Goal: Task Accomplishment & Management: Manage account settings

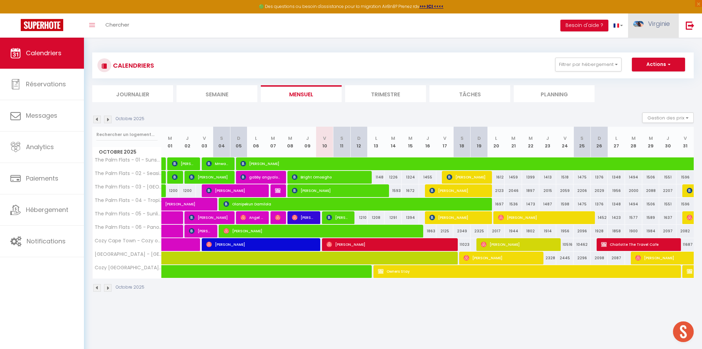
click at [655, 28] on link "Virginie" at bounding box center [653, 25] width 50 height 24
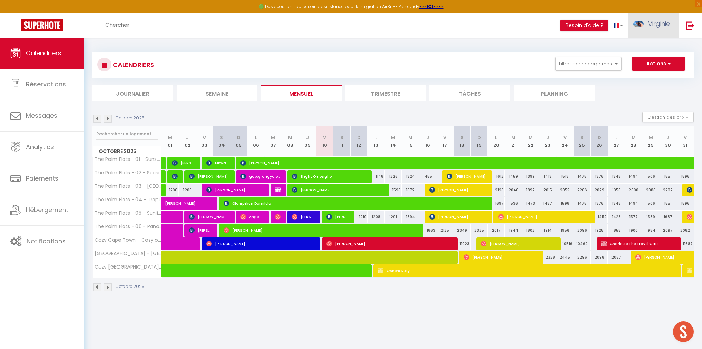
scroll to position [1, 0]
click at [646, 48] on link "Paramètres" at bounding box center [650, 48] width 51 height 12
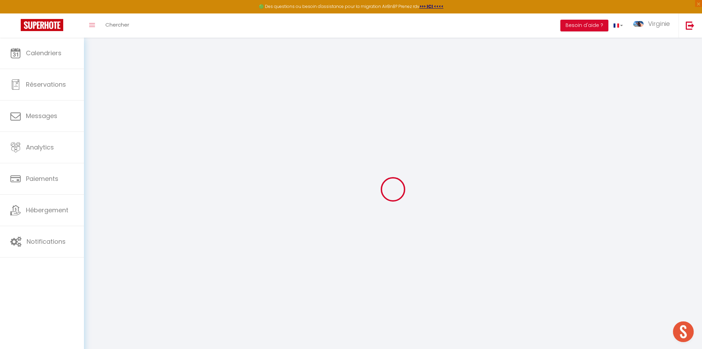
type input "jIRfpMZgZ6DNX2UR5qCC37Bcr"
type input "qMgxvevbtyGncP1RxFt5oljhm"
type input "[URL][DOMAIN_NAME]"
select select "fr"
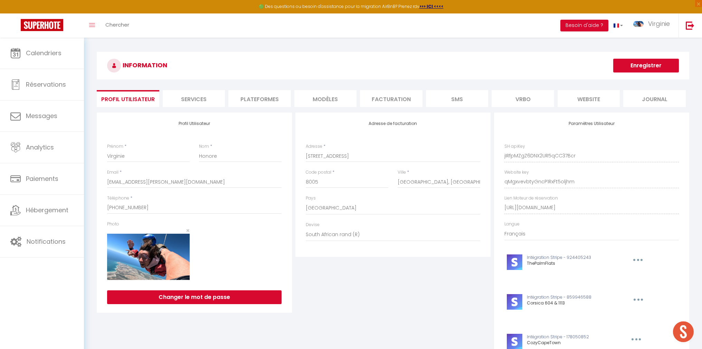
click at [264, 105] on li "Plateformes" at bounding box center [259, 98] width 63 height 17
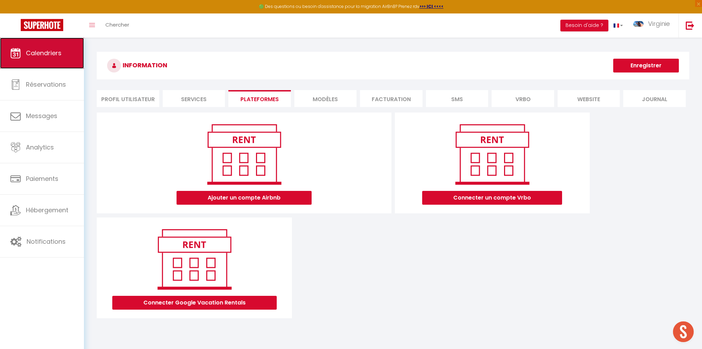
click at [56, 59] on link "Calendriers" at bounding box center [42, 53] width 84 height 31
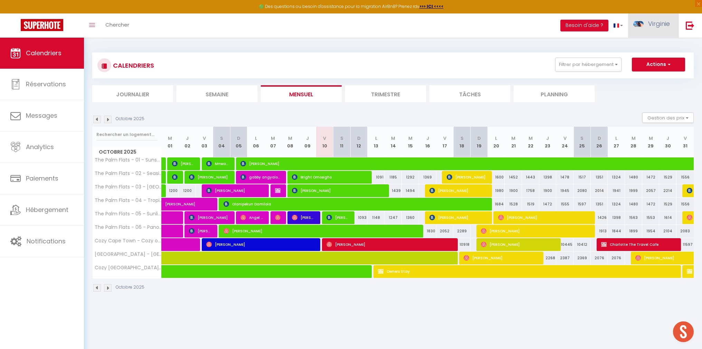
click at [653, 25] on span "Virginie" at bounding box center [659, 23] width 22 height 9
click at [647, 52] on link "Paramètres" at bounding box center [650, 48] width 51 height 12
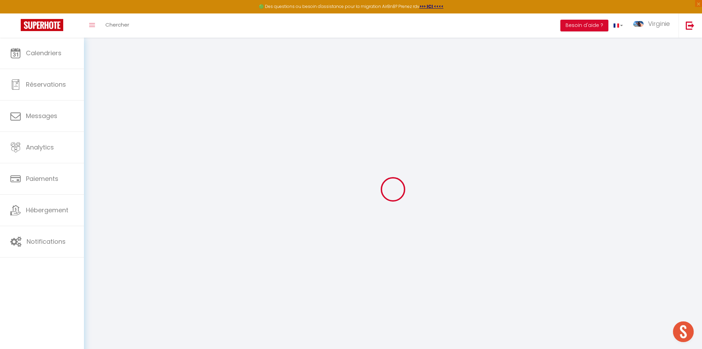
select select "fr"
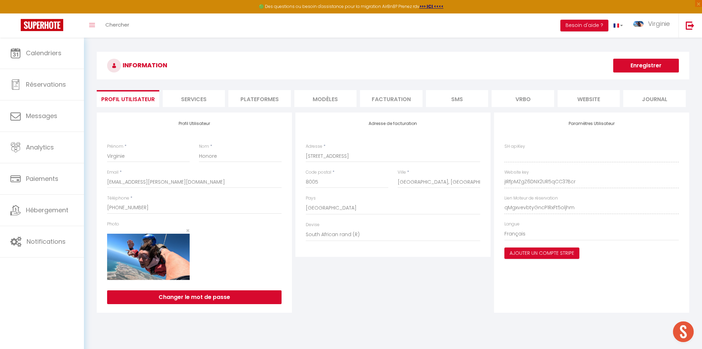
type input "jIRfpMZgZ6DNX2UR5qCC37Bcr"
type input "qMgxvevbtyGncP1RxFt5oljhm"
type input "[URL][DOMAIN_NAME]"
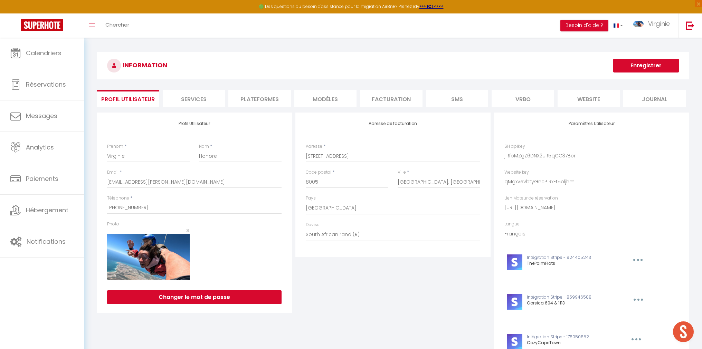
click at [262, 103] on li "Plateformes" at bounding box center [259, 98] width 63 height 17
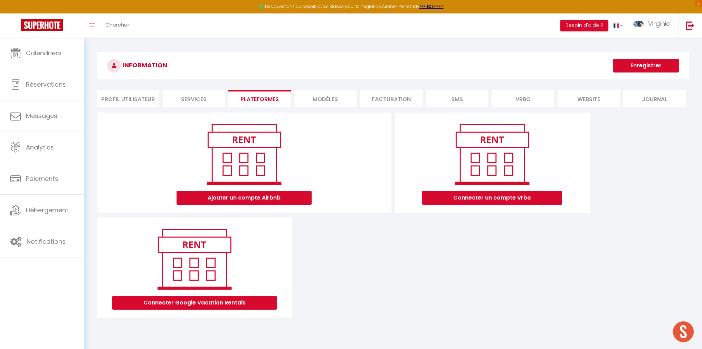
click at [201, 102] on li "Services" at bounding box center [194, 98] width 63 height 17
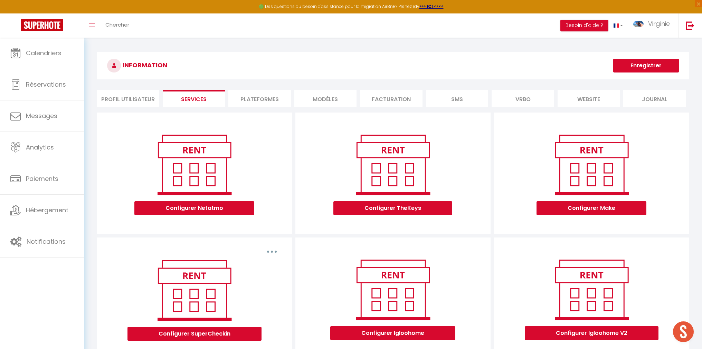
click at [253, 100] on li "Plateformes" at bounding box center [259, 98] width 63 height 17
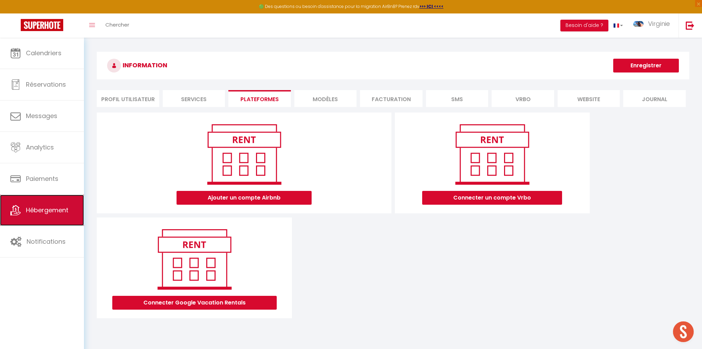
click at [35, 221] on link "Hébergement" at bounding box center [42, 210] width 84 height 31
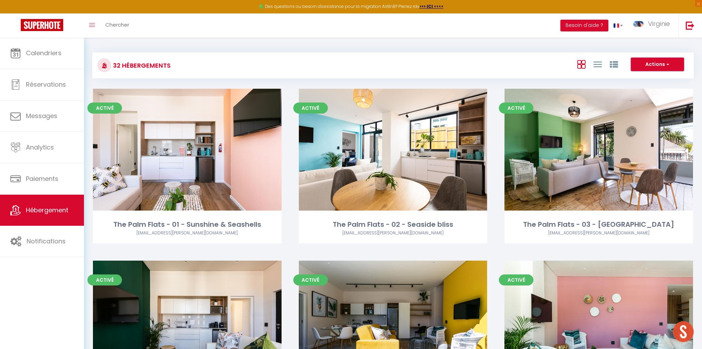
click at [655, 63] on button "Actions" at bounding box center [657, 65] width 53 height 14
click at [648, 79] on li "Créer un Hébergement" at bounding box center [652, 79] width 63 height 8
select select "3"
select select "2"
select select "1"
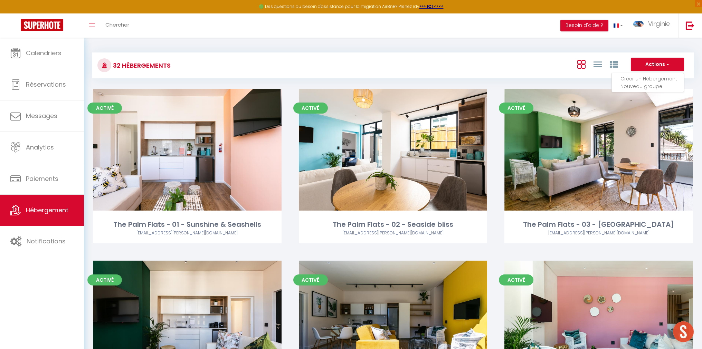
select select "1"
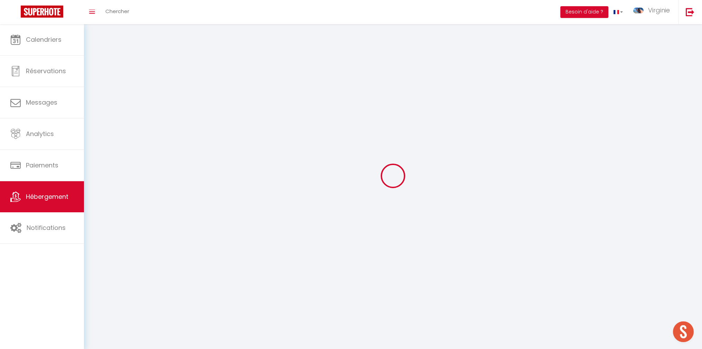
select select
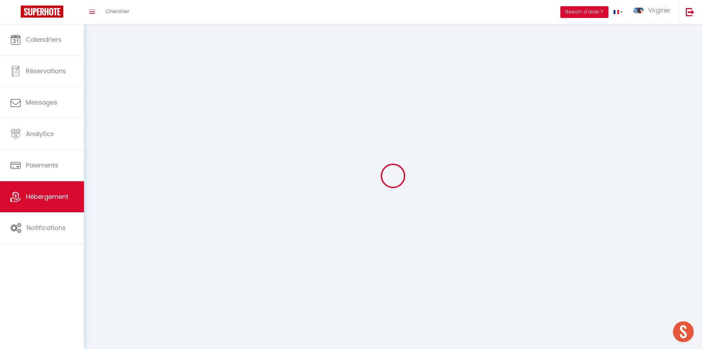
select select
checkbox input "false"
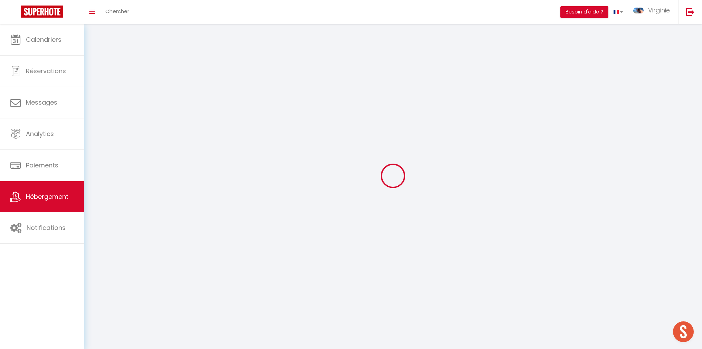
checkbox input "false"
select select
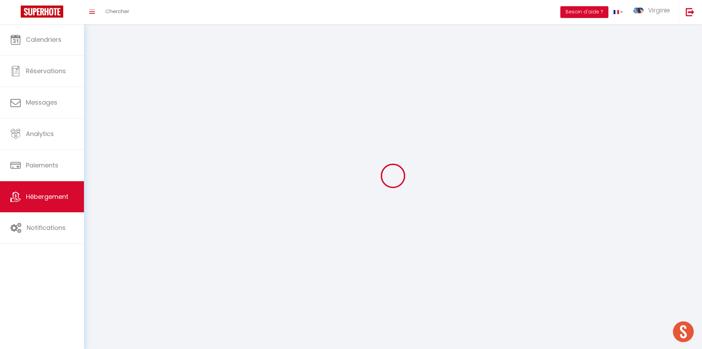
select select
checkbox input "false"
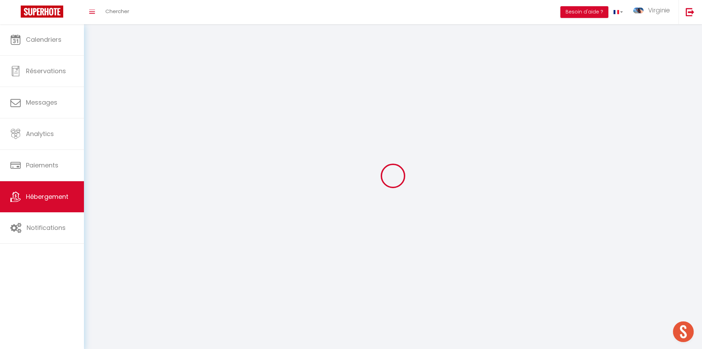
checkbox input "false"
select select
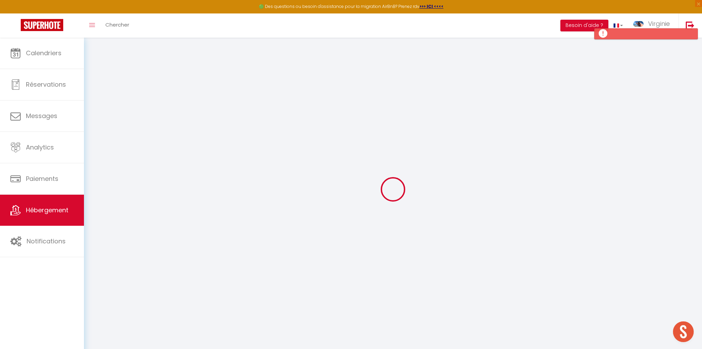
select select
checkbox input "false"
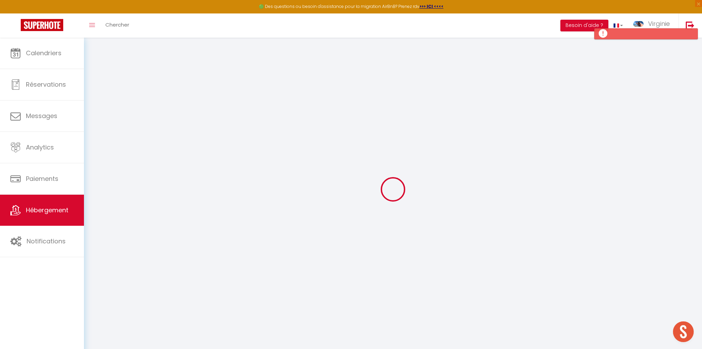
select select
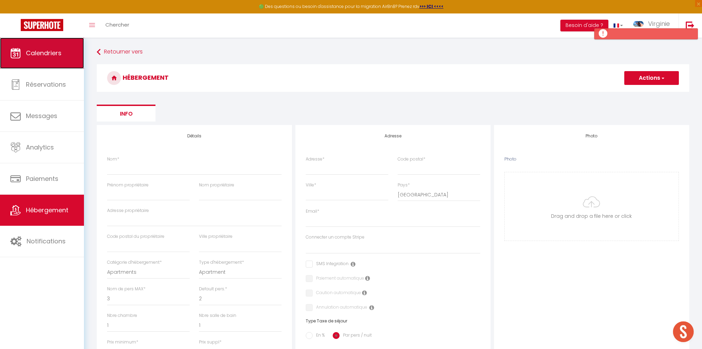
click at [39, 62] on link "Calendriers" at bounding box center [42, 53] width 84 height 31
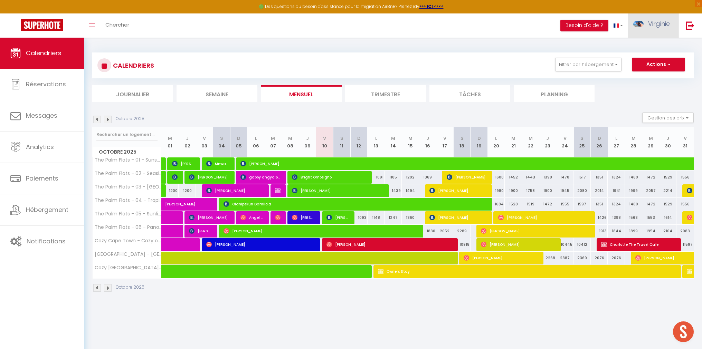
click at [654, 25] on span "Virginie" at bounding box center [659, 23] width 22 height 9
click at [650, 48] on link "Paramètres" at bounding box center [650, 48] width 51 height 12
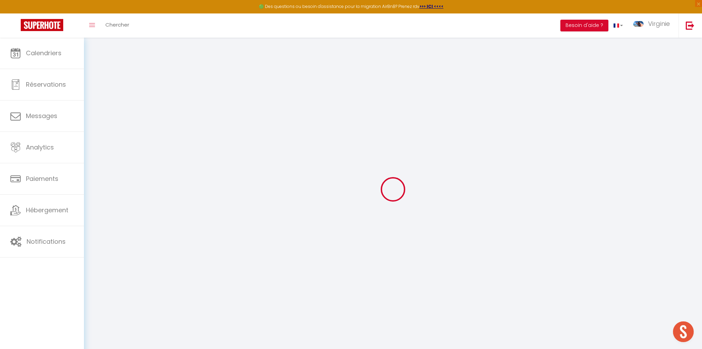
type input "jIRfpMZgZ6DNX2UR5qCC37Bcr"
type input "qMgxvevbtyGncP1RxFt5oljhm"
type input "[URL][DOMAIN_NAME]"
select select "fr"
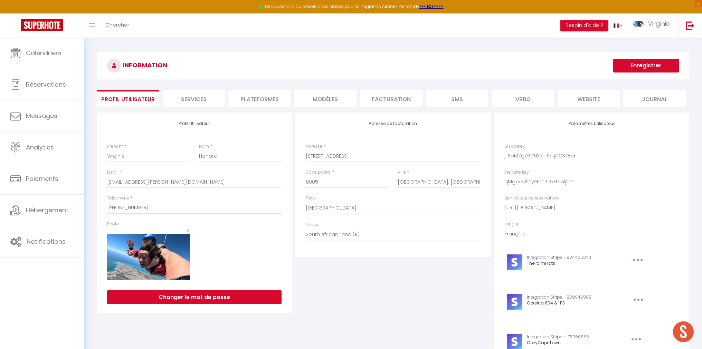
click at [250, 102] on li "Plateformes" at bounding box center [259, 98] width 63 height 17
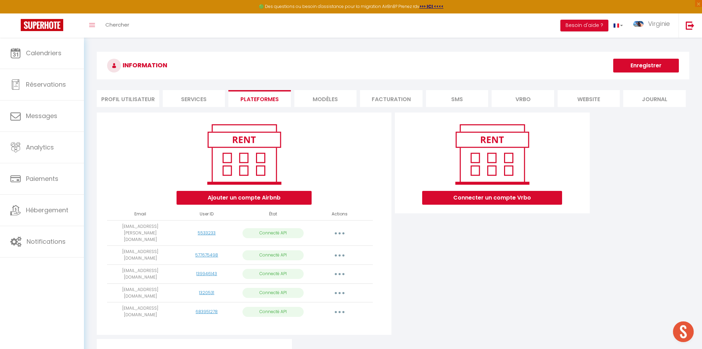
scroll to position [0, 0]
click at [340, 249] on button "button" at bounding box center [339, 254] width 19 height 11
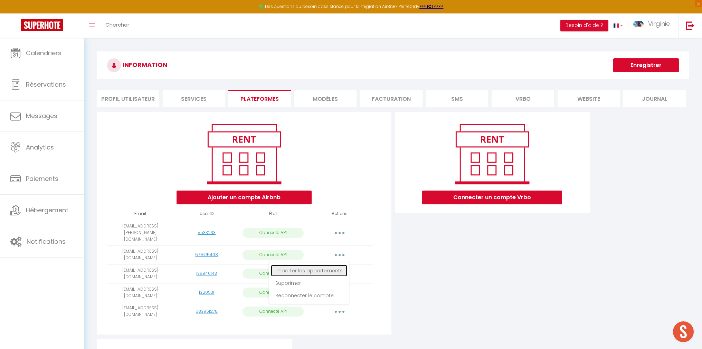
click at [334, 265] on link "Importer les appartements" at bounding box center [309, 271] width 76 height 12
select select "52597"
select select "52706"
select select "56335"
select select "62162"
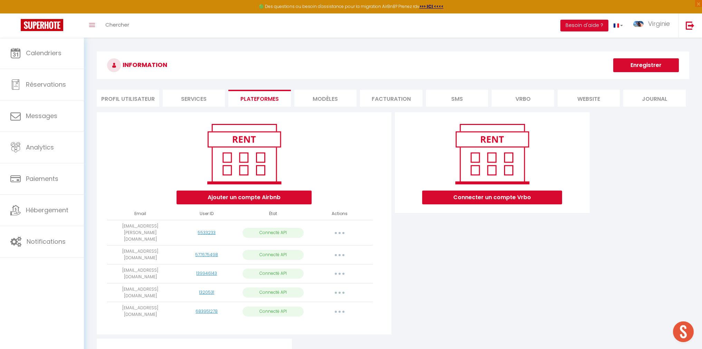
select select "73771"
select select "75446"
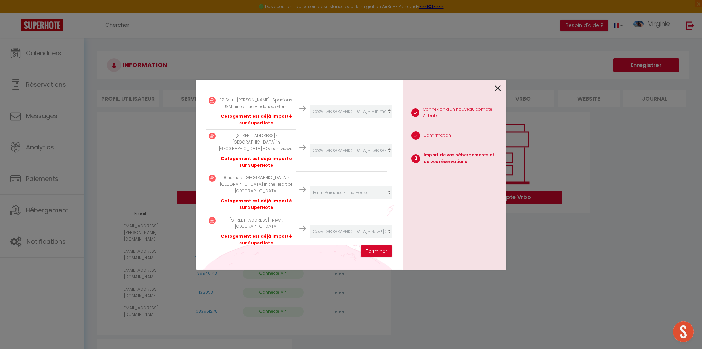
scroll to position [238, 0]
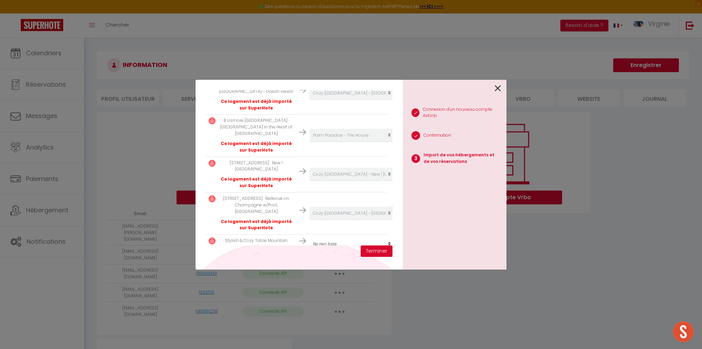
click at [339, 238] on select "Créer un nouvel hébergement Ne rien faire The Palm Flats - 01 - Sunshine & Seas…" at bounding box center [352, 244] width 85 height 13
select select "create_new"
click at [310, 238] on select "Créer un nouvel hébergement Ne rien faire The Palm Flats - 01 - Sunshine & Seas…" at bounding box center [352, 244] width 85 height 13
click at [376, 252] on button "Terminer" at bounding box center [377, 252] width 32 height 12
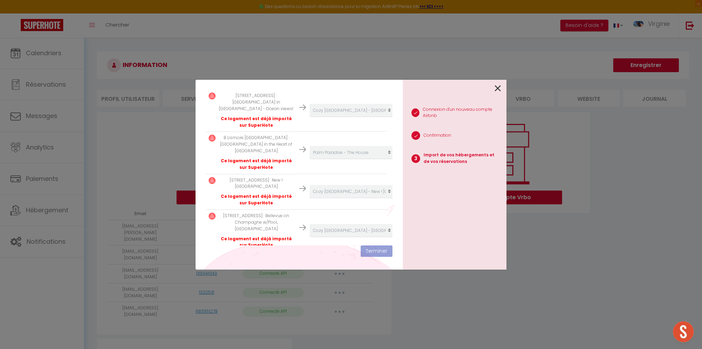
scroll to position [255, 0]
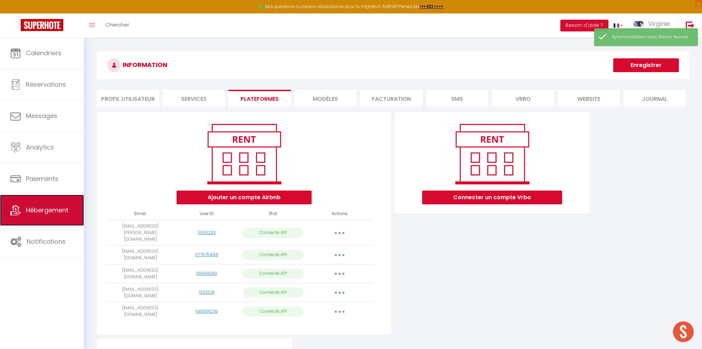
click at [47, 210] on span "Hébergement" at bounding box center [47, 210] width 43 height 9
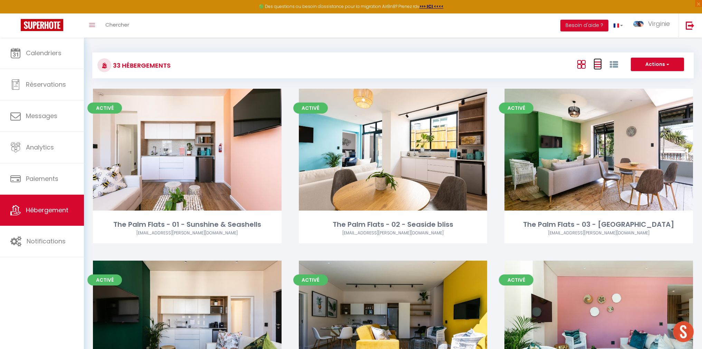
click at [597, 65] on icon at bounding box center [598, 64] width 8 height 9
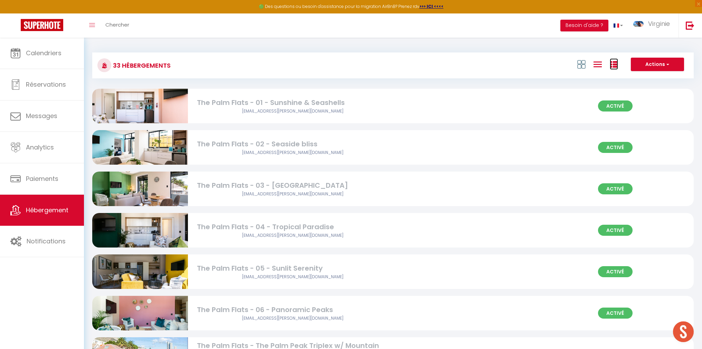
click at [616, 63] on icon at bounding box center [614, 64] width 8 height 8
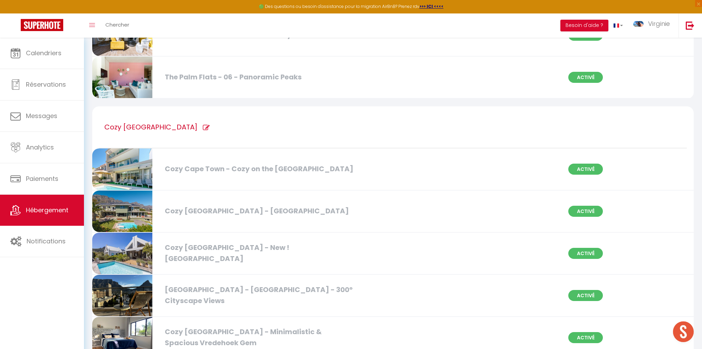
scroll to position [306, 0]
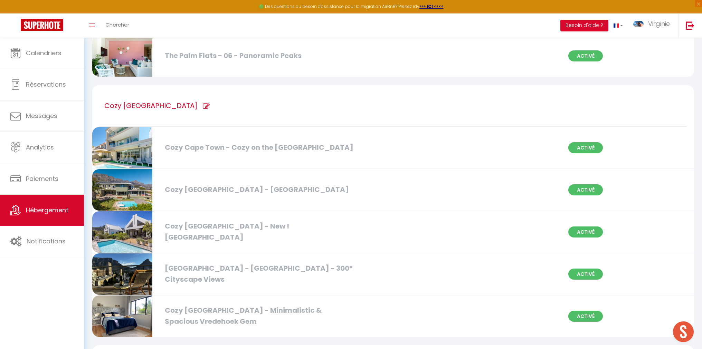
click at [203, 104] on icon at bounding box center [206, 106] width 7 height 7
type input "Cozy [GEOGRAPHIC_DATA]"
checkbox Villa "true"
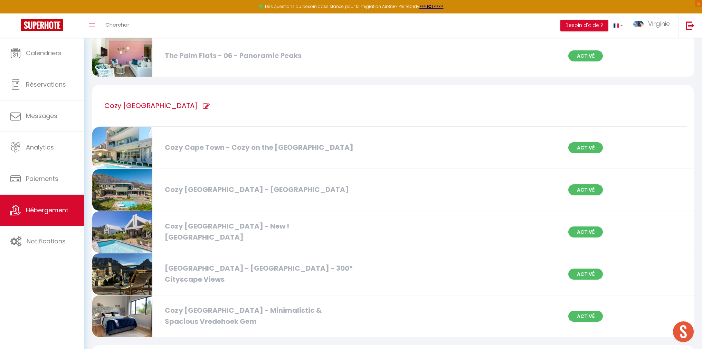
checkbox Views "true"
checkbox Gem "true"
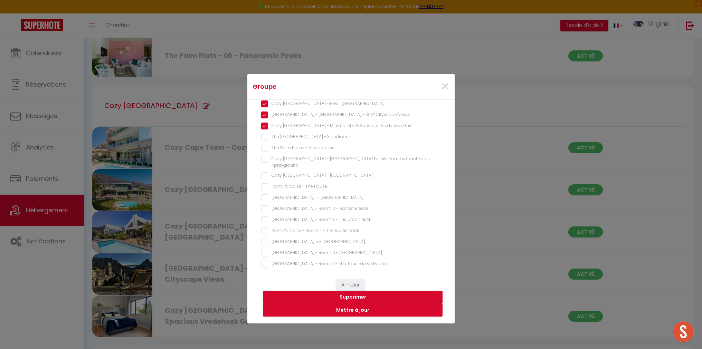
scroll to position [245, 0]
click at [291, 257] on fireplace "Stylish & Cozy Table Mountain Cottage w/ fireplace" at bounding box center [351, 260] width 180 height 7
checkbox fireplace "true"
click at [357, 311] on button "Mettre à jour" at bounding box center [353, 310] width 180 height 13
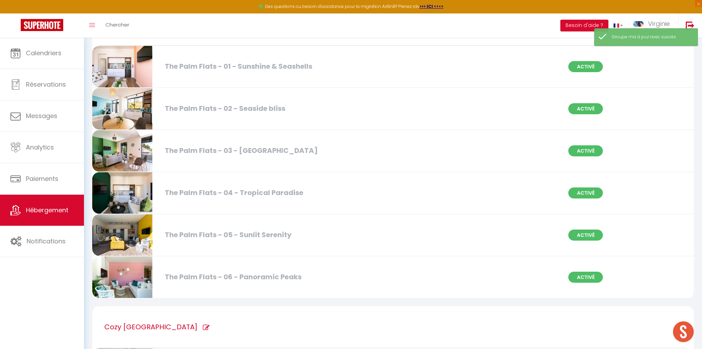
scroll to position [0, 0]
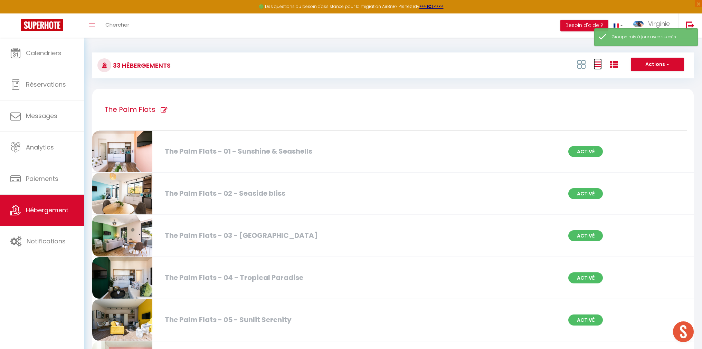
click at [594, 66] on icon at bounding box center [598, 64] width 8 height 9
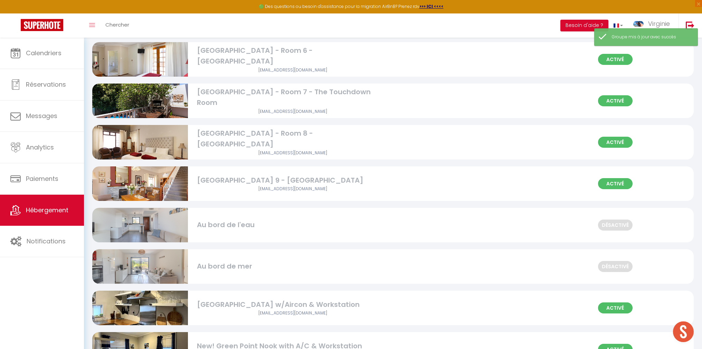
scroll to position [1116, 0]
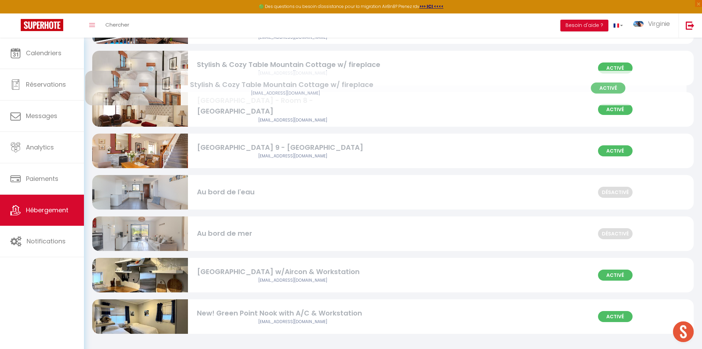
drag, startPoint x: 153, startPoint y: 317, endPoint x: 146, endPoint y: 88, distance: 228.9
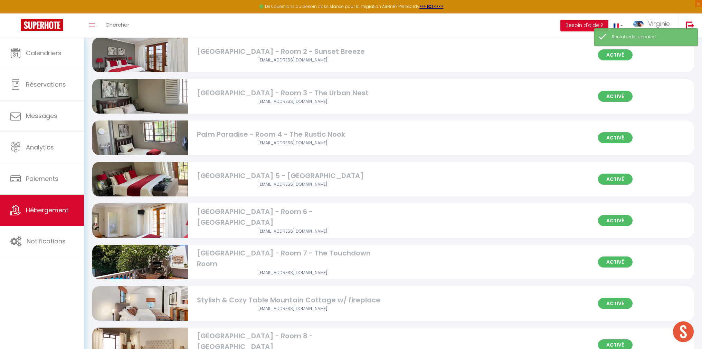
scroll to position [878, 0]
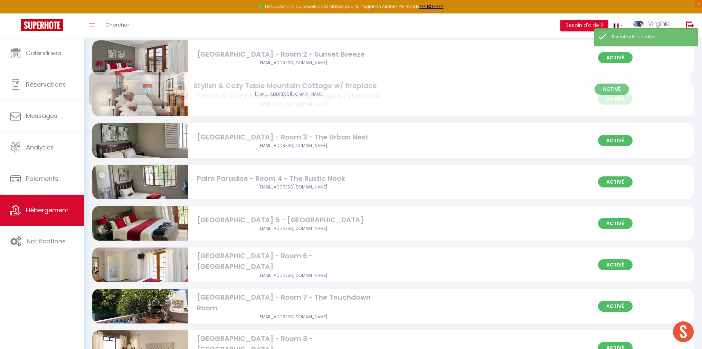
drag, startPoint x: 163, startPoint y: 312, endPoint x: 160, endPoint y: 100, distance: 212.2
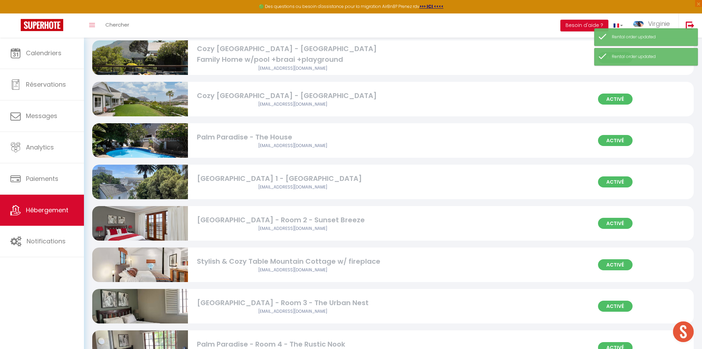
scroll to position [711, 0]
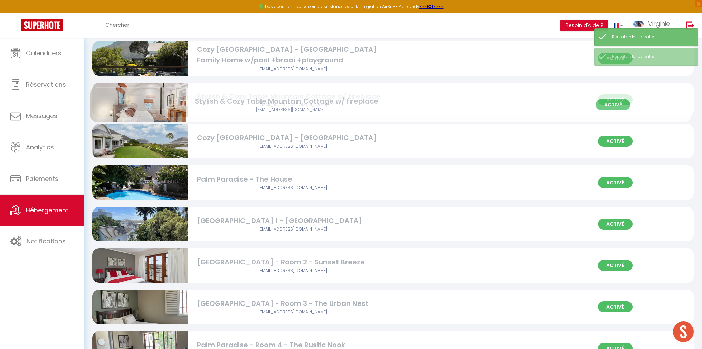
drag, startPoint x: 151, startPoint y: 266, endPoint x: 149, endPoint y: 108, distance: 158.3
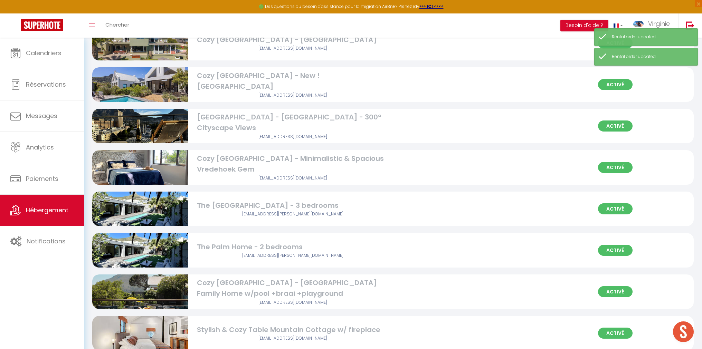
scroll to position [477, 0]
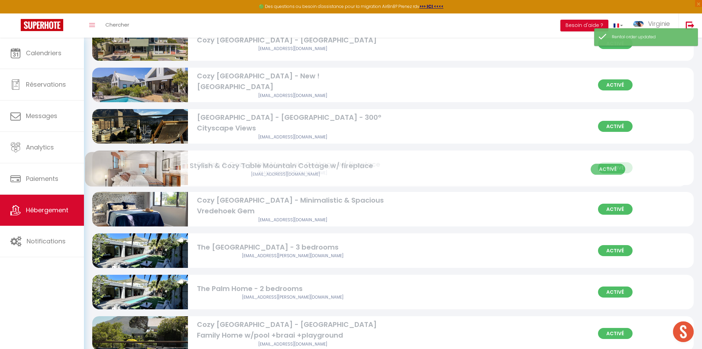
drag, startPoint x: 164, startPoint y: 328, endPoint x: 157, endPoint y: 164, distance: 164.3
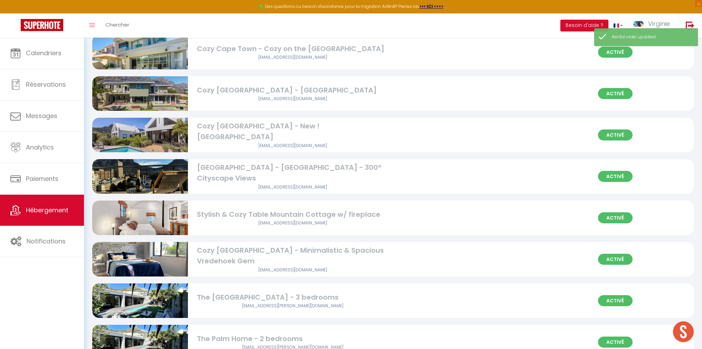
scroll to position [0, 0]
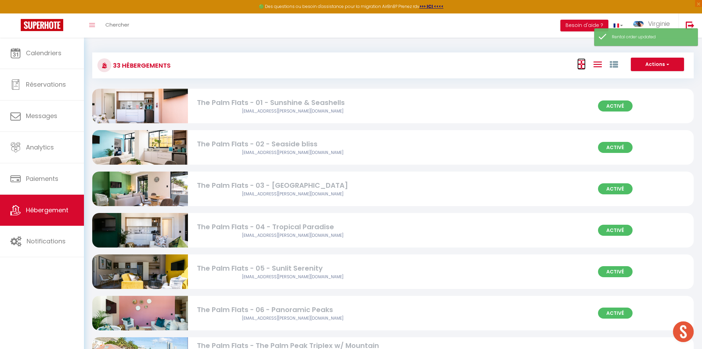
click at [583, 63] on icon at bounding box center [581, 64] width 8 height 9
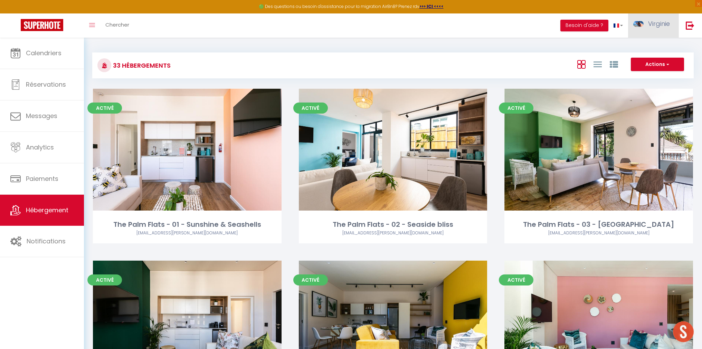
click at [657, 26] on span "Virginie" at bounding box center [659, 23] width 22 height 9
click at [651, 49] on link "Paramètres" at bounding box center [650, 48] width 51 height 12
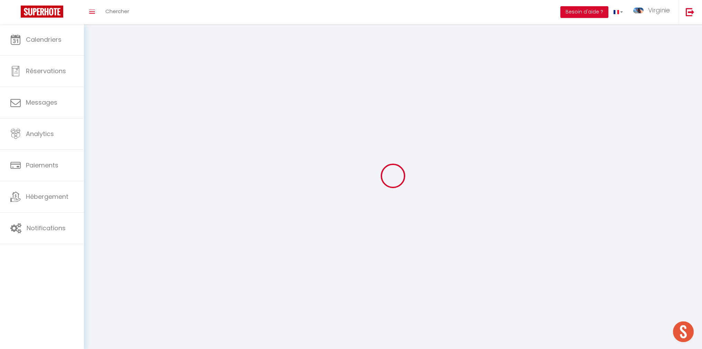
type input "Virginie"
type input "Honore"
type input "[PHONE_NUMBER]"
type input "[STREET_ADDRESS]"
type input "8005"
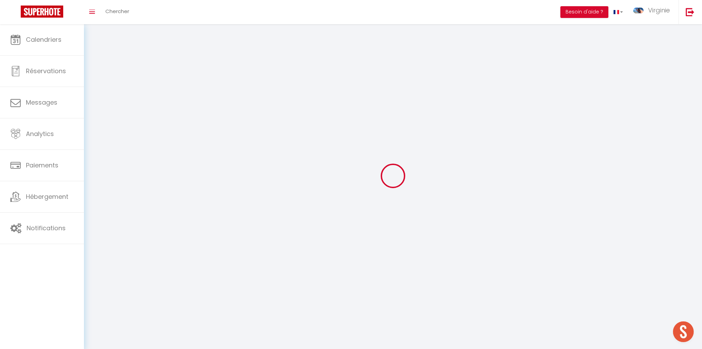
type input "[GEOGRAPHIC_DATA], [GEOGRAPHIC_DATA]"
type input "jIRfpMZgZ6DNX2UR5qCC37Bcr"
type input "qMgxvevbtyGncP1RxFt5oljhm"
select select "199"
select select "91"
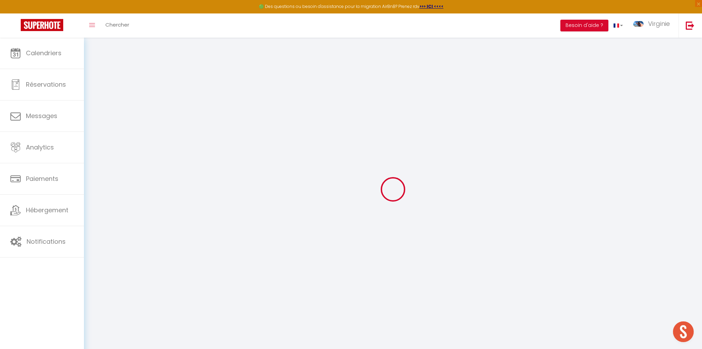
type input "jIRfpMZgZ6DNX2UR5qCC37Bcr"
type input "qMgxvevbtyGncP1RxFt5oljhm"
type input "[URL][DOMAIN_NAME]"
select select "fr"
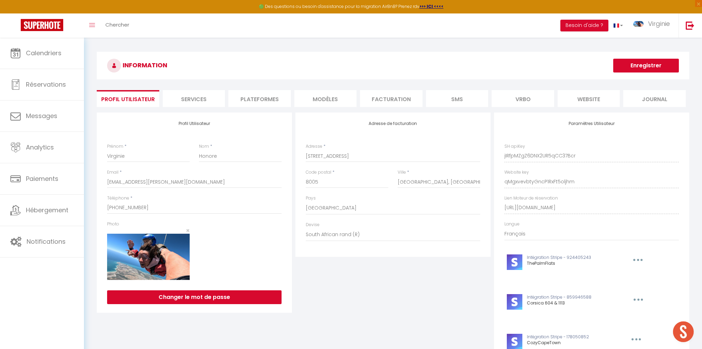
click at [602, 97] on li "website" at bounding box center [589, 98] width 63 height 17
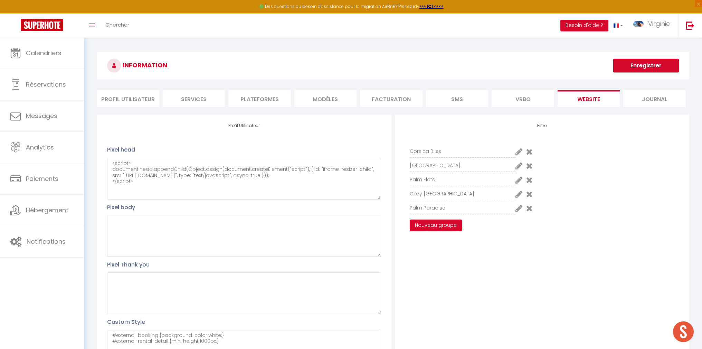
click at [519, 195] on icon at bounding box center [519, 194] width 7 height 8
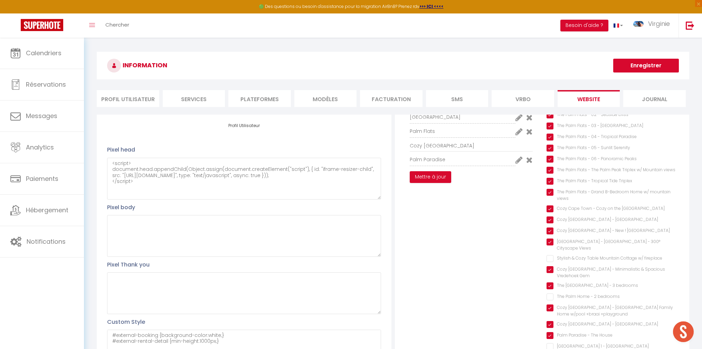
scroll to position [51, 0]
click at [550, 253] on fireplace "Stylish & Cozy Table Mountain Cottage w/ fireplace" at bounding box center [613, 256] width 132 height 7
checkbox fireplace "true"
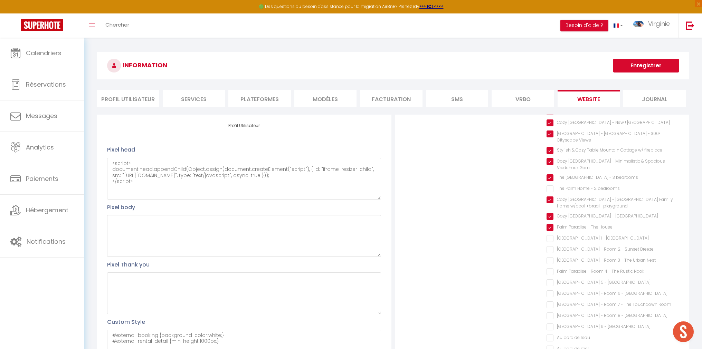
scroll to position [0, 0]
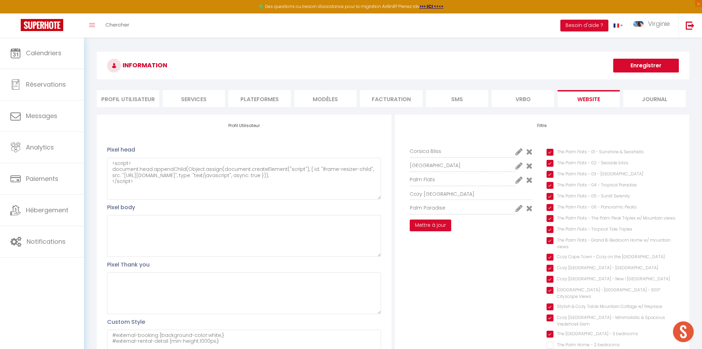
click at [429, 231] on button "Mettre à jour" at bounding box center [430, 226] width 41 height 12
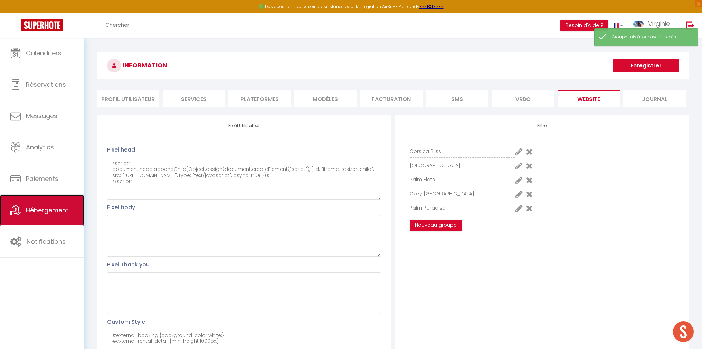
click at [52, 213] on span "Hébergement" at bounding box center [47, 210] width 43 height 9
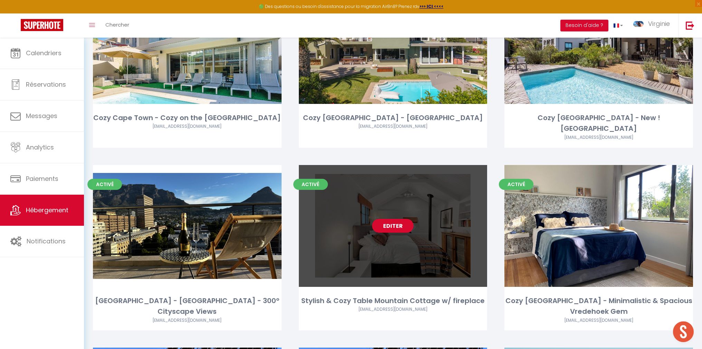
scroll to position [662, 0]
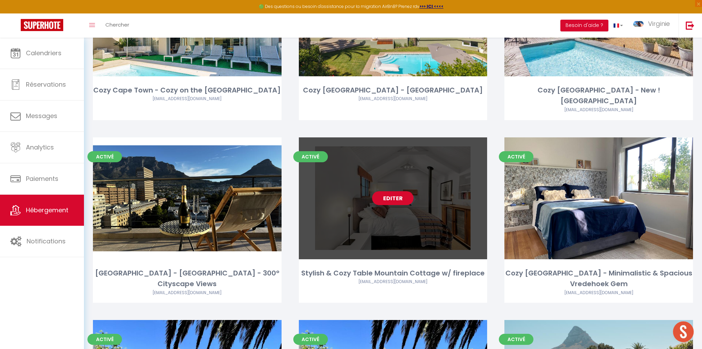
click at [391, 191] on link "Editer" at bounding box center [392, 198] width 41 height 14
click at [395, 191] on link "Editer" at bounding box center [392, 198] width 41 height 14
click at [397, 191] on link "Editer" at bounding box center [392, 198] width 41 height 14
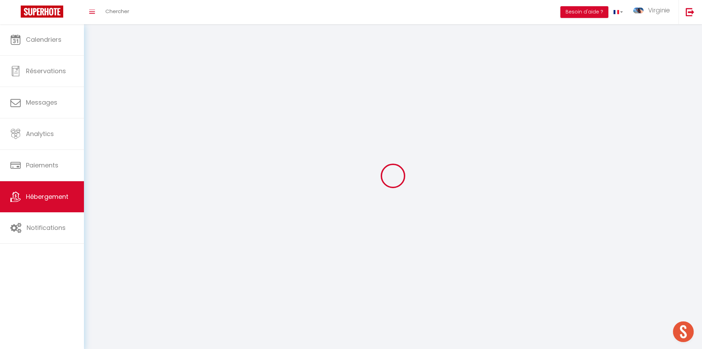
select select "1"
select select
select select "28"
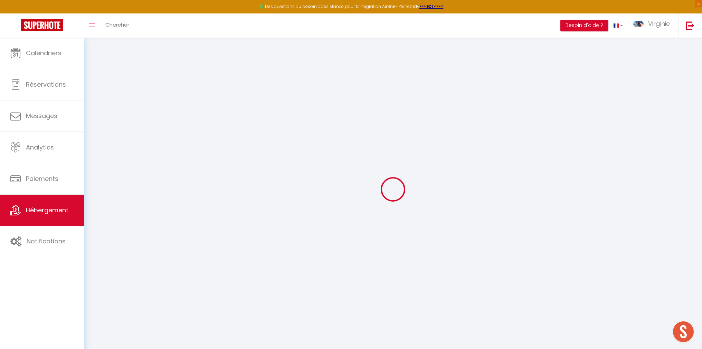
select select
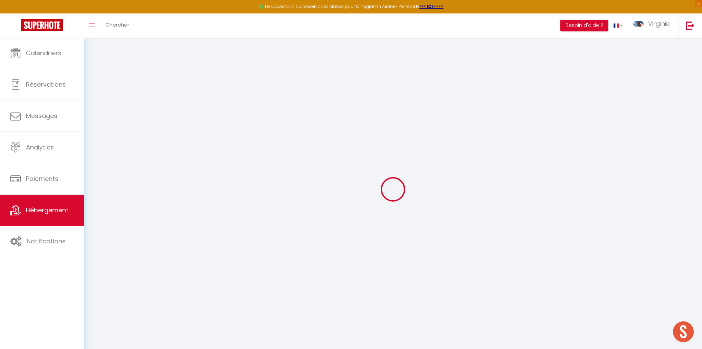
select select
checkbox input "false"
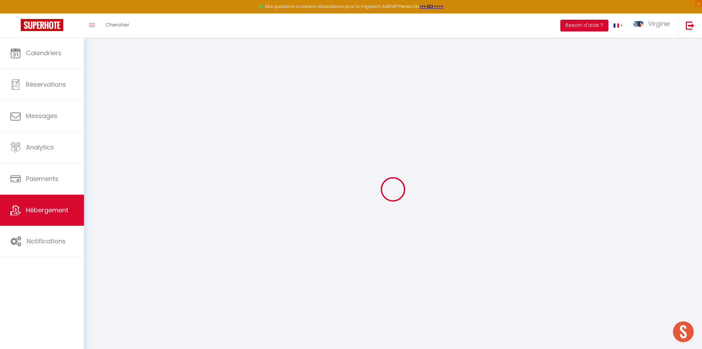
select select
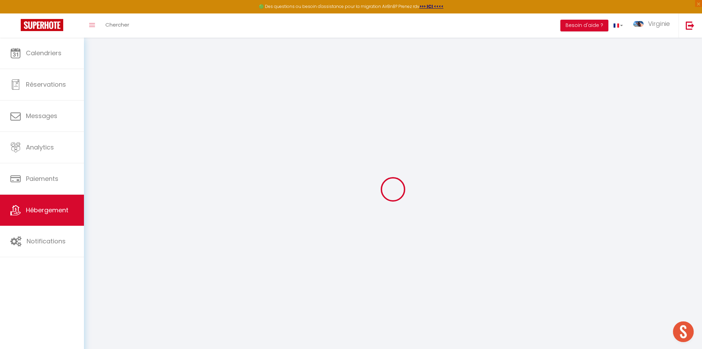
select select
checkbox input "false"
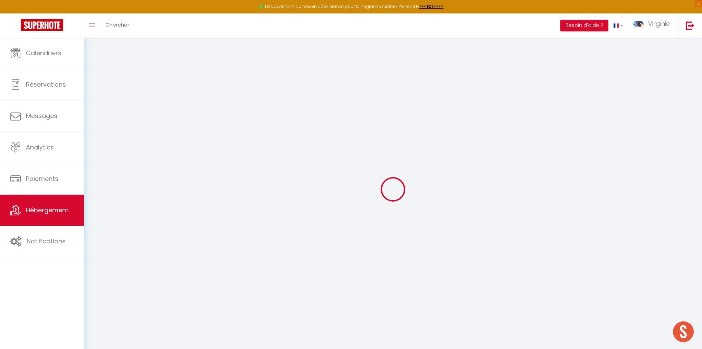
checkbox input "false"
select select
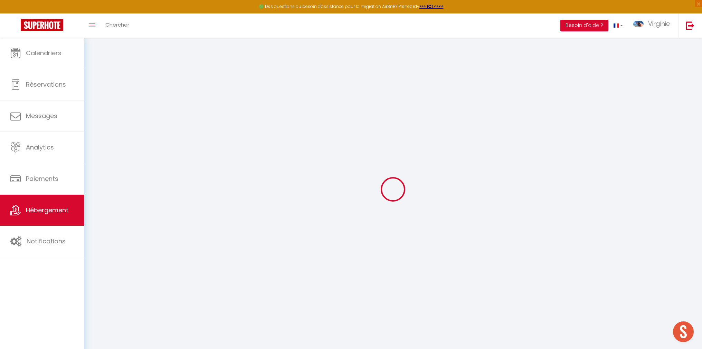
select select
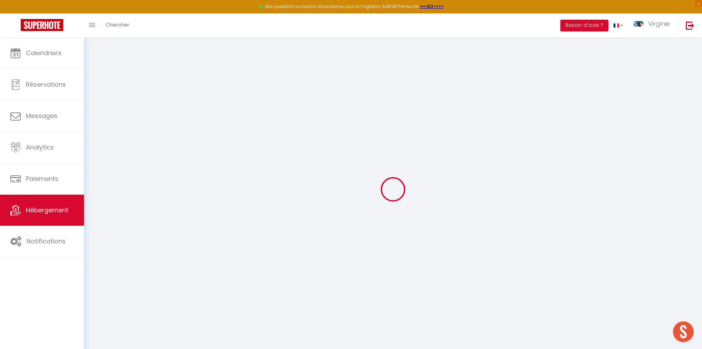
checkbox input "false"
select select
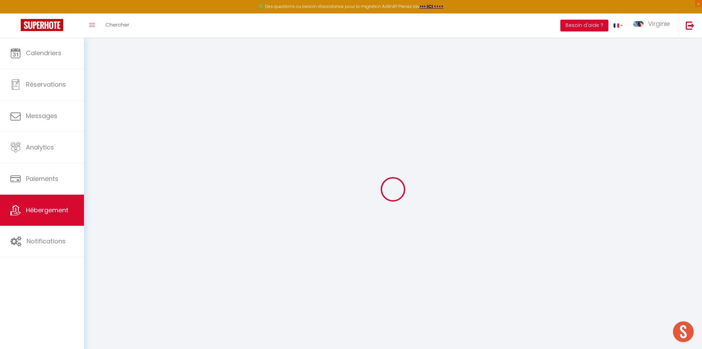
select select
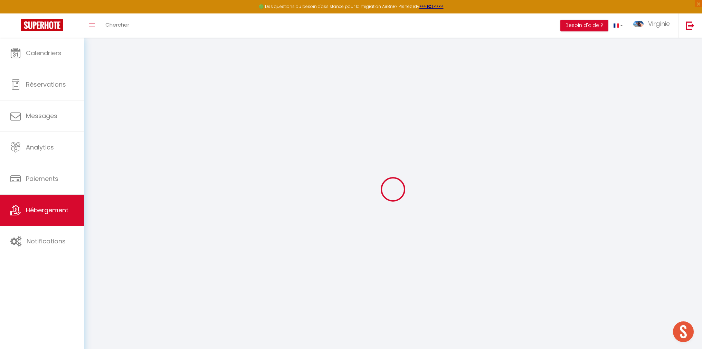
select select
checkbox input "false"
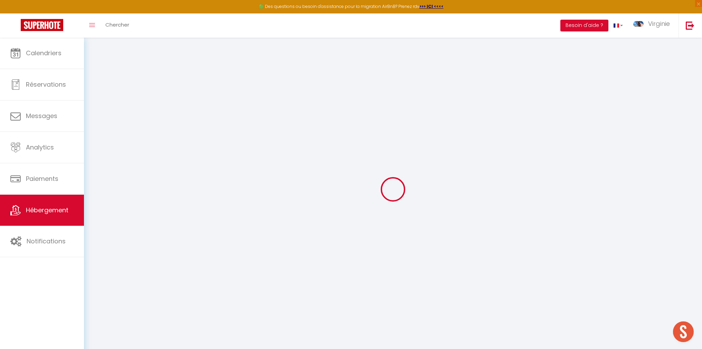
checkbox input "false"
select select
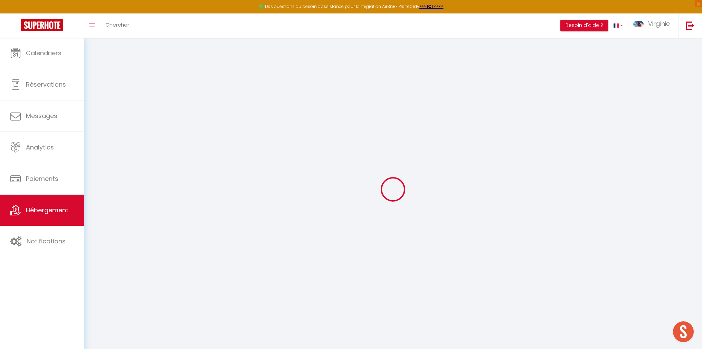
select select
checkbox input "false"
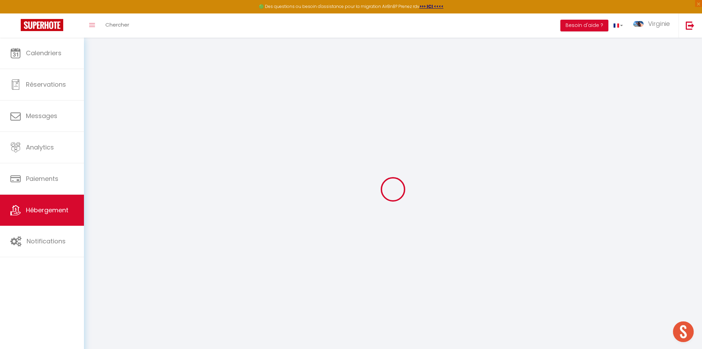
checkbox input "false"
select select
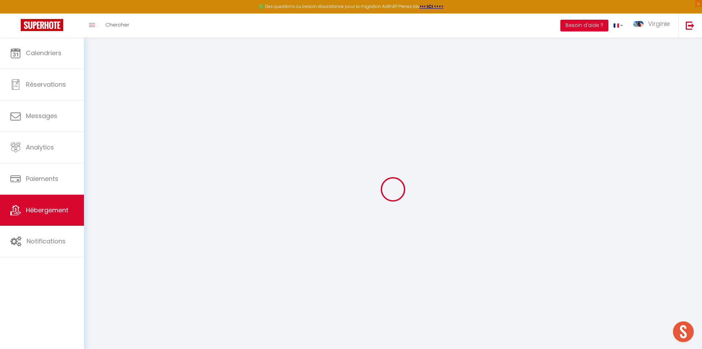
type input "Stylish & Cozy Table Mountain Cottage w/ fireplace"
select select "houses"
select select "2"
type input "4000"
type input "500"
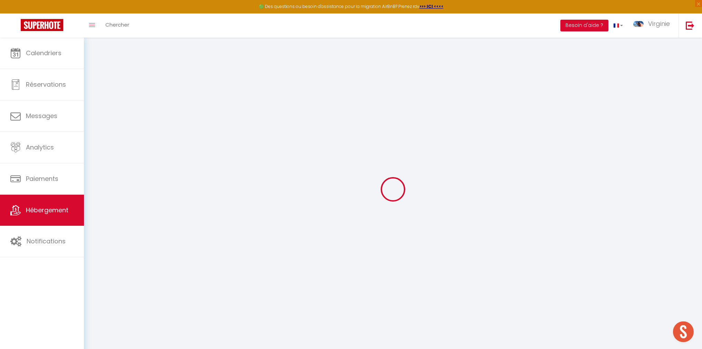
select select
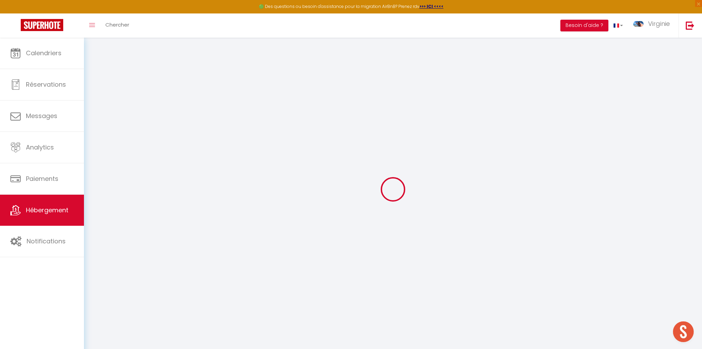
type input "[STREET_ADDRESS]"
type input "8001"
type input "[GEOGRAPHIC_DATA]"
select select "199"
type input "[EMAIL_ADDRESS][PERSON_NAME][DOMAIN_NAME]"
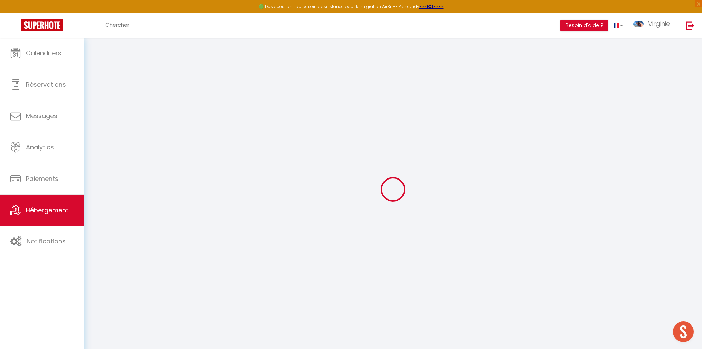
select select
checkbox input "false"
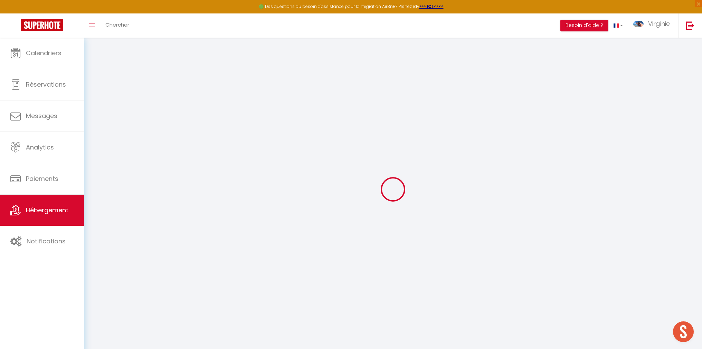
select select "91"
type input "0"
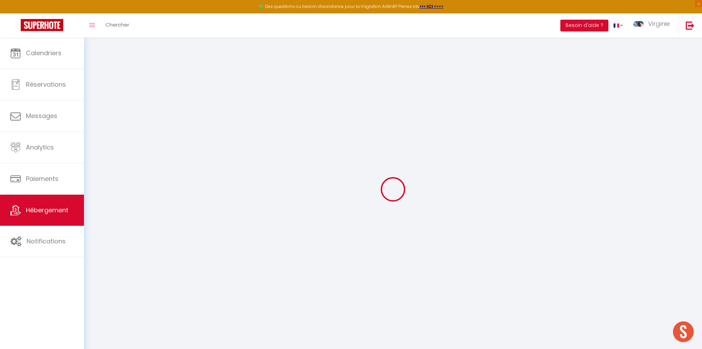
select select "cottage"
select select
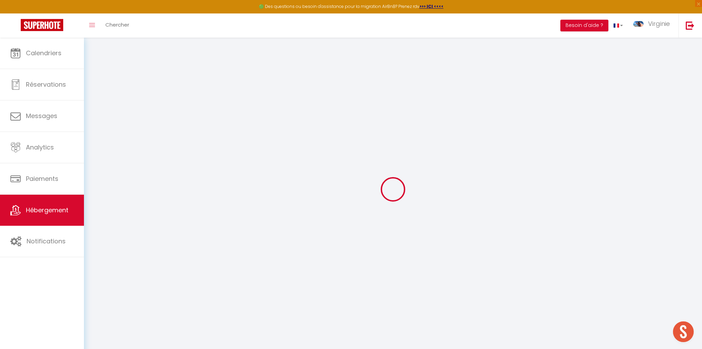
select select
checkbox input "false"
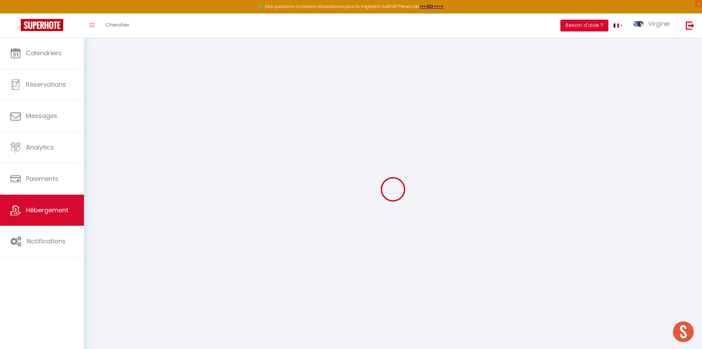
checkbox input "false"
select select
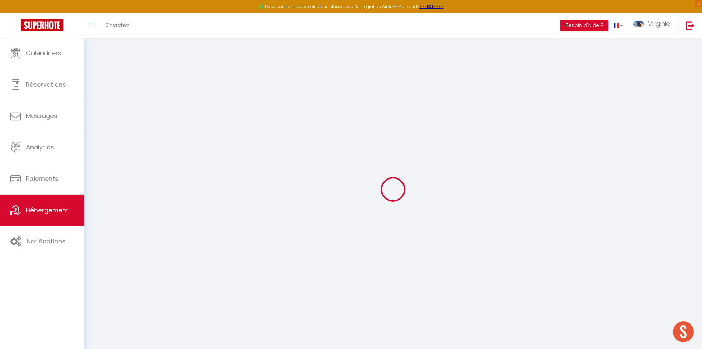
select select
checkbox input "false"
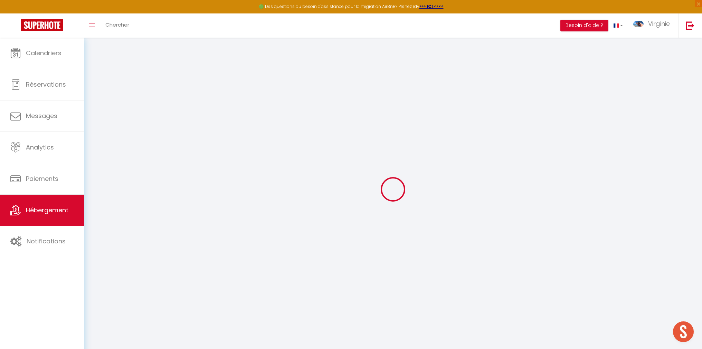
checkbox input "false"
select select
checkbox input "false"
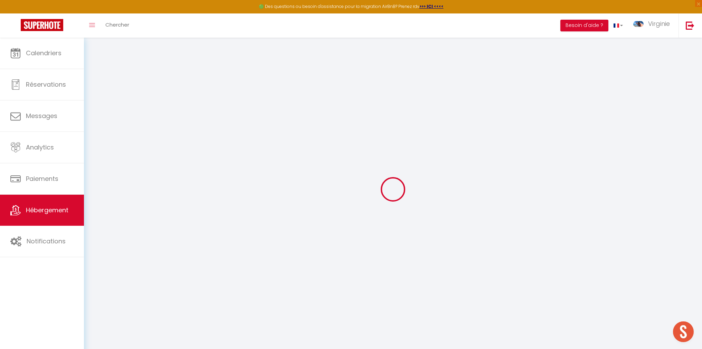
checkbox input "false"
select select "16:00"
select select "23:45"
select select "10:00"
select select "30"
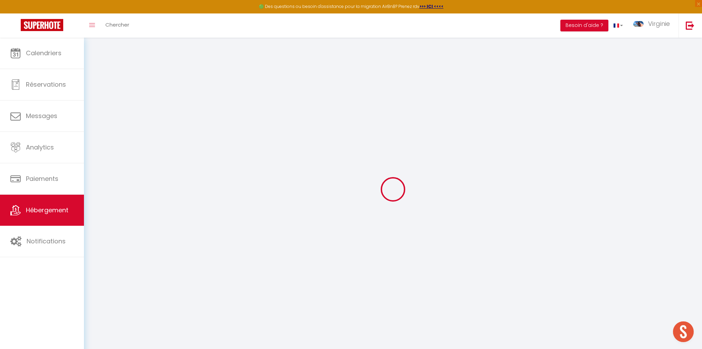
select select "120"
select select
checkbox input "false"
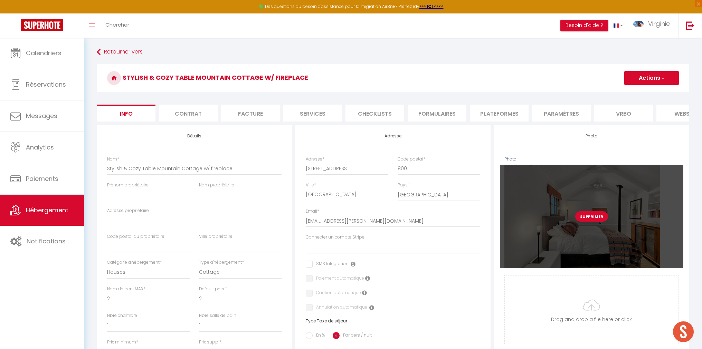
click at [587, 216] on button "Supprimer" at bounding box center [591, 216] width 33 height 10
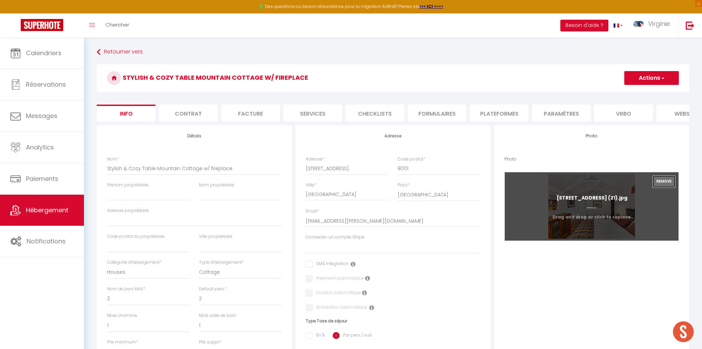
click at [669, 183] on button "Remove" at bounding box center [664, 182] width 22 height 12
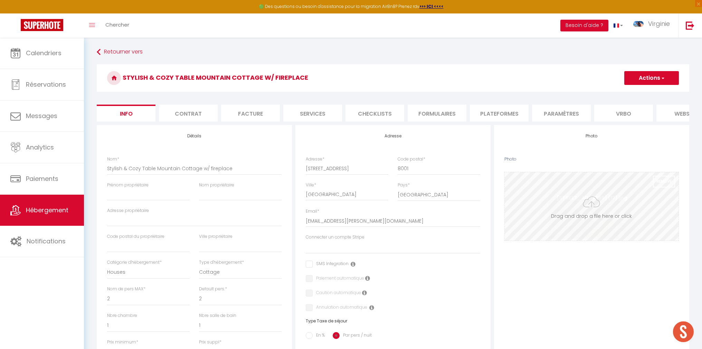
scroll to position [0, 0]
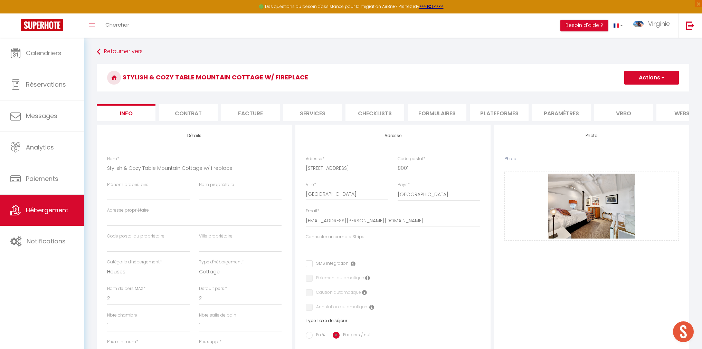
click at [149, 195] on input "Prénom propriétaire" at bounding box center [148, 194] width 83 height 12
click at [166, 219] on input "63 B Bellevue Street" at bounding box center [194, 220] width 174 height 12
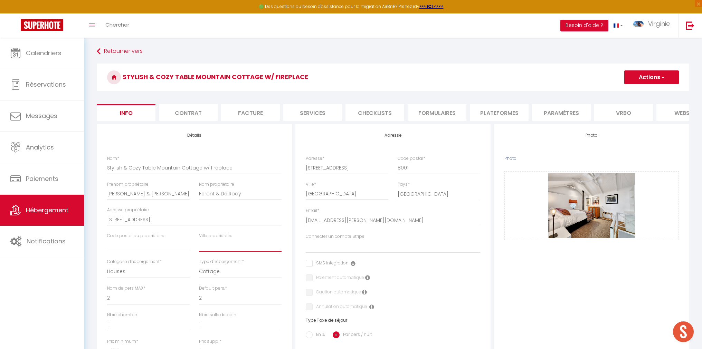
click at [220, 246] on input "text" at bounding box center [240, 245] width 83 height 12
click at [158, 242] on input "text" at bounding box center [148, 245] width 83 height 12
click at [97, 285] on div "Détails Nom * Stylish & Cozy Table Mountain Cottage w/ fireplace Prénom proprié…" at bounding box center [194, 330] width 195 height 412
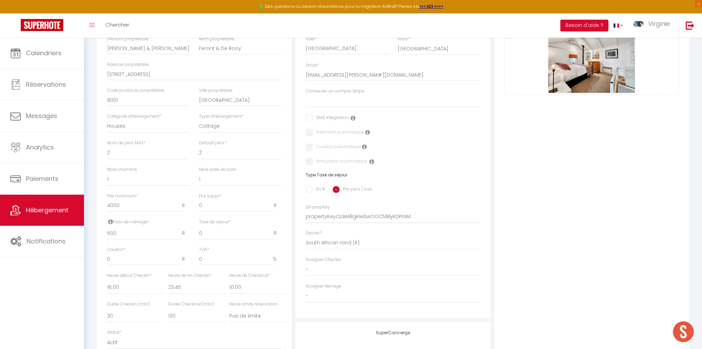
scroll to position [148, 0]
drag, startPoint x: 124, startPoint y: 205, endPoint x: 104, endPoint y: 205, distance: 20.0
click at [104, 205] on div "Prix minimum * 4000 R" at bounding box center [149, 205] width 92 height 26
click at [100, 221] on div "Détails Nom * Stylish & Cozy Table Mountain Cottage w/ fireplace Prénom proprié…" at bounding box center [194, 184] width 195 height 412
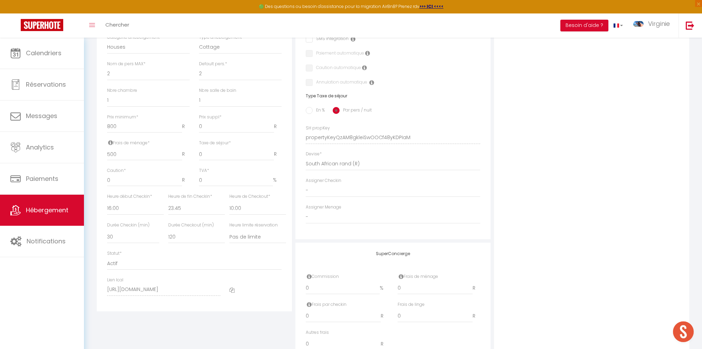
scroll to position [226, 0]
click at [318, 288] on input "0" at bounding box center [343, 288] width 74 height 12
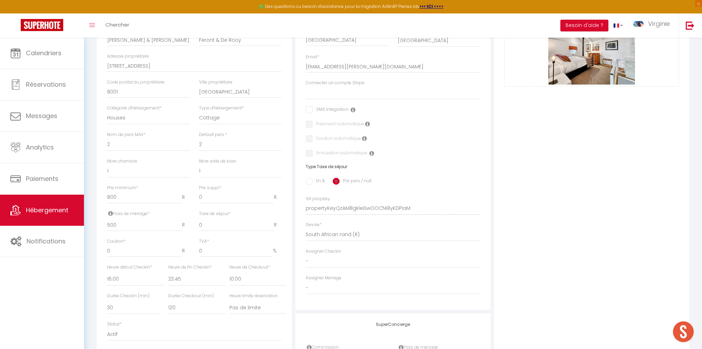
scroll to position [147, 0]
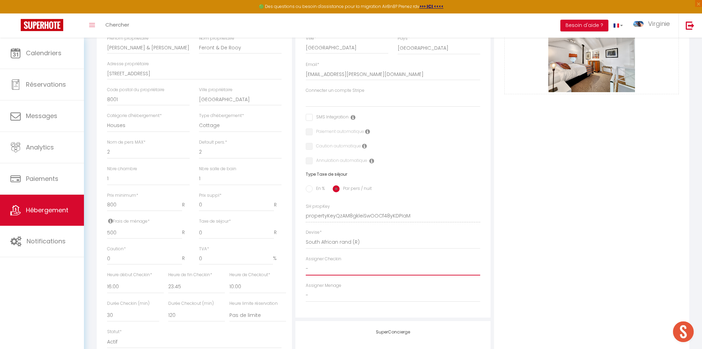
click at [321, 268] on select "- Amina Pululu Regina Lunguja Bertha Phillip Mphatso Lunguja Marc Olivier Vauge…" at bounding box center [393, 269] width 174 height 13
click at [306, 263] on select "- Amina Pululu Regina Lunguja Bertha Phillip Mphatso Lunguja Marc Olivier Vauge…" at bounding box center [393, 269] width 174 height 13
click at [326, 298] on select "- Amina Pululu Regina Lunguja Bertha Phillip Mphatso Lunguja Marc Olivier Vauge…" at bounding box center [393, 295] width 174 height 13
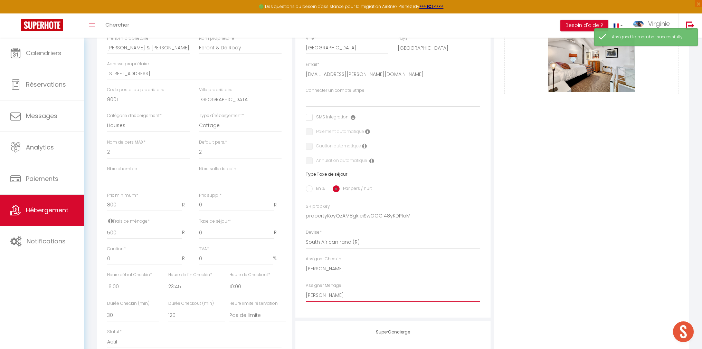
click at [306, 289] on select "- Amina Pululu Regina Lunguja Bertha Phillip Mphatso Lunguja Marc Olivier Vauge…" at bounding box center [393, 295] width 174 height 13
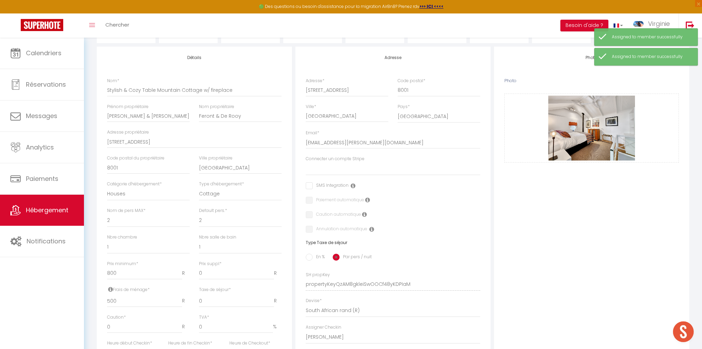
scroll to position [70, 0]
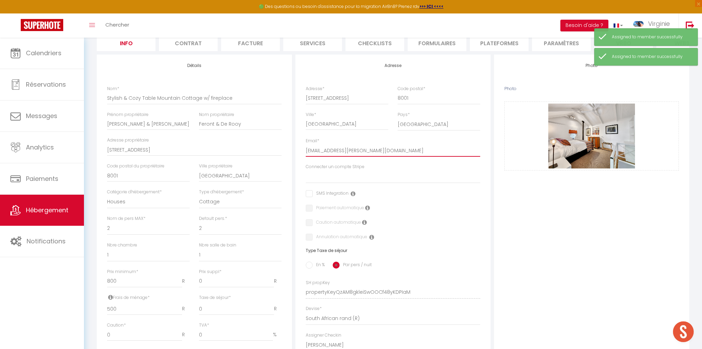
click at [376, 152] on input "[EMAIL_ADDRESS][PERSON_NAME][DOMAIN_NAME]" at bounding box center [393, 150] width 174 height 12
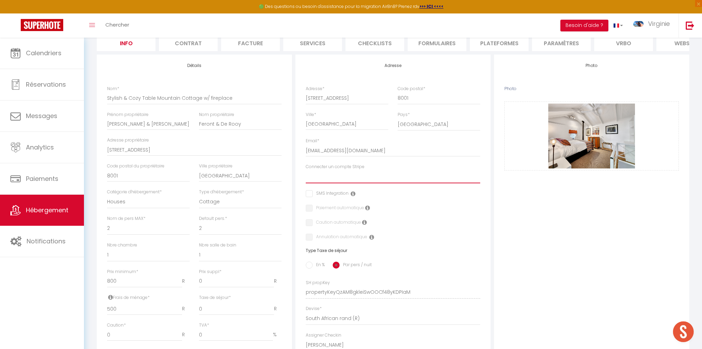
click at [444, 174] on select "ThePalmFlats Corsica 604 & 1113 CozyCapeTown 19 Geneva Drive" at bounding box center [393, 176] width 174 height 13
click at [306, 170] on select "ThePalmFlats Corsica 604 & 1113 CozyCapeTown 19 Geneva Drive" at bounding box center [393, 176] width 174 height 13
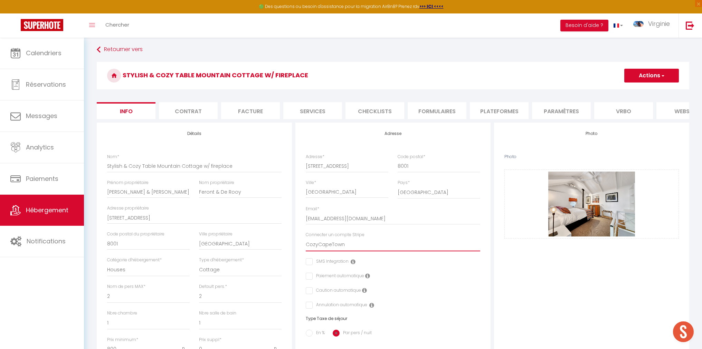
scroll to position [0, 0]
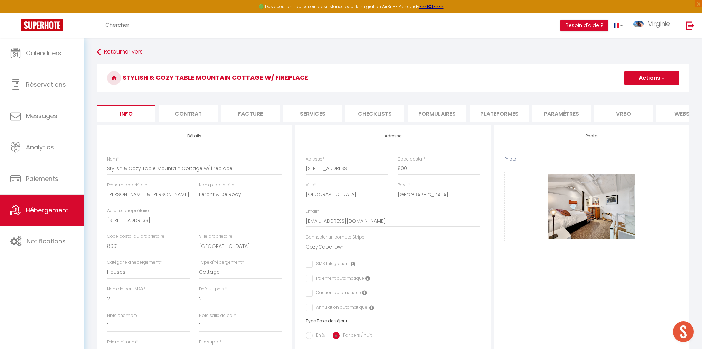
click at [655, 76] on button "Actions" at bounding box center [651, 78] width 55 height 14
click at [625, 93] on input "Enregistrer" at bounding box center [625, 93] width 26 height 7
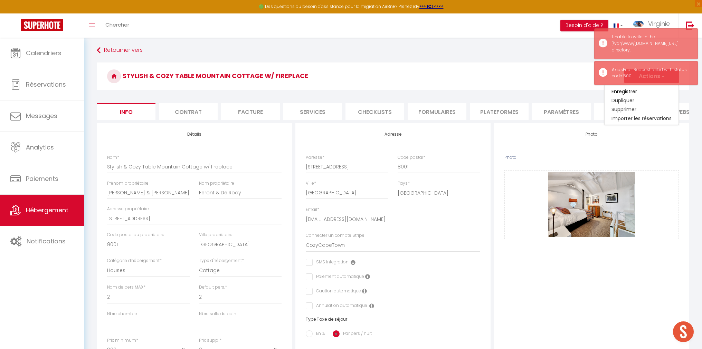
scroll to position [1, 0]
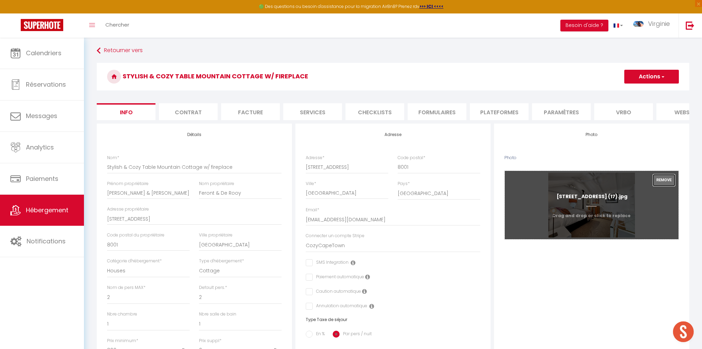
click at [660, 182] on button "Remove" at bounding box center [664, 180] width 22 height 12
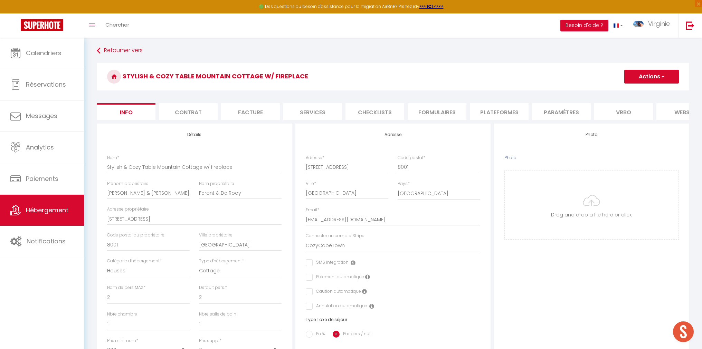
click at [656, 77] on button "Actions" at bounding box center [651, 77] width 55 height 14
click at [625, 94] on input "Enregistrer" at bounding box center [625, 91] width 26 height 7
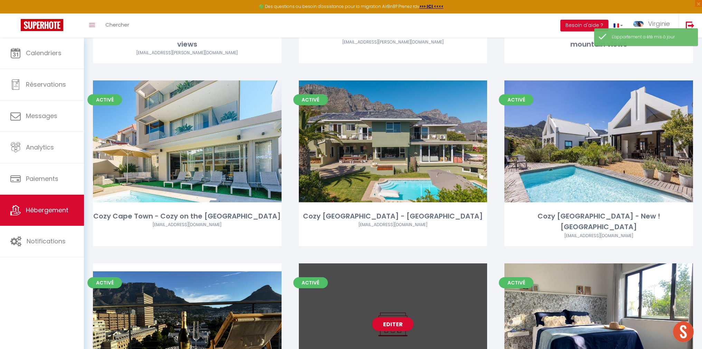
scroll to position [572, 0]
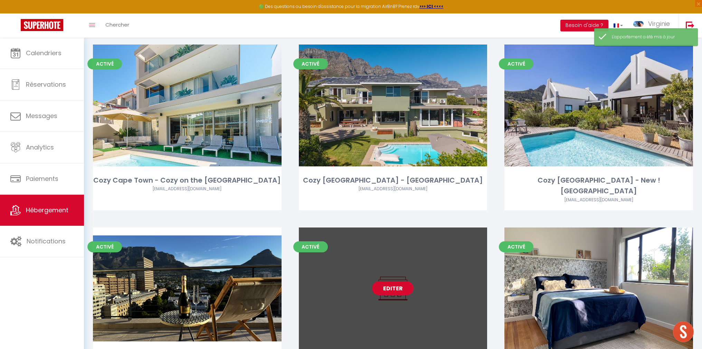
click at [399, 282] on link "Editer" at bounding box center [392, 289] width 41 height 14
click at [385, 282] on link "Editer" at bounding box center [392, 289] width 41 height 14
click at [390, 282] on link "Editer" at bounding box center [392, 289] width 41 height 14
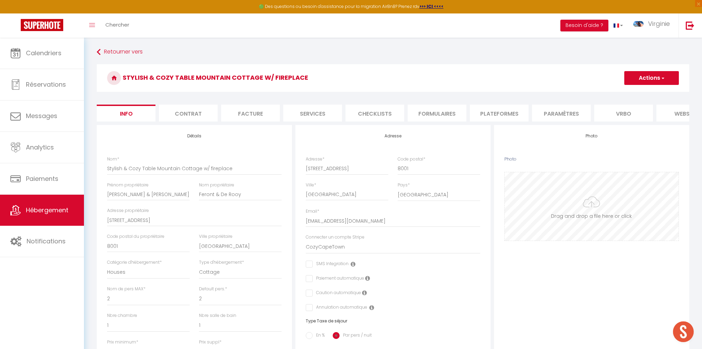
click at [596, 202] on input "Photo" at bounding box center [592, 206] width 174 height 68
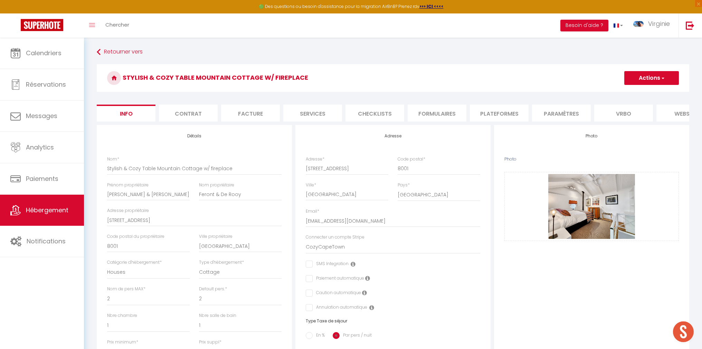
click at [650, 78] on button "Actions" at bounding box center [651, 78] width 55 height 14
click at [627, 93] on input "Enregistrer" at bounding box center [625, 93] width 26 height 7
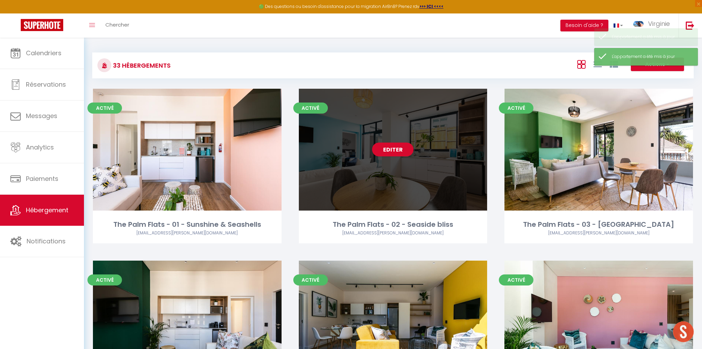
scroll to position [10, 0]
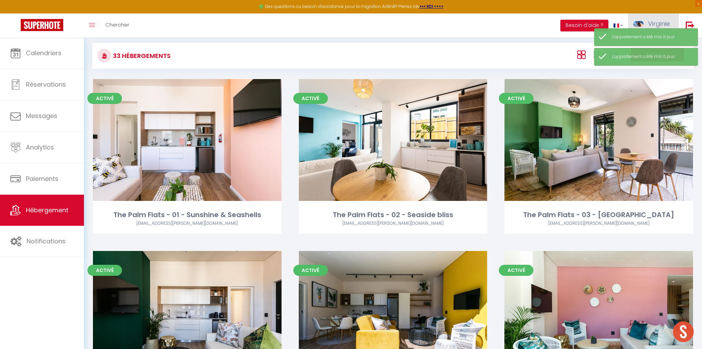
click at [659, 20] on span "Virginie" at bounding box center [659, 23] width 22 height 9
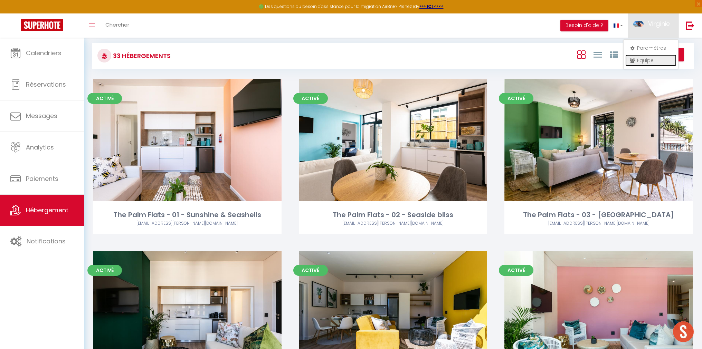
click at [642, 62] on link "Équipe" at bounding box center [650, 61] width 51 height 12
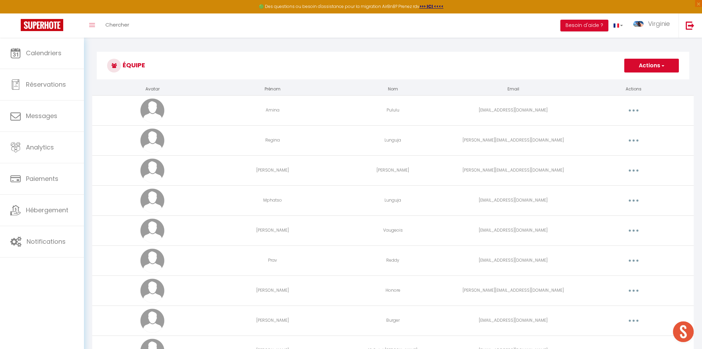
click at [630, 111] on button "button" at bounding box center [633, 110] width 19 height 11
click at [615, 126] on link "Editer" at bounding box center [615, 127] width 51 height 12
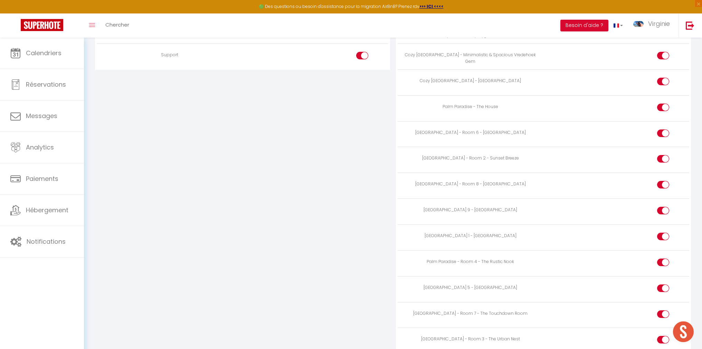
scroll to position [973, 0]
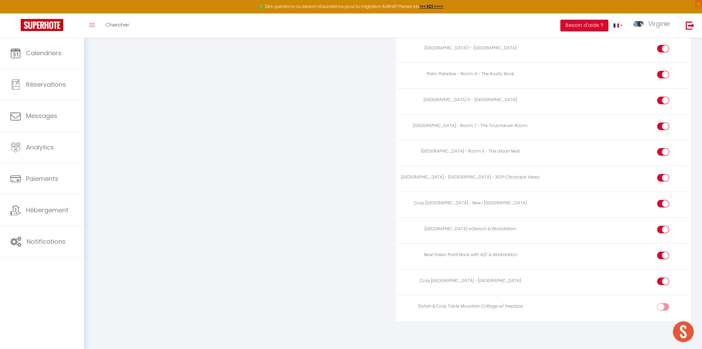
click at [663, 309] on input "checkbox" at bounding box center [669, 308] width 12 height 10
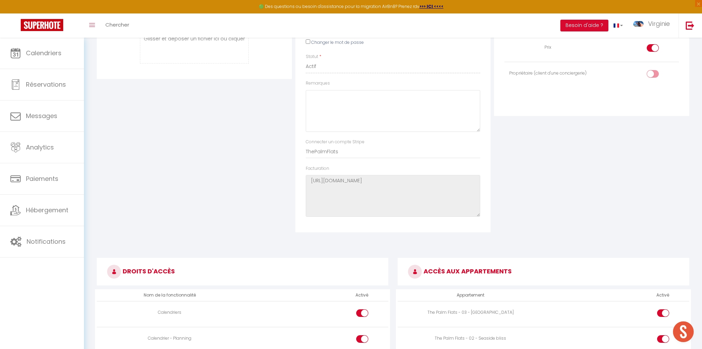
scroll to position [0, 0]
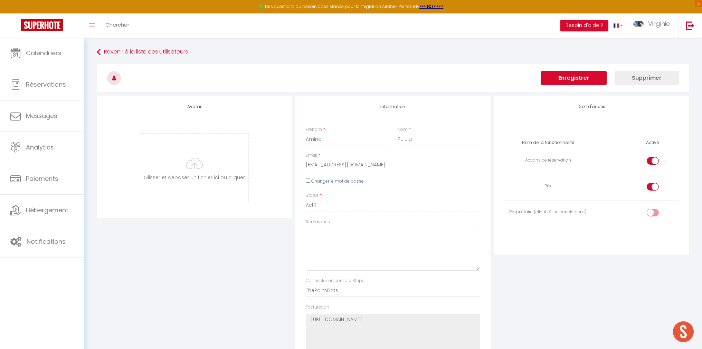
click at [570, 77] on button "Enregistrer" at bounding box center [574, 78] width 66 height 14
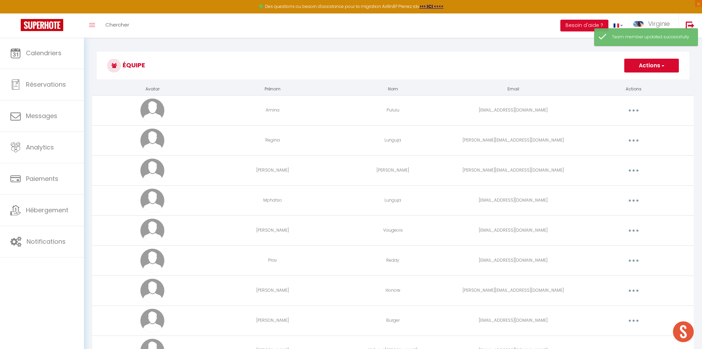
drag, startPoint x: 632, startPoint y: 110, endPoint x: 622, endPoint y: 123, distance: 16.0
click at [633, 110] on icon "button" at bounding box center [634, 111] width 2 height 2
click at [604, 124] on link "Editer" at bounding box center [615, 127] width 51 height 12
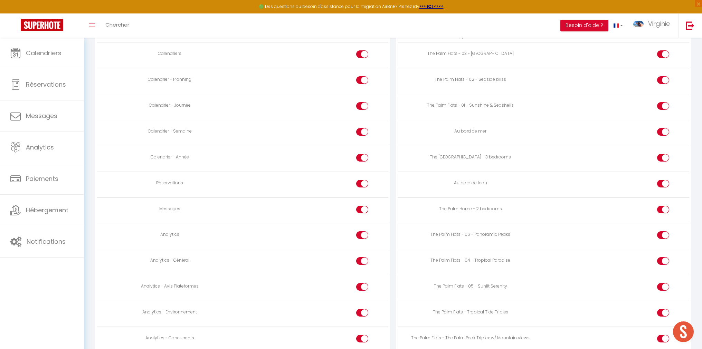
scroll to position [395, 0]
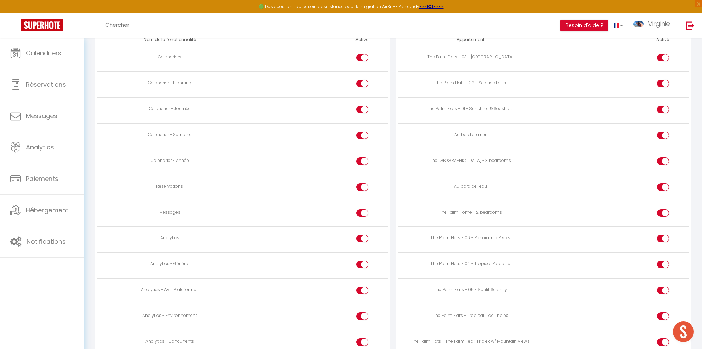
click at [661, 188] on div at bounding box center [663, 187] width 12 height 8
click at [663, 188] on input "checkbox" at bounding box center [669, 188] width 12 height 10
click at [664, 133] on input "checkbox" at bounding box center [669, 137] width 12 height 10
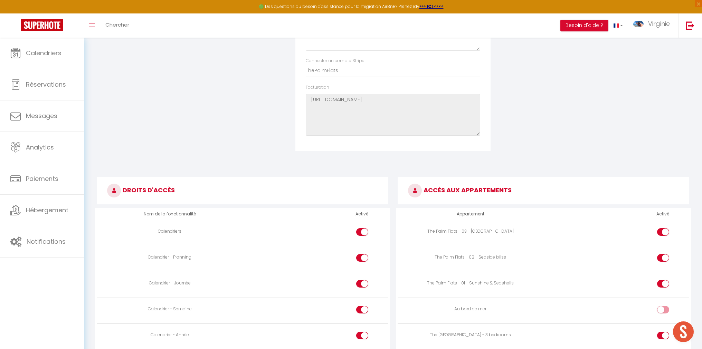
scroll to position [0, 0]
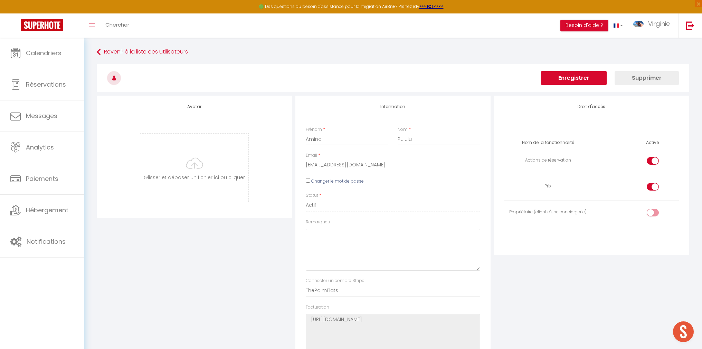
click at [585, 77] on button "Enregistrer" at bounding box center [574, 78] width 66 height 14
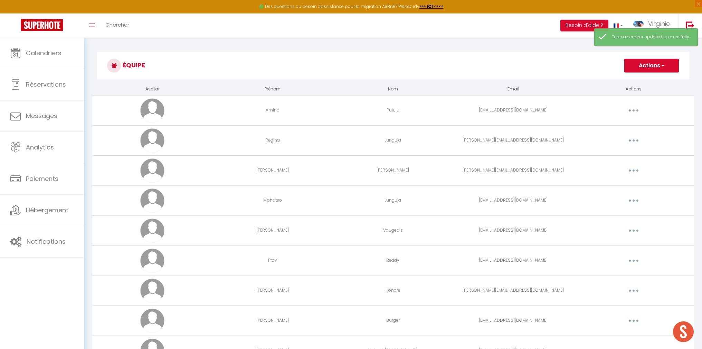
click at [635, 139] on button "button" at bounding box center [633, 140] width 19 height 11
click at [617, 156] on link "Editer" at bounding box center [615, 157] width 51 height 12
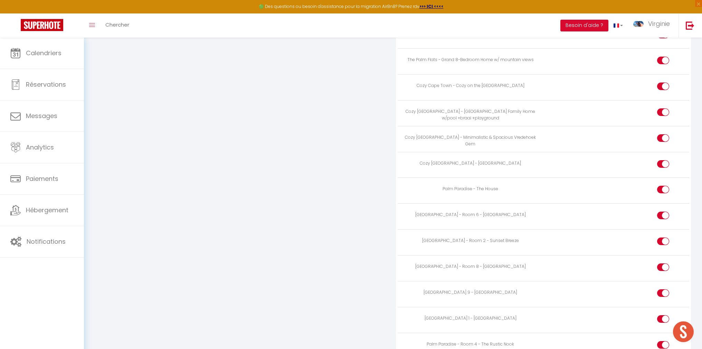
scroll to position [973, 0]
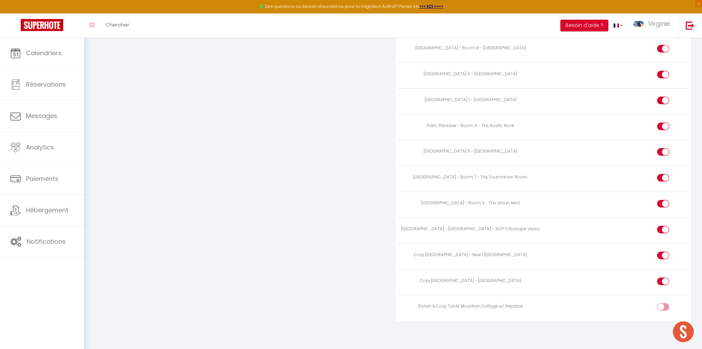
click at [666, 309] on input "checkbox" at bounding box center [669, 308] width 12 height 10
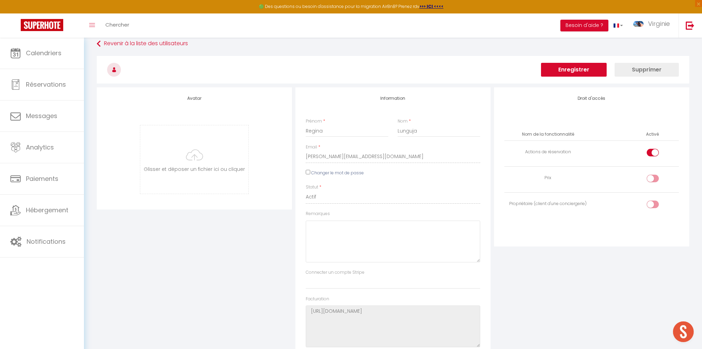
scroll to position [0, 0]
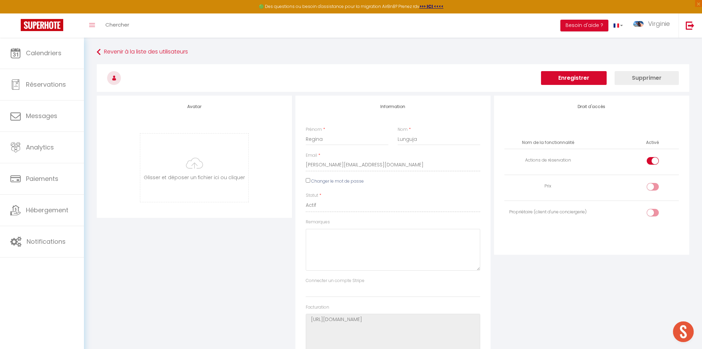
click at [569, 82] on button "Enregistrer" at bounding box center [574, 78] width 66 height 14
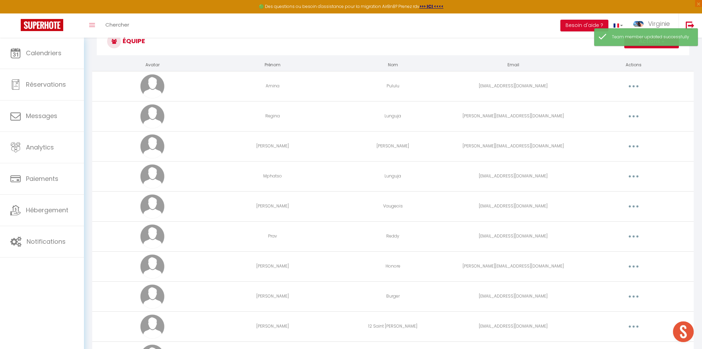
scroll to position [25, 0]
click at [633, 146] on icon "button" at bounding box center [634, 146] width 2 height 2
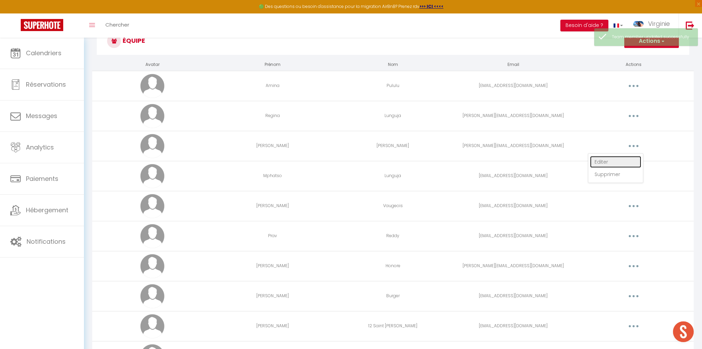
click at [612, 161] on link "Editer" at bounding box center [615, 162] width 51 height 12
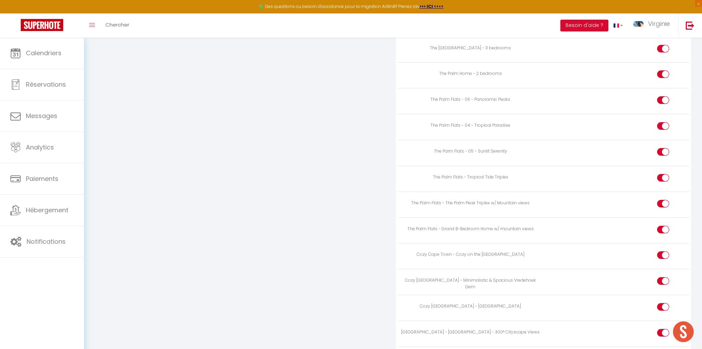
scroll to position [973, 0]
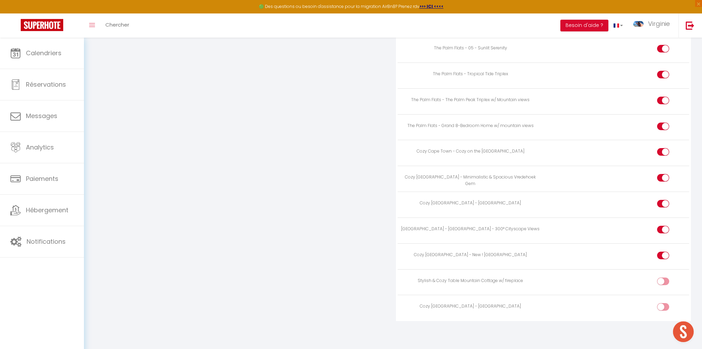
click at [663, 281] on input "checkbox" at bounding box center [669, 283] width 12 height 10
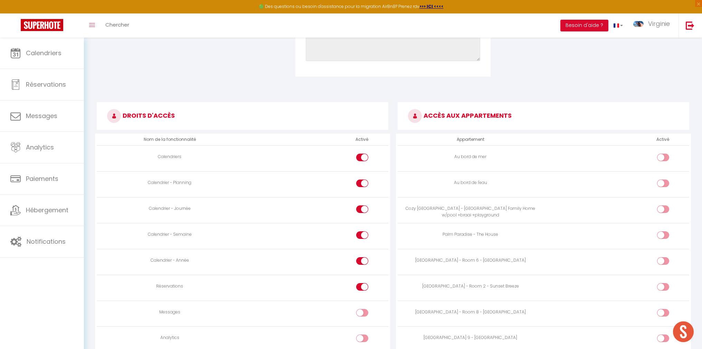
scroll to position [0, 0]
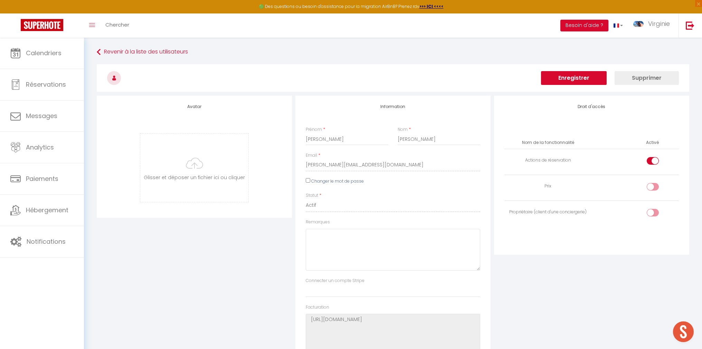
click at [581, 78] on button "Enregistrer" at bounding box center [574, 78] width 66 height 14
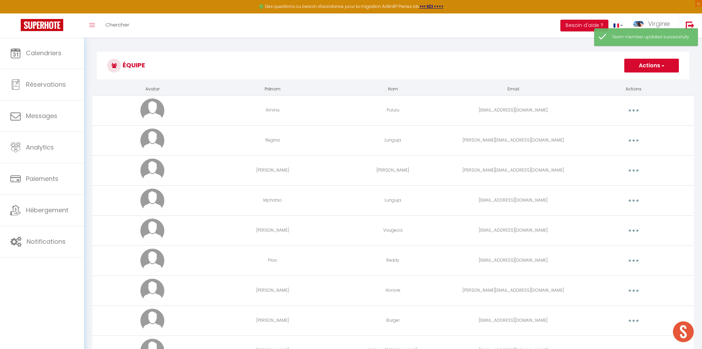
click at [633, 201] on icon "button" at bounding box center [634, 201] width 2 height 2
click at [625, 215] on link "Editer" at bounding box center [615, 217] width 51 height 12
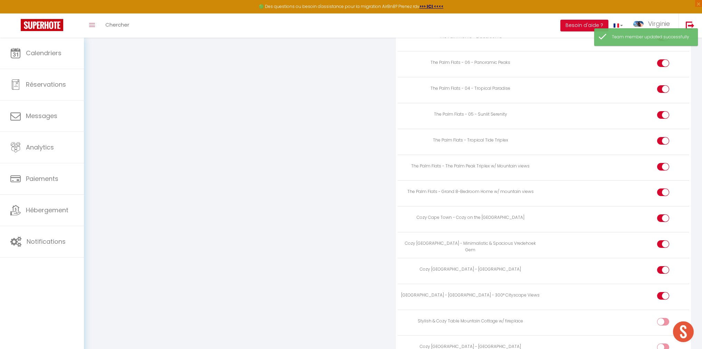
scroll to position [973, 0]
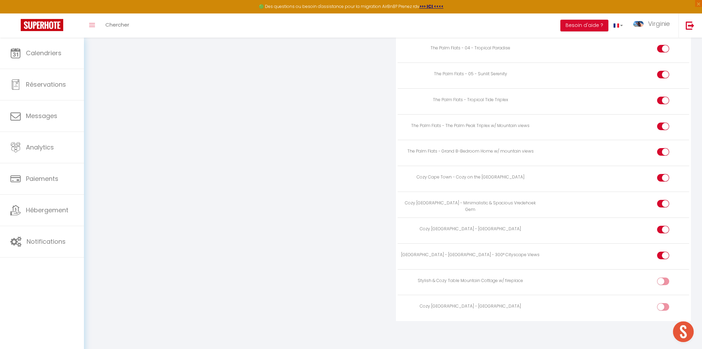
drag, startPoint x: 662, startPoint y: 282, endPoint x: 651, endPoint y: 276, distance: 12.7
click at [662, 282] on div at bounding box center [663, 282] width 12 height 8
click at [663, 282] on input "checkbox" at bounding box center [669, 283] width 12 height 10
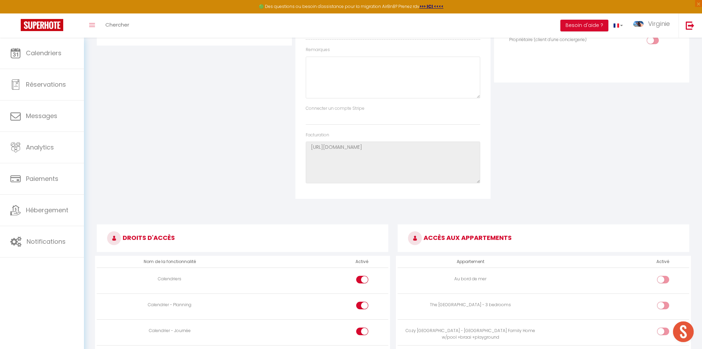
scroll to position [0, 0]
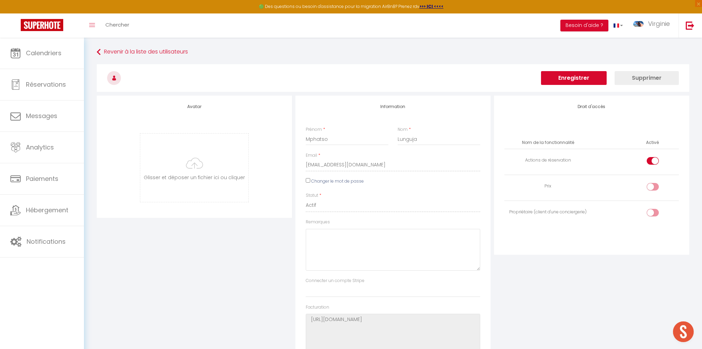
click at [570, 78] on button "Enregistrer" at bounding box center [574, 78] width 66 height 14
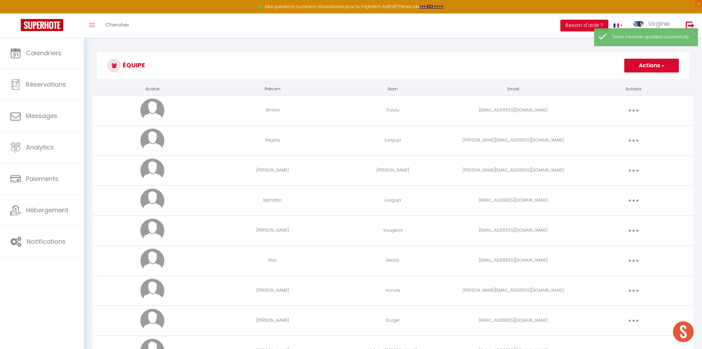
click at [632, 289] on button "button" at bounding box center [633, 290] width 19 height 11
click at [617, 304] on link "Editer" at bounding box center [615, 307] width 51 height 12
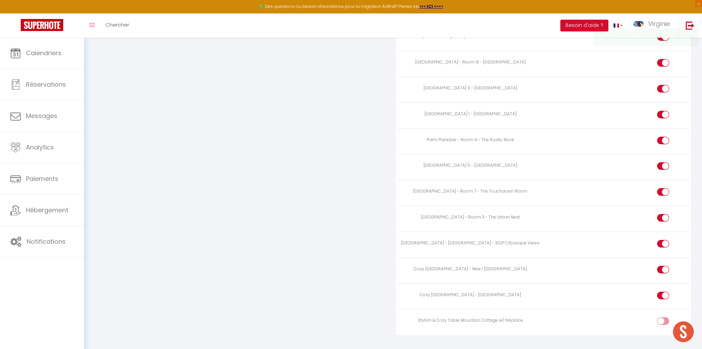
scroll to position [973, 0]
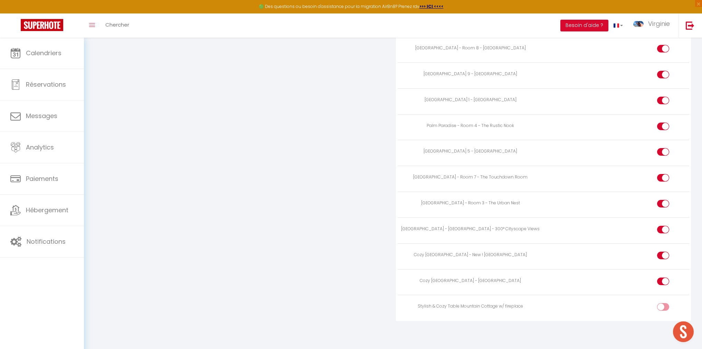
click at [664, 307] on input "checkbox" at bounding box center [669, 308] width 12 height 10
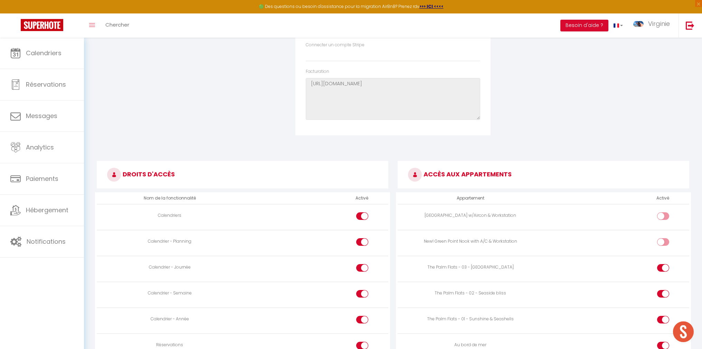
scroll to position [0, 0]
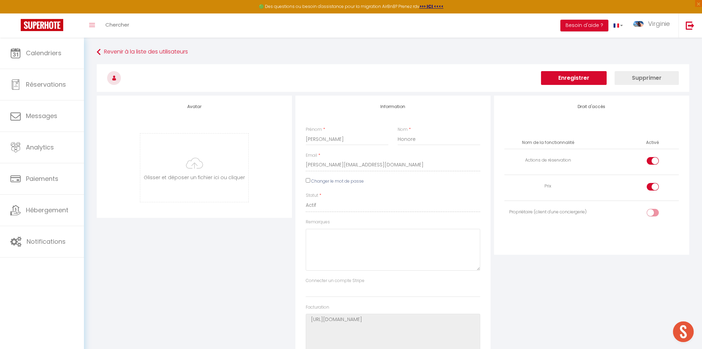
click at [585, 74] on button "Enregistrer" at bounding box center [574, 78] width 66 height 14
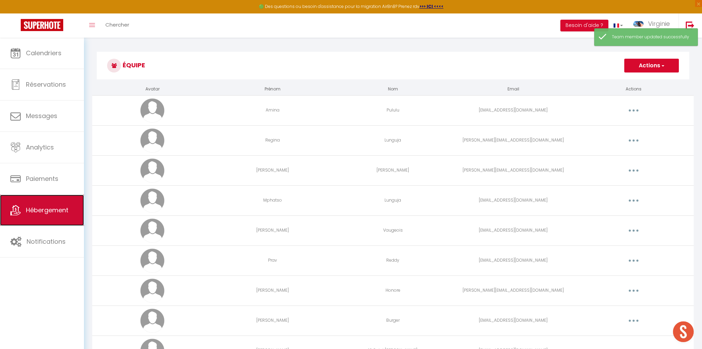
click at [60, 207] on span "Hébergement" at bounding box center [47, 210] width 43 height 9
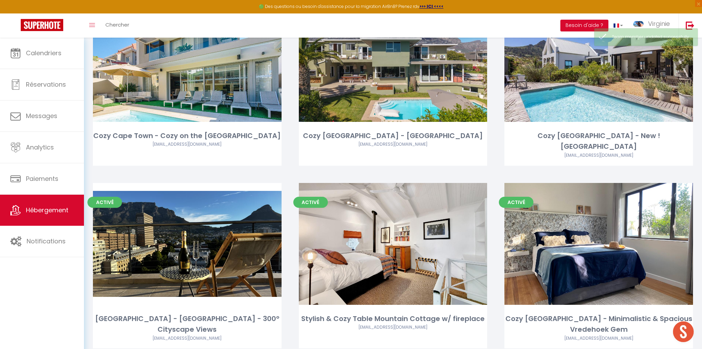
scroll to position [708, 0]
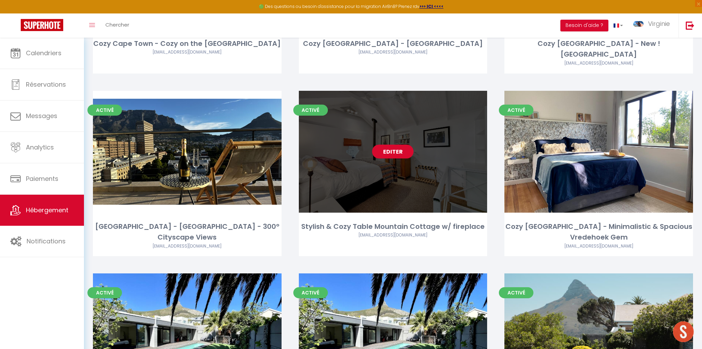
click at [393, 145] on link "Editer" at bounding box center [392, 152] width 41 height 14
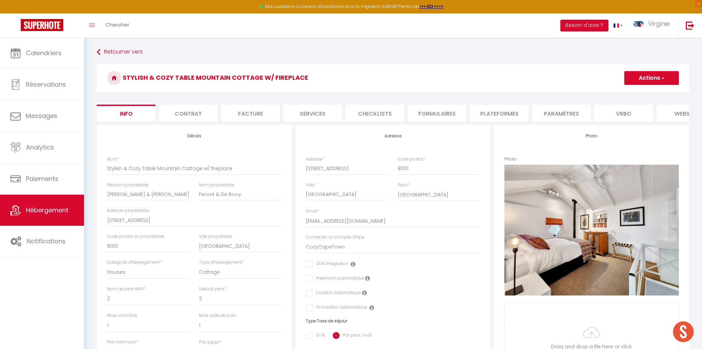
click at [187, 116] on li "Contrat" at bounding box center [188, 113] width 59 height 17
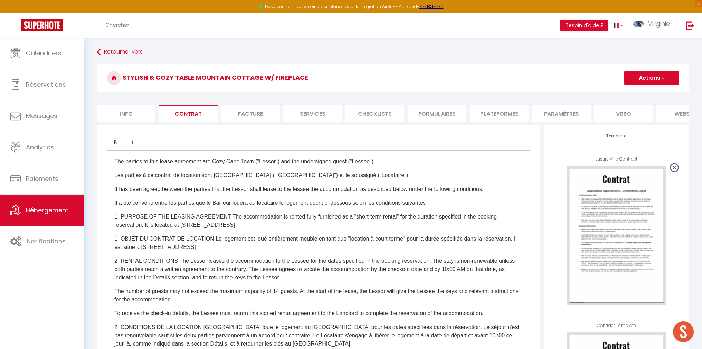
click at [248, 112] on li "Facture" at bounding box center [250, 113] width 59 height 17
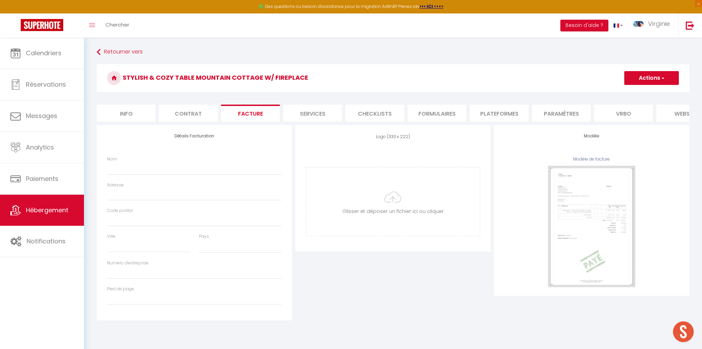
click at [300, 111] on li "Services" at bounding box center [312, 113] width 59 height 17
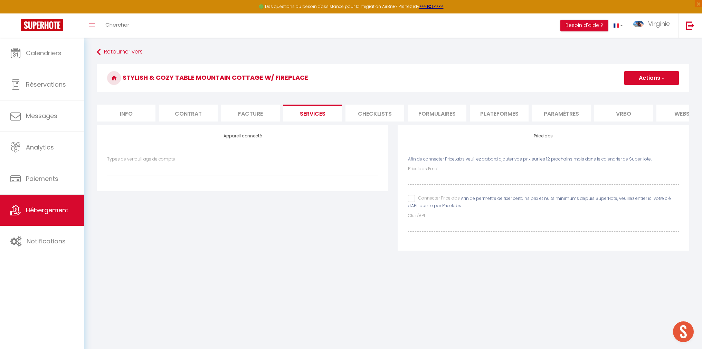
click at [388, 113] on li "Checklists" at bounding box center [375, 113] width 59 height 17
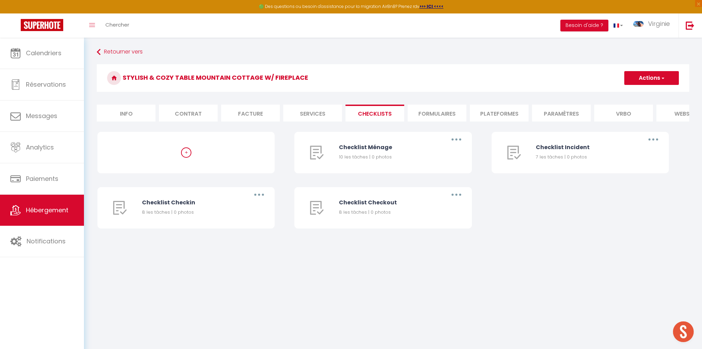
click at [442, 116] on li "Formulaires" at bounding box center [437, 113] width 59 height 17
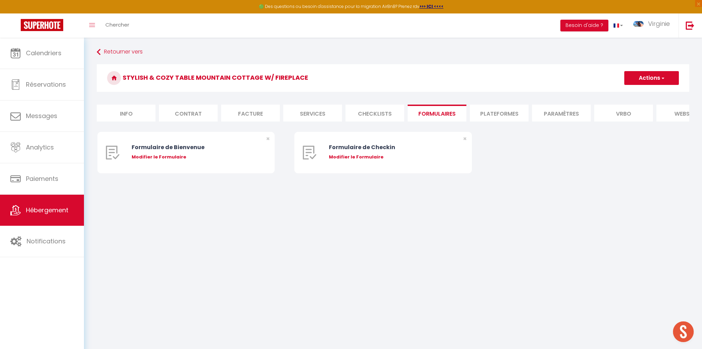
click at [478, 113] on li "Plateformes" at bounding box center [499, 113] width 59 height 17
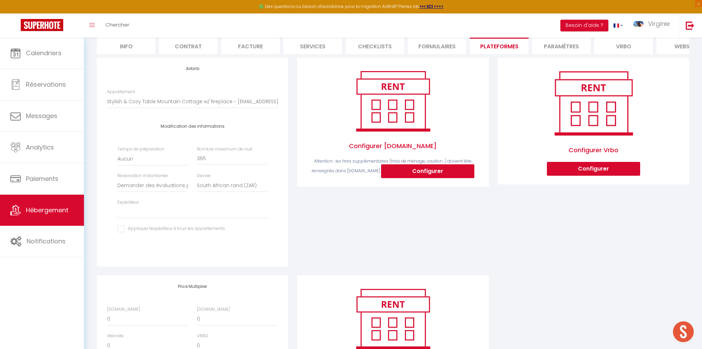
scroll to position [69, 0]
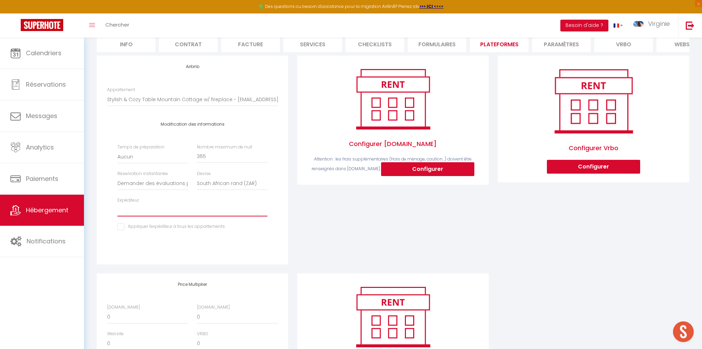
click at [158, 211] on select "virginie.m.honore@gmail.com contact@cozy.capetown alexxonell@gmail.com senbanjo…" at bounding box center [192, 210] width 150 height 13
click at [117, 204] on select "virginie.m.honore@gmail.com contact@cozy.capetown alexxonell@gmail.com senbanjo…" at bounding box center [192, 210] width 150 height 13
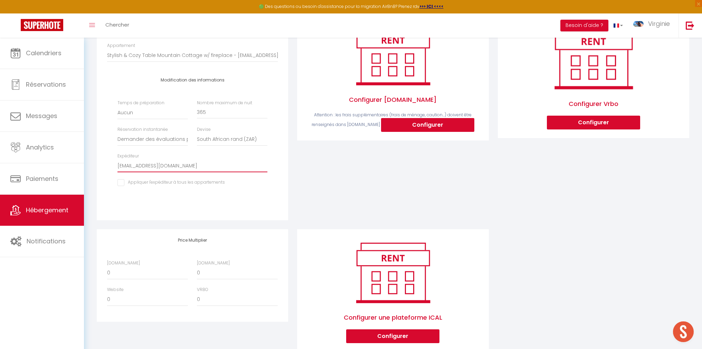
scroll to position [134, 0]
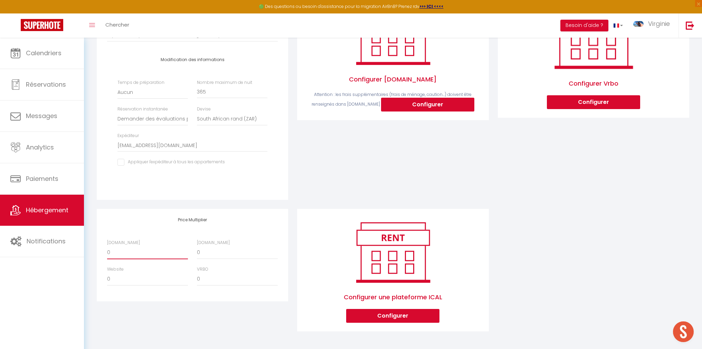
click at [137, 253] on select "0 + 1 % + 2 % + 3 % + 4 % + 5 % + 6 % + 7 % + 8 % + 9 %" at bounding box center [147, 252] width 81 height 13
click at [107, 246] on select "0 + 1 % + 2 % + 3 % + 4 % + 5 % + 6 % + 7 % + 8 % + 9 %" at bounding box center [147, 252] width 81 height 13
click at [208, 256] on select "0 + 1 % + 2 % + 3 % + 4 % + 5 % + 6 % + 7 % + 8 % + 9 %" at bounding box center [237, 252] width 81 height 13
click at [197, 246] on select "0 + 1 % + 2 % + 3 % + 4 % + 5 % + 6 % + 7 % + 8 % + 9 %" at bounding box center [237, 252] width 81 height 13
click at [134, 284] on select "0 + 1 % + 2 % + 3 % + 4 % + 5 % + 6 % + 7 % + 8 % + 9 %" at bounding box center [147, 279] width 81 height 13
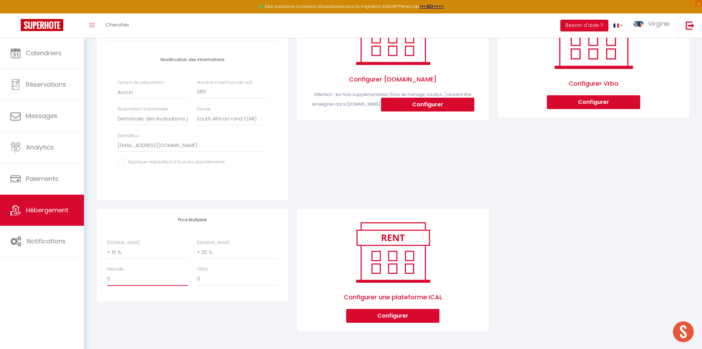
click at [107, 273] on select "0 + 1 % + 2 % + 3 % + 4 % + 5 % + 6 % + 7 % + 8 % + 9 %" at bounding box center [147, 279] width 81 height 13
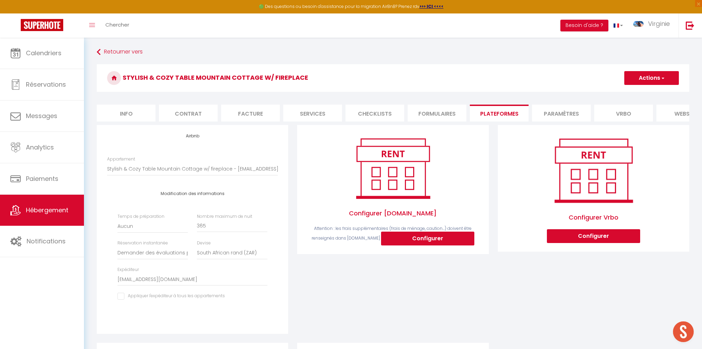
click at [643, 79] on button "Actions" at bounding box center [651, 78] width 55 height 14
click at [638, 92] on link "Enregistrer" at bounding box center [651, 93] width 55 height 9
click at [247, 115] on li "Facture" at bounding box center [250, 113] width 59 height 17
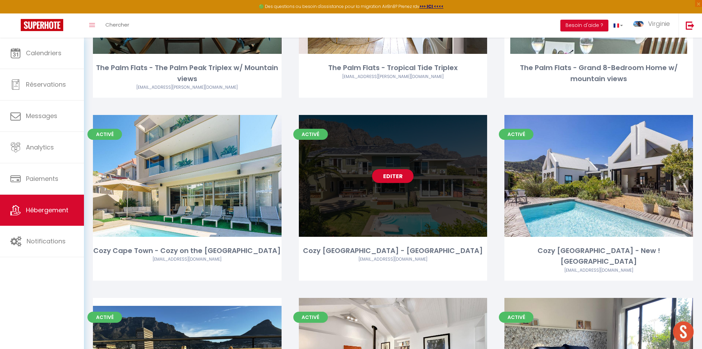
scroll to position [647, 0]
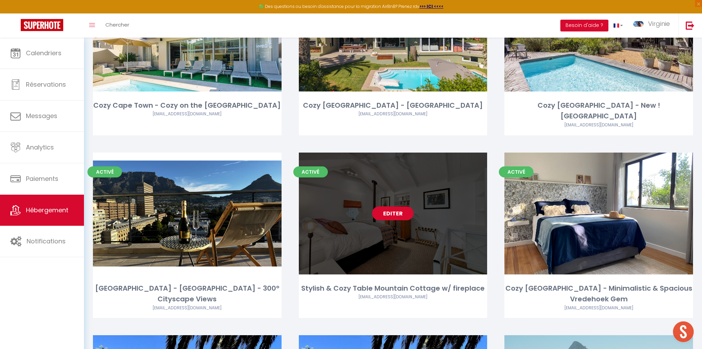
click at [393, 207] on link "Editer" at bounding box center [392, 214] width 41 height 14
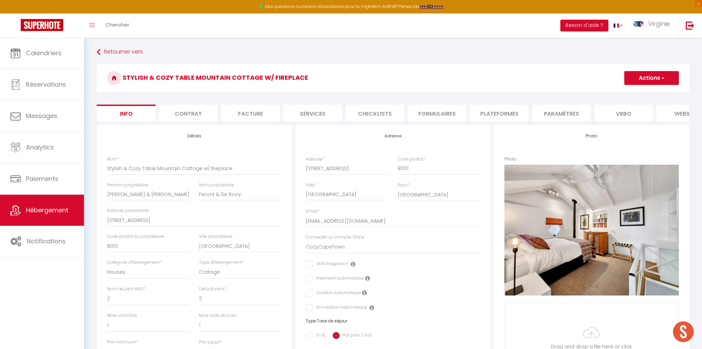
click at [194, 113] on li "Contrat" at bounding box center [188, 113] width 59 height 17
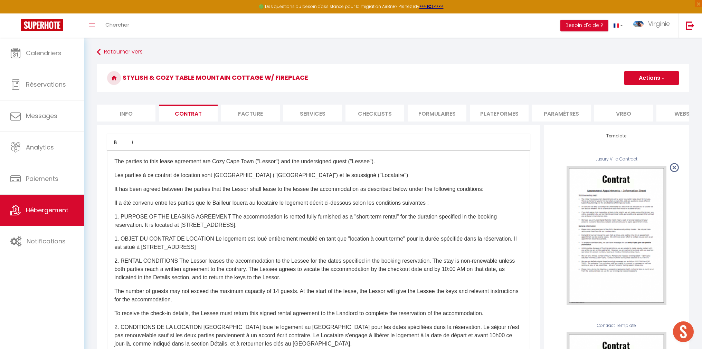
click at [245, 114] on li "Facture" at bounding box center [250, 113] width 59 height 17
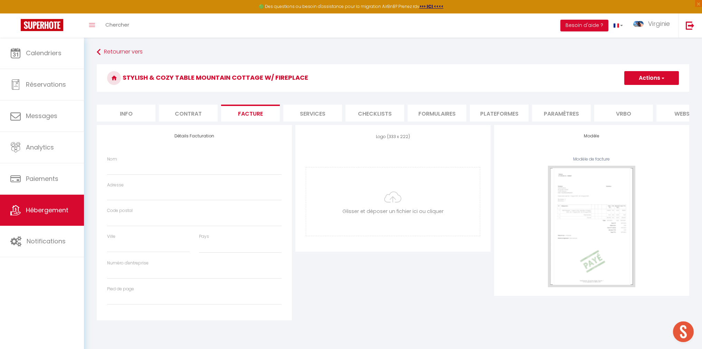
click at [139, 176] on div "Nom" at bounding box center [194, 169] width 183 height 26
click at [138, 169] on input "Nom" at bounding box center [194, 168] width 174 height 12
paste input "Operated by Cozy [GEOGRAPHIC_DATA]"
click at [136, 199] on input "Adresse" at bounding box center [194, 194] width 174 height 12
paste input "Office [STREET_ADDRESS]"
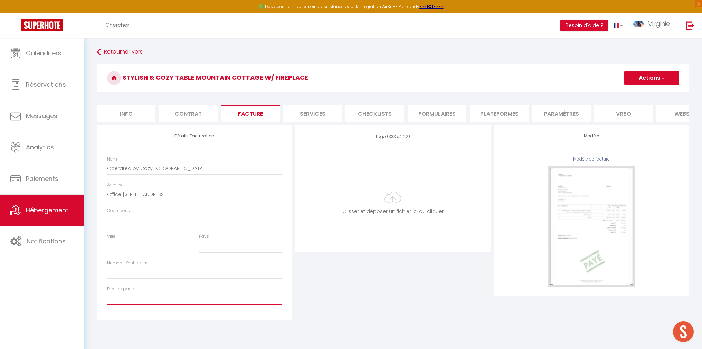
click at [168, 302] on input "Pied de page" at bounding box center [194, 299] width 174 height 12
paste input "Banking details: FNB, Branch Code: 210554, Acc. #: 63106416745 - POP to be sent…"
click at [170, 270] on input "Numéro d'entreprise" at bounding box center [194, 273] width 174 height 12
paste input "Registration number 2024/079015/07"
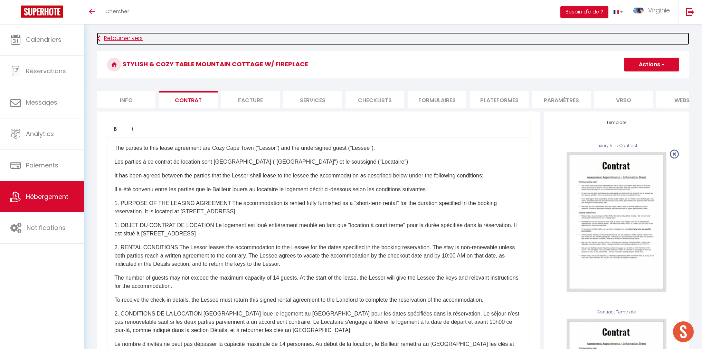
click at [118, 40] on link "Retourner vers" at bounding box center [393, 38] width 593 height 12
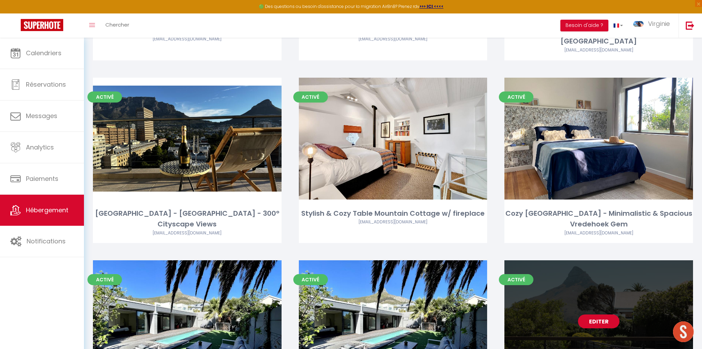
scroll to position [714, 0]
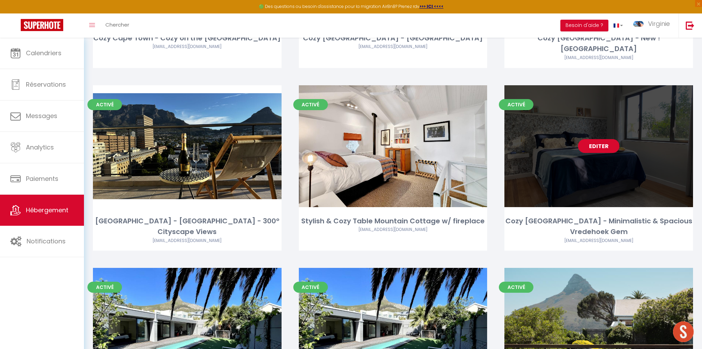
click at [597, 139] on link "Editer" at bounding box center [598, 146] width 41 height 14
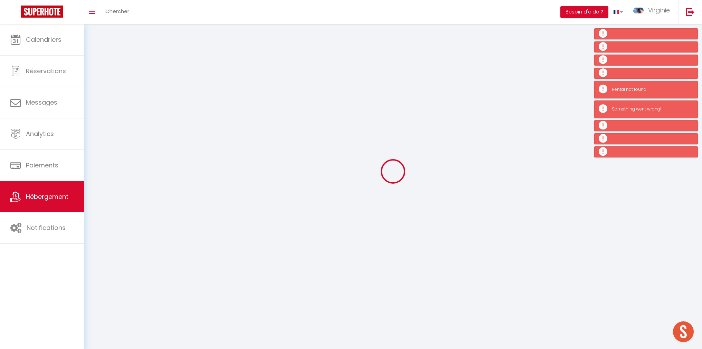
scroll to position [5, 0]
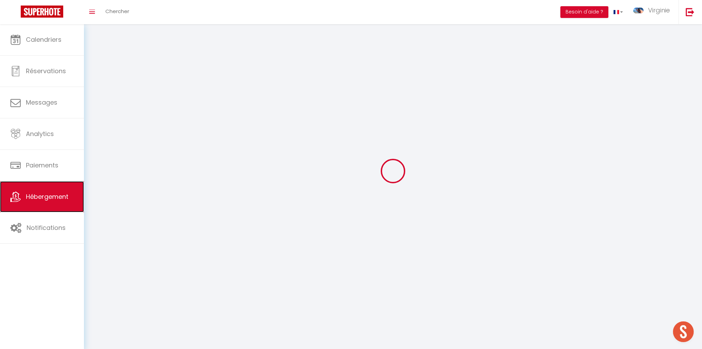
click at [54, 199] on span "Hébergement" at bounding box center [47, 196] width 43 height 9
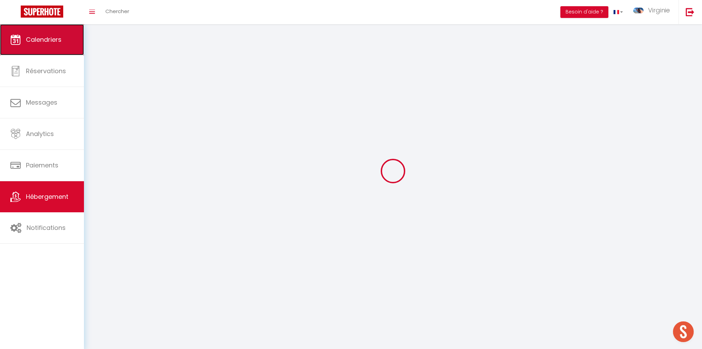
click at [57, 29] on link "Calendriers" at bounding box center [42, 39] width 84 height 31
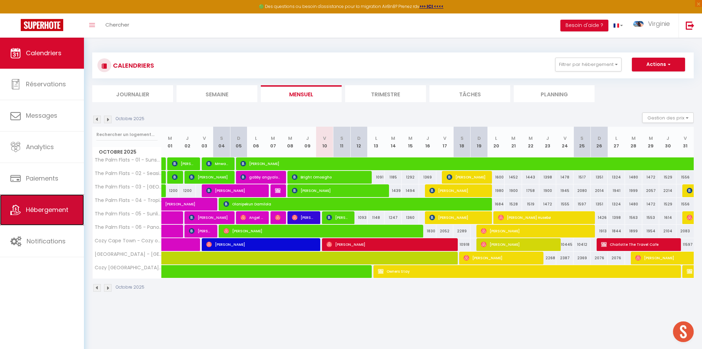
click at [48, 213] on span "Hébergement" at bounding box center [47, 210] width 43 height 9
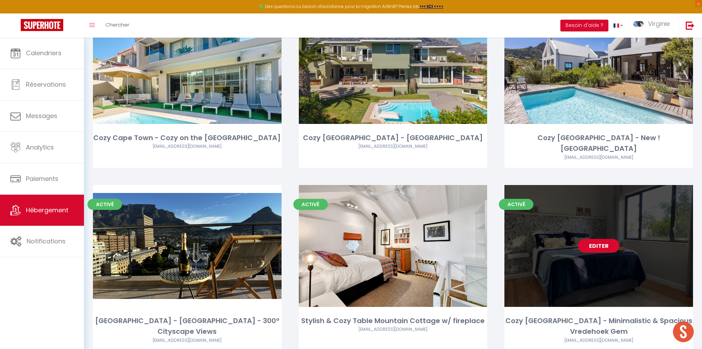
scroll to position [645, 0]
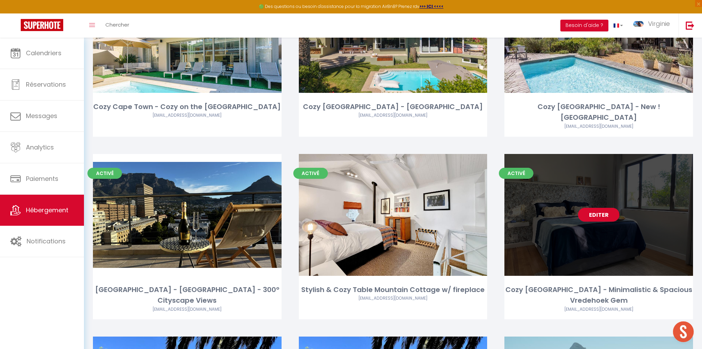
click at [600, 208] on link "Editer" at bounding box center [598, 215] width 41 height 14
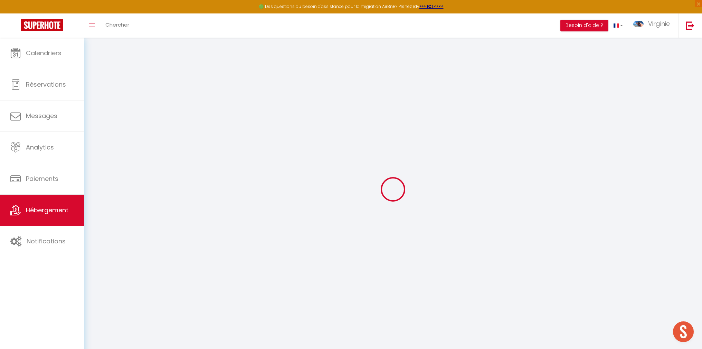
scroll to position [3, 0]
select select "16848"
select select "17390"
select select
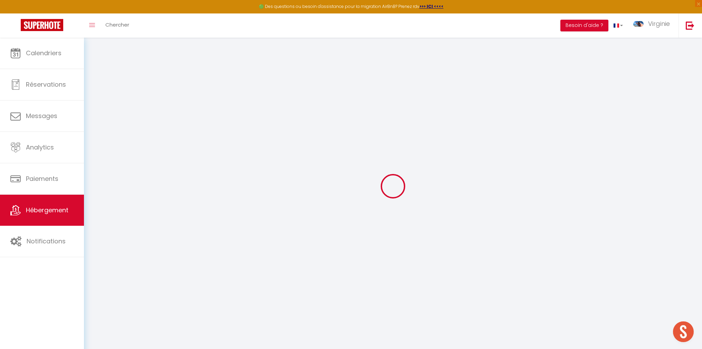
select select
checkbox input "false"
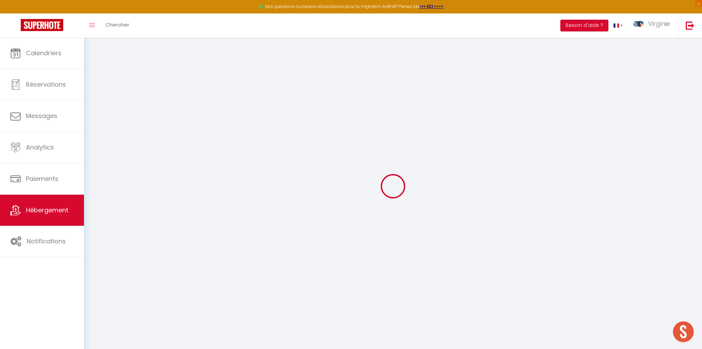
checkbox input "false"
select select
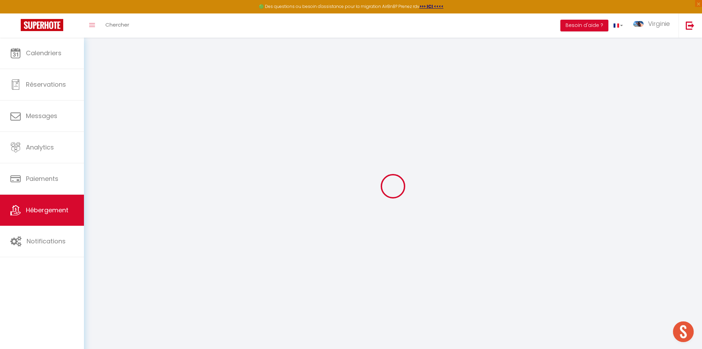
select select
checkbox input "false"
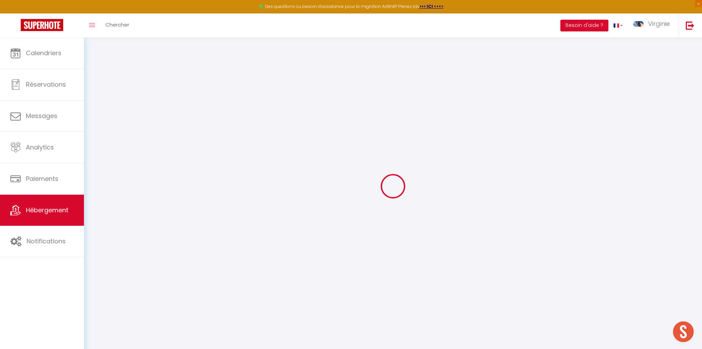
checkbox input "false"
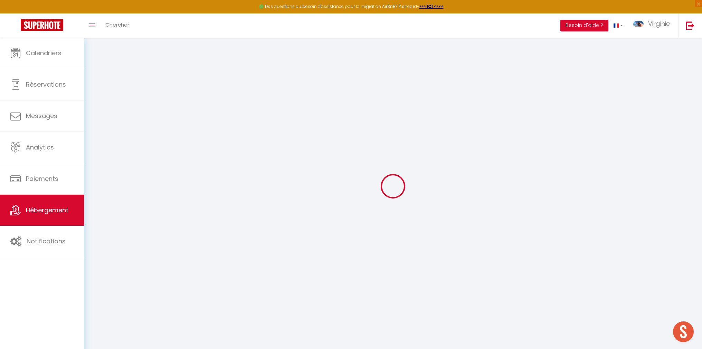
checkbox input "false"
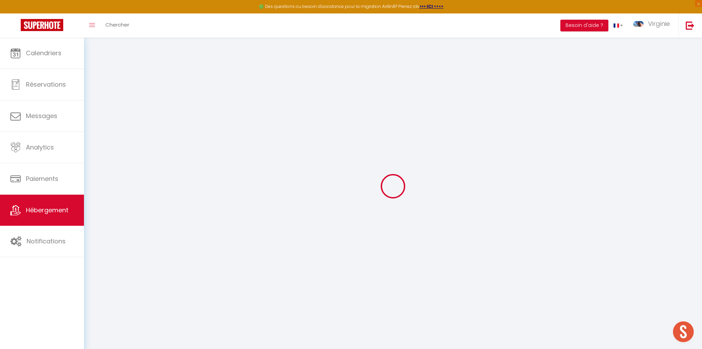
checkbox input "false"
select select "16:00"
select select "21:00"
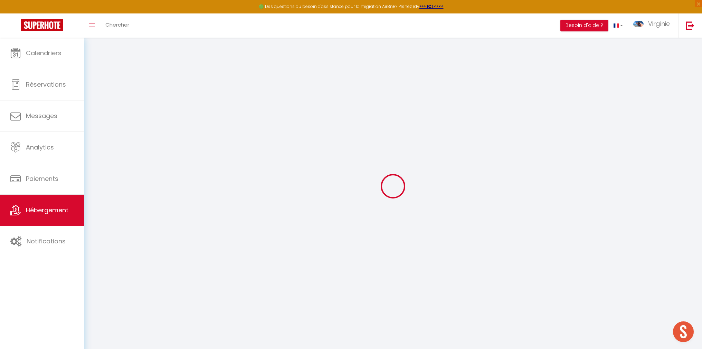
select select "10:00"
select select "30"
select select "120"
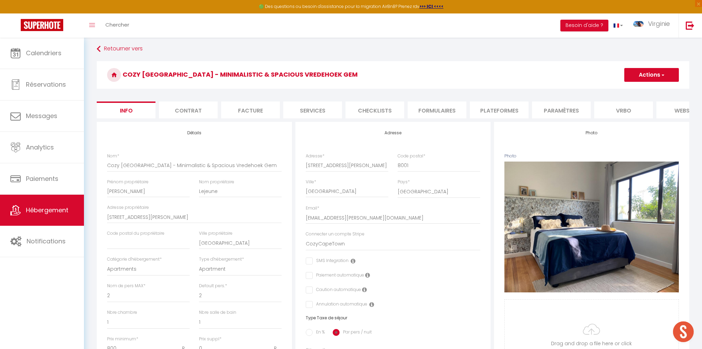
click at [249, 110] on li "Facture" at bounding box center [250, 110] width 59 height 17
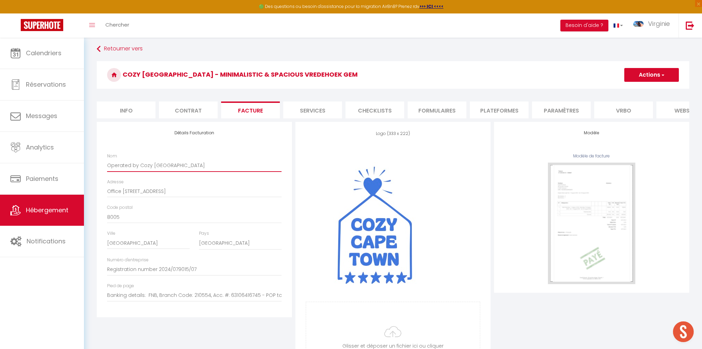
click at [187, 166] on input "Operated by Cozy [GEOGRAPHIC_DATA]" at bounding box center [194, 165] width 174 height 12
click at [229, 194] on input "Office [STREET_ADDRESS]" at bounding box center [194, 191] width 174 height 12
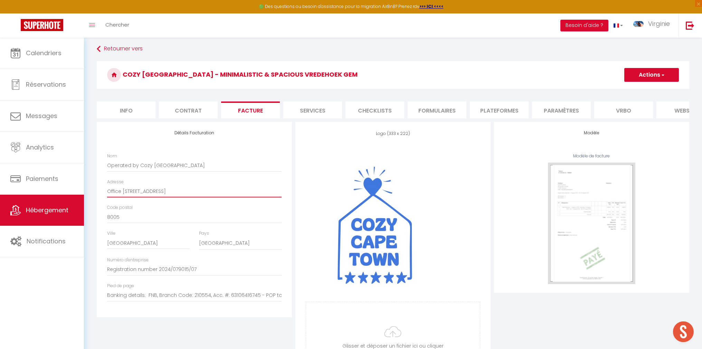
click at [229, 194] on input "Office [STREET_ADDRESS]" at bounding box center [194, 191] width 174 height 12
click at [236, 219] on input "8005" at bounding box center [194, 217] width 174 height 12
click at [179, 299] on input "Banking details: FNB, Branch Code: 210554, Acc. #: 63106416745 - POP to be sent…" at bounding box center [194, 296] width 174 height 12
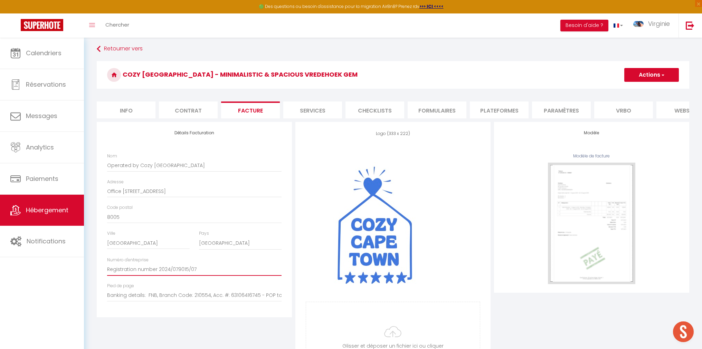
click at [167, 268] on input "Registration number 2024/079015/07" at bounding box center [194, 270] width 174 height 12
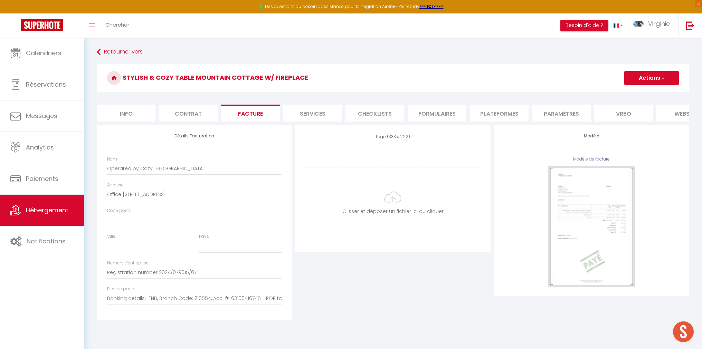
select select
click at [151, 222] on input "Code postal" at bounding box center [194, 220] width 174 height 12
type input "8"
select select
type input "80"
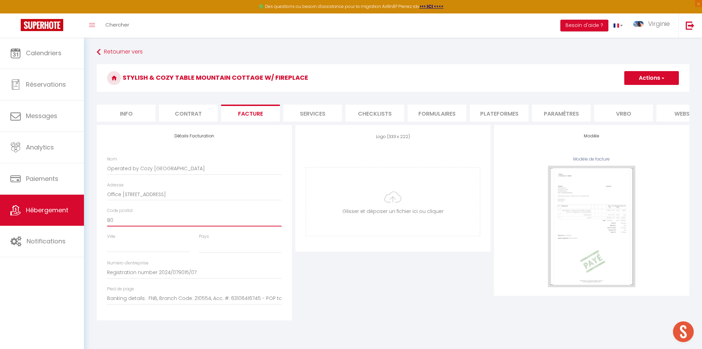
select select
type input "800"
select select
type input "8005"
select select
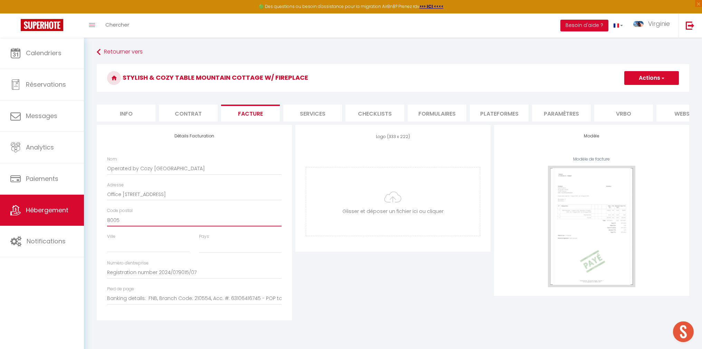
type input "8005"
type input "C"
select select
type input "Ca"
select select
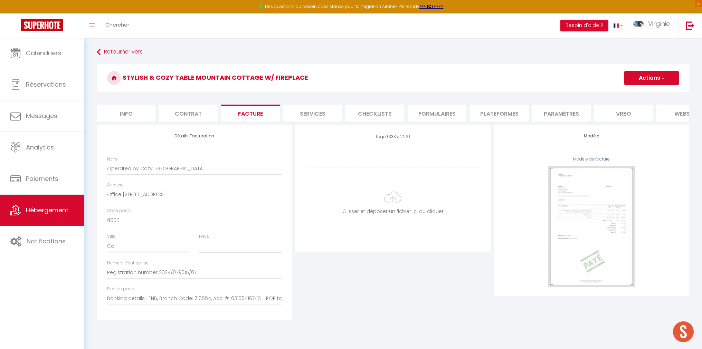
type input "Cap"
select select
type input "Cape"
select select
type input "Cape"
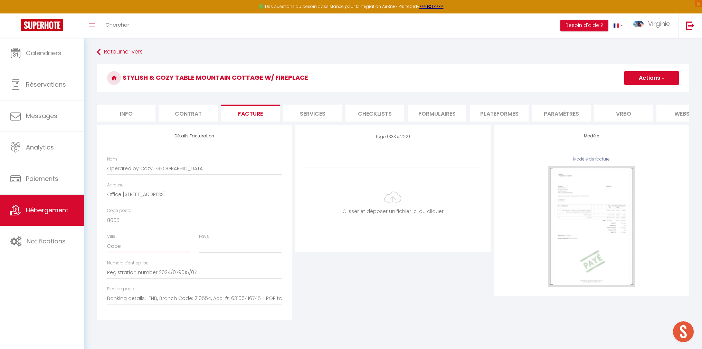
select select
type input "Cape T"
select select
type input "Cape To"
select select
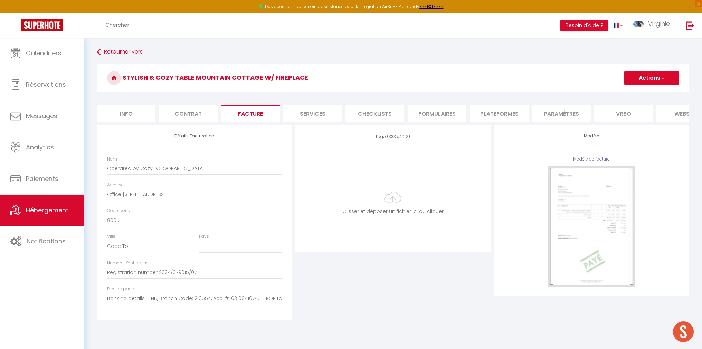
type input "Cape Tow"
select select
type input "[GEOGRAPHIC_DATA]"
select select
type input "[GEOGRAPHIC_DATA]"
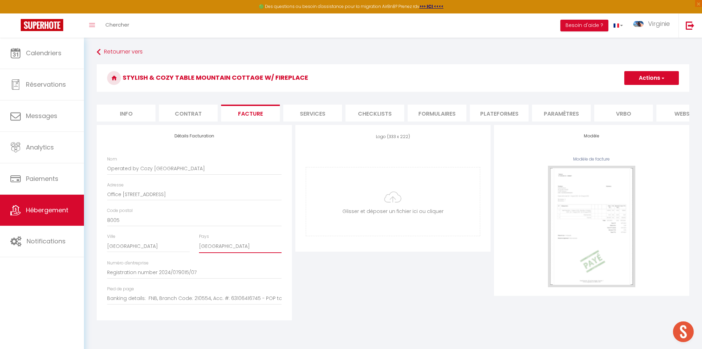
select select "199"
click at [148, 194] on input "Office [STREET_ADDRESS]" at bounding box center [194, 194] width 174 height 12
click at [180, 168] on input "Operated by Cozy [GEOGRAPHIC_DATA]" at bounding box center [194, 168] width 174 height 12
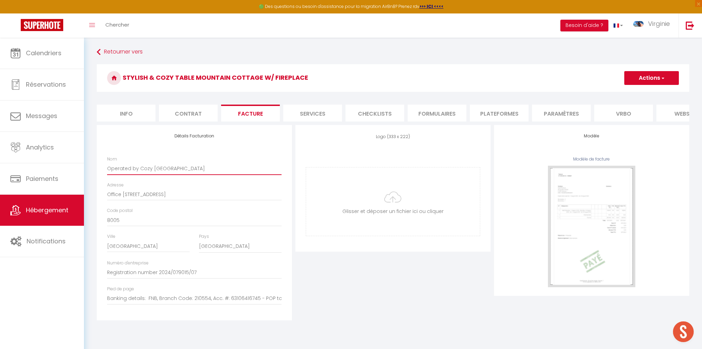
click at [180, 168] on input "Operated by Cozy [GEOGRAPHIC_DATA]" at bounding box center [194, 168] width 174 height 12
click at [358, 289] on div "Logo (333 x 222) Supprimer Glisser et déposer un fichier ici ou cliquer Ooops, …" at bounding box center [393, 223] width 199 height 196
click at [393, 202] on input "file" at bounding box center [393, 202] width 174 height 68
type input "C:\fakepath\cozycapetown_logo.jpg"
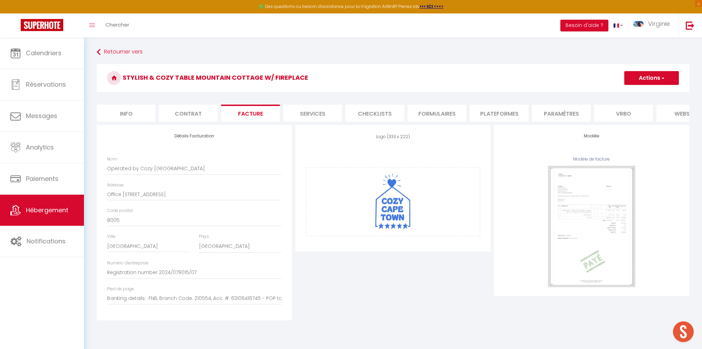
click at [651, 76] on button "Actions" at bounding box center [651, 78] width 55 height 14
click at [646, 95] on link "Enregistrer" at bounding box center [651, 93] width 55 height 9
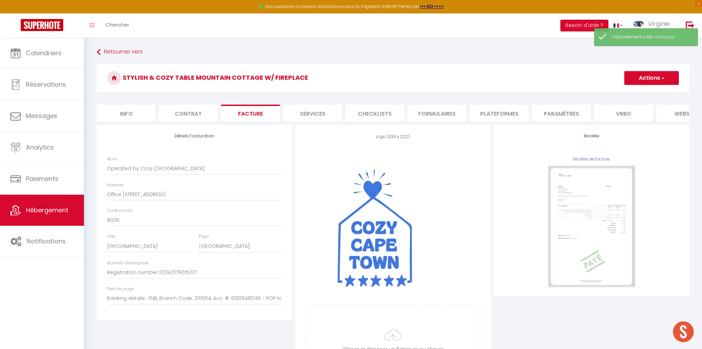
click at [312, 113] on li "Services" at bounding box center [312, 113] width 59 height 17
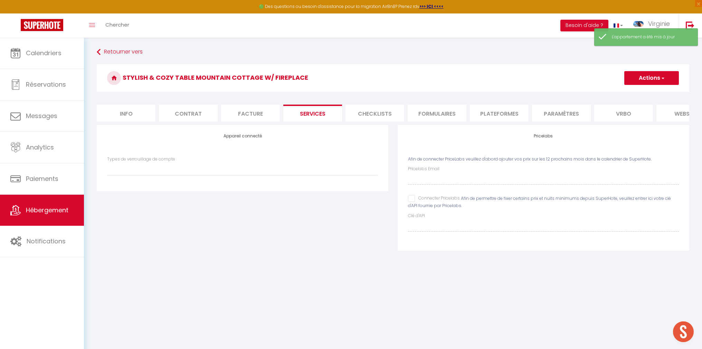
click at [363, 115] on li "Checklists" at bounding box center [375, 113] width 59 height 17
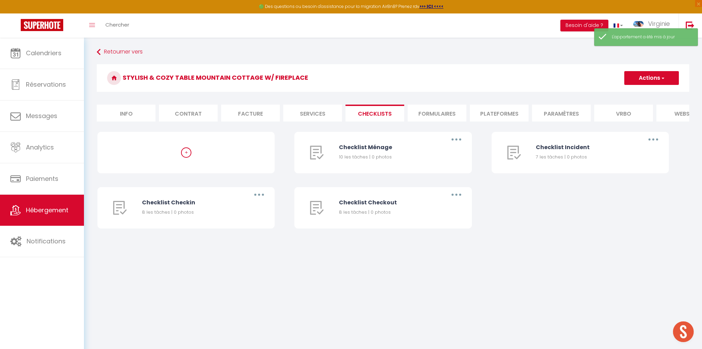
click at [444, 115] on li "Formulaires" at bounding box center [437, 113] width 59 height 17
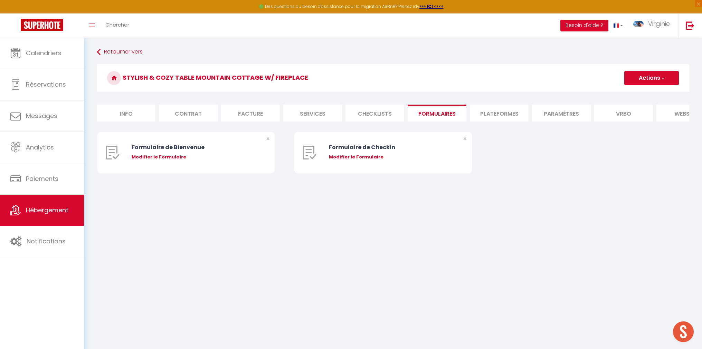
click at [492, 115] on li "Plateformes" at bounding box center [499, 113] width 59 height 17
select select
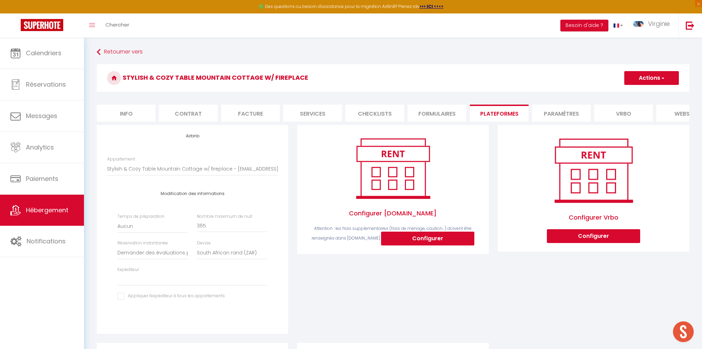
click at [313, 114] on li "Services" at bounding box center [312, 113] width 59 height 17
select select
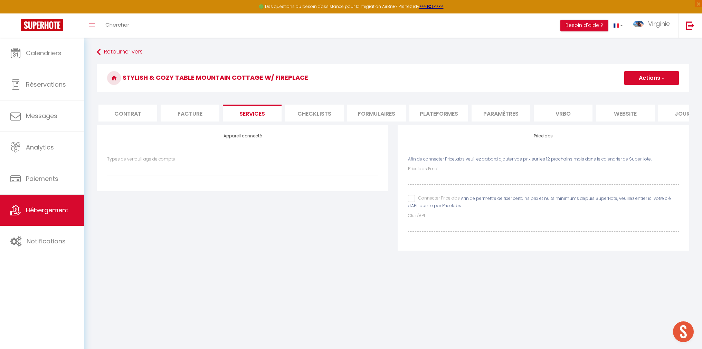
scroll to position [0, 64]
click at [626, 112] on li "website" at bounding box center [622, 113] width 59 height 17
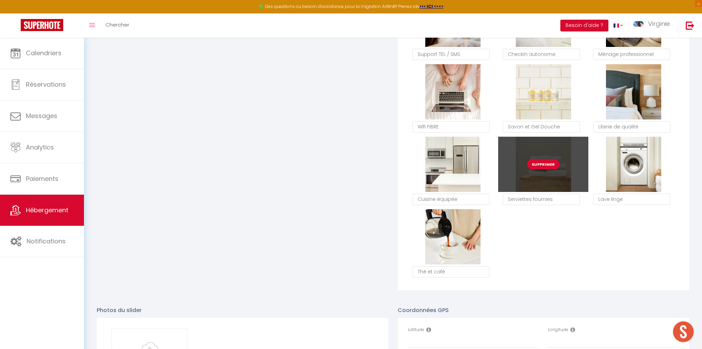
scroll to position [669, 0]
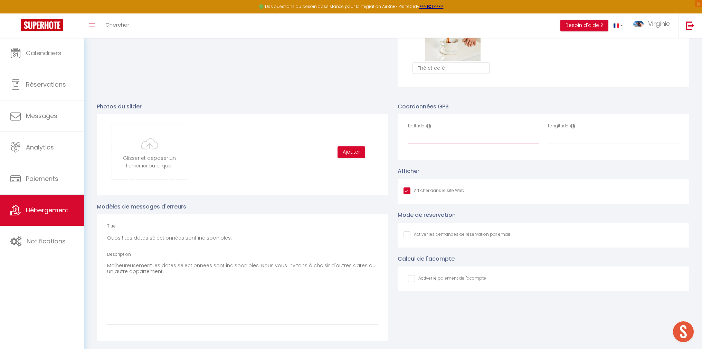
click at [421, 140] on input "Latitude" at bounding box center [473, 138] width 131 height 12
paste input "-33.9382936"
type input "-33.9382936"
click at [566, 141] on input "Longitude" at bounding box center [613, 138] width 131 height 12
click at [566, 140] on input "Longitude" at bounding box center [613, 138] width 131 height 12
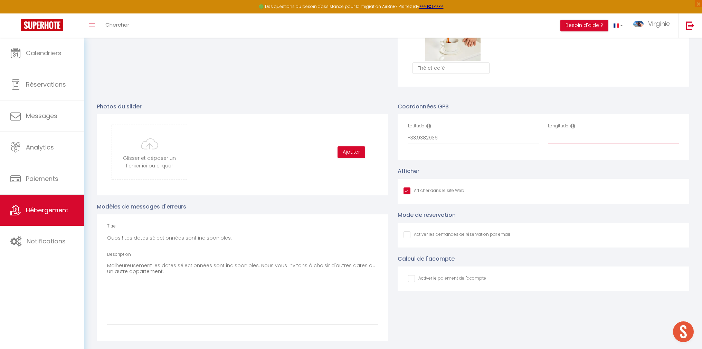
paste input "18.3970549"
type input "18.3970549"
click at [475, 293] on div "Coordonnées GPS Latitude -33.9382936 Longitude 18.3970549 Afficher Afficher dan…" at bounding box center [543, 218] width 301 height 246
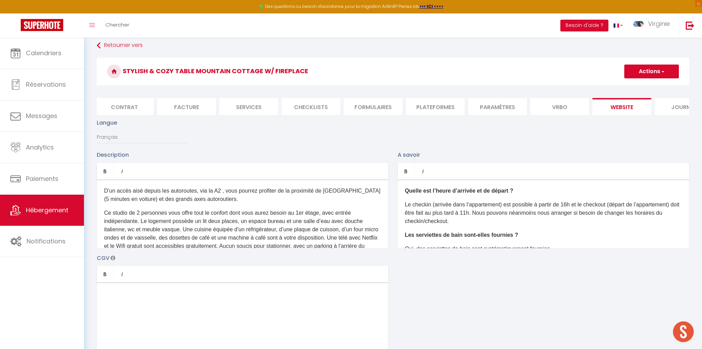
scroll to position [0, 0]
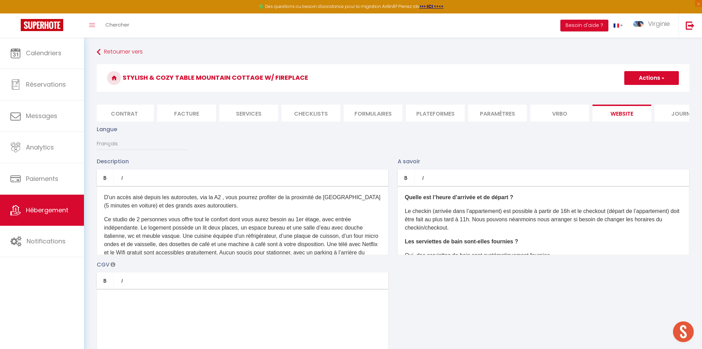
click at [643, 77] on button "Actions" at bounding box center [651, 78] width 55 height 14
click at [642, 91] on input "Enregistrer" at bounding box center [644, 93] width 26 height 7
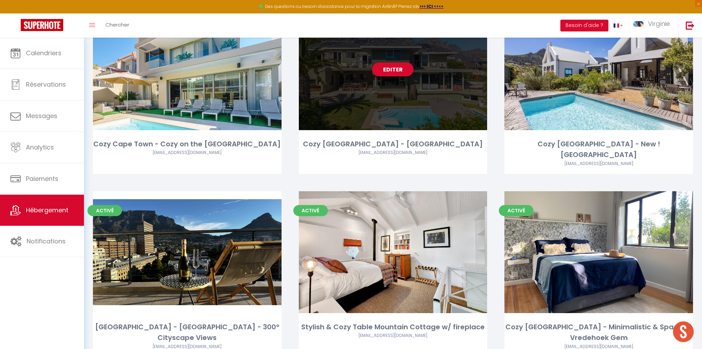
scroll to position [658, 0]
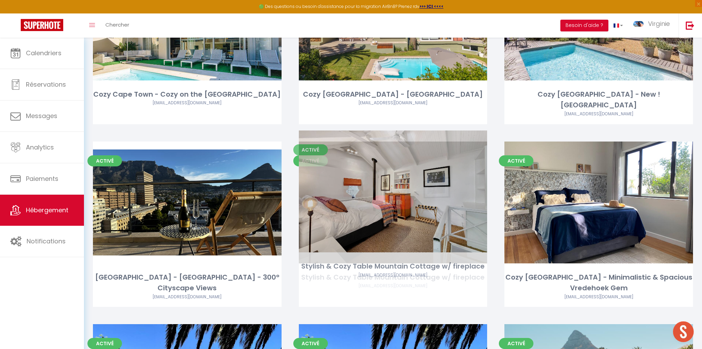
click at [399, 196] on link "Editer" at bounding box center [392, 203] width 41 height 14
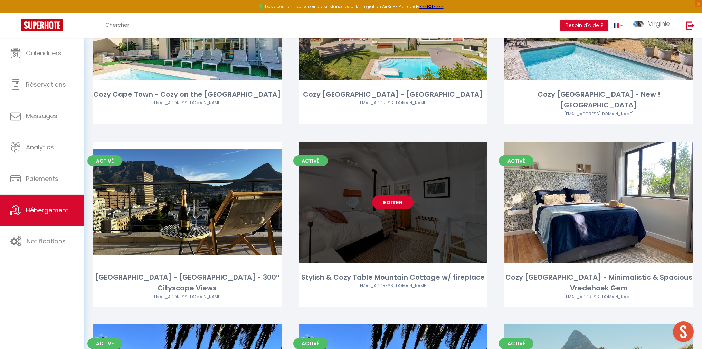
click at [394, 196] on link "Editer" at bounding box center [392, 203] width 41 height 14
click at [395, 196] on link "Editer" at bounding box center [392, 203] width 41 height 14
click at [394, 196] on link "Editer" at bounding box center [392, 203] width 41 height 14
click at [399, 196] on link "Editer" at bounding box center [392, 203] width 41 height 14
click at [394, 196] on link "Editer" at bounding box center [392, 203] width 41 height 14
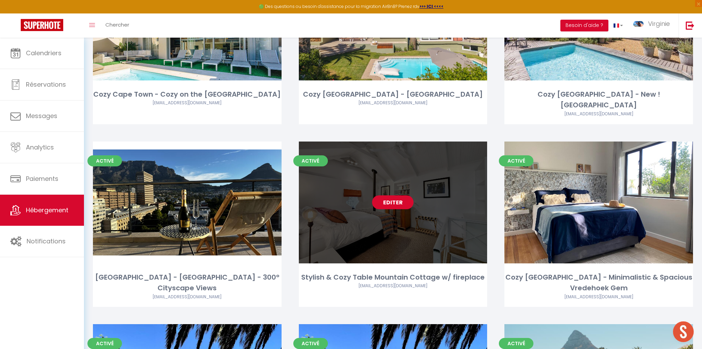
click at [394, 196] on link "Editer" at bounding box center [392, 203] width 41 height 14
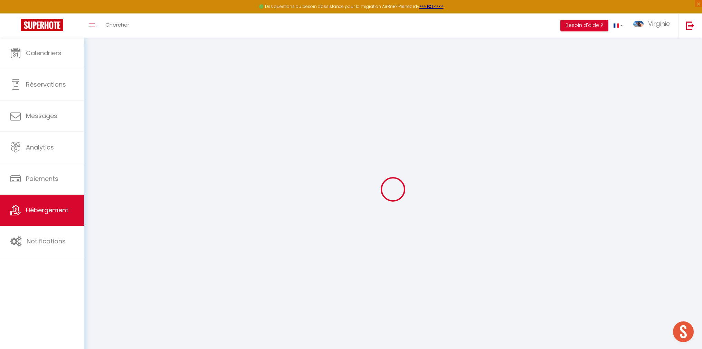
select select
checkbox input "false"
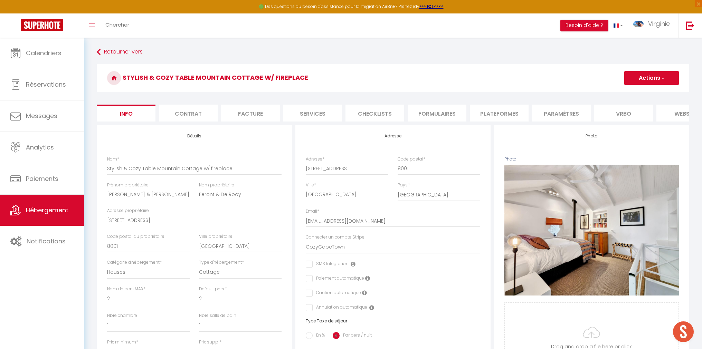
click at [312, 110] on li "Services" at bounding box center [312, 113] width 59 height 17
select select
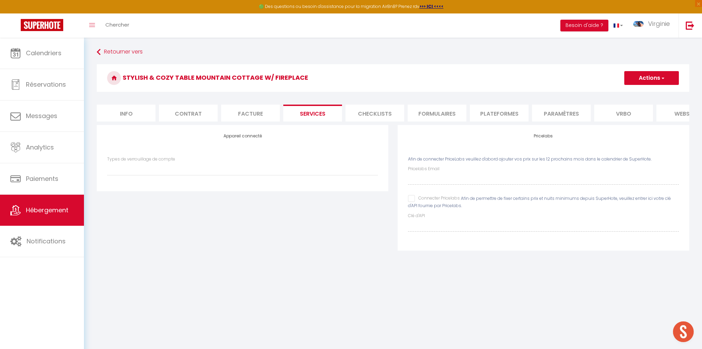
click at [415, 200] on input "Connecter Pricelabs" at bounding box center [434, 198] width 52 height 7
checkbox input "true"
select select
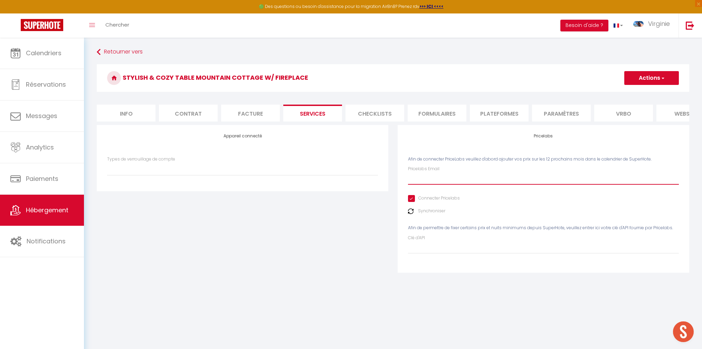
click at [423, 184] on input "Pricelabs Email" at bounding box center [543, 178] width 271 height 12
type input "v"
select select
type input "vi"
select select
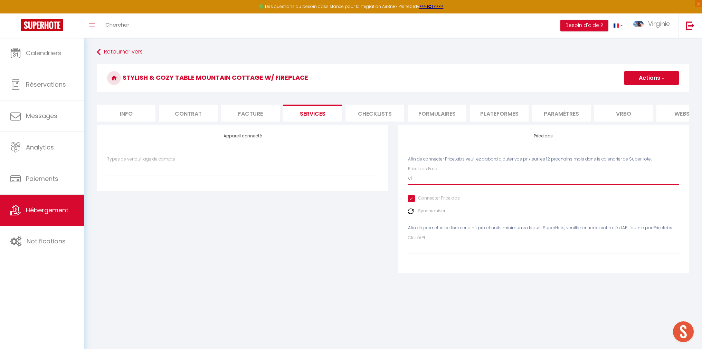
type input "vir"
select select
type input "virg"
select select
type input "virgi"
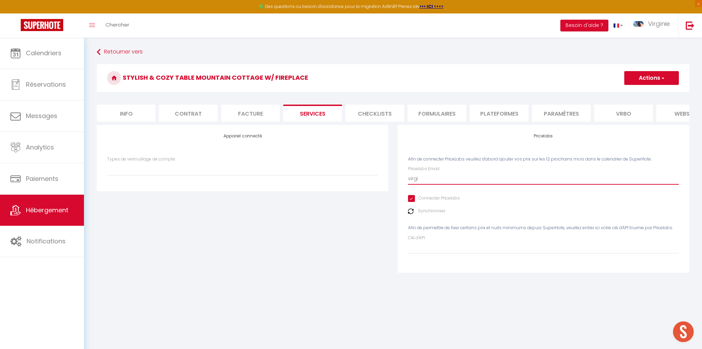
select select
type input "virgin"
select select
type input "virgini"
select select
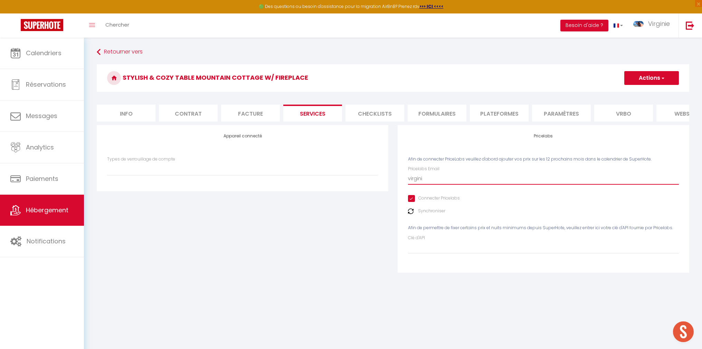
type input "virginie"
select select
type input "virginie@"
select select
type input "virginie@t"
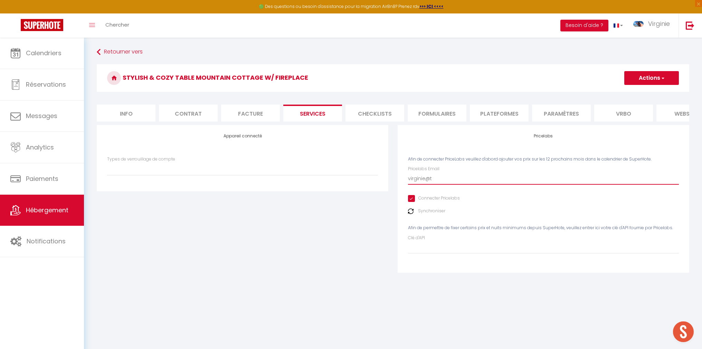
select select
type input "virginie@th"
select select
type input "virginie@the"
select select
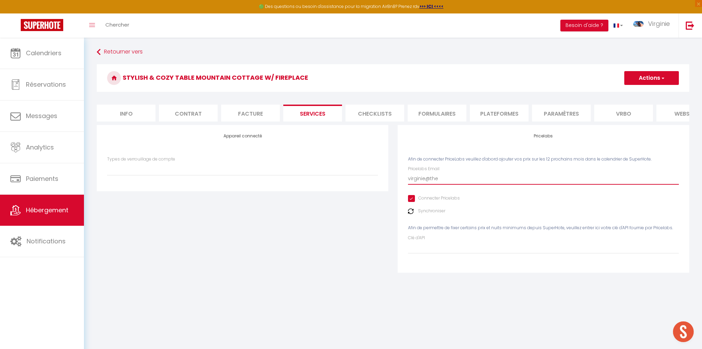
type input "virginie@thep"
select select
type input "virginie@thepa"
select select
type input "virginie@thepal"
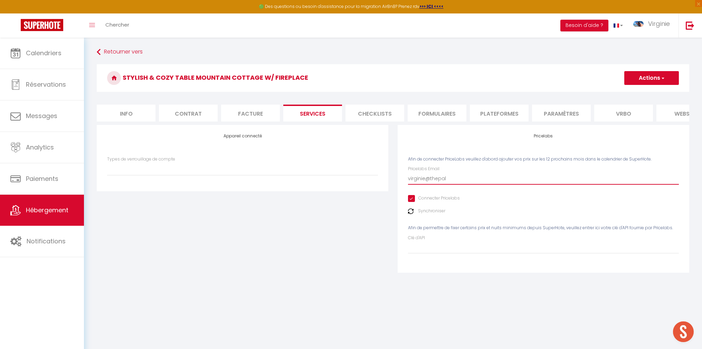
select select
type input "virginie@thepalm"
select select
type input "virginie@thepalmfla"
select select
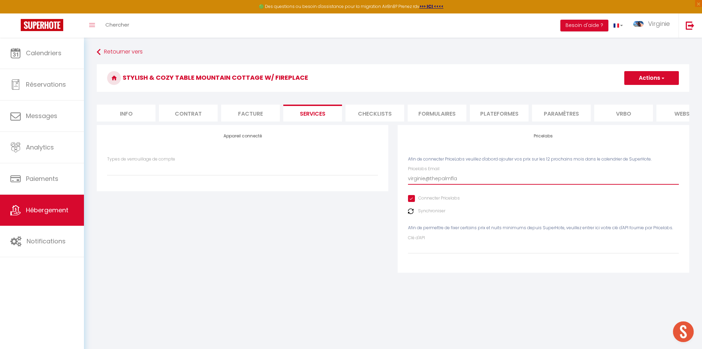
type input "virginie@thepalmflat"
select select
type input "virginie@thepalmflats"
select select
type input "virginie@thepalmflats."
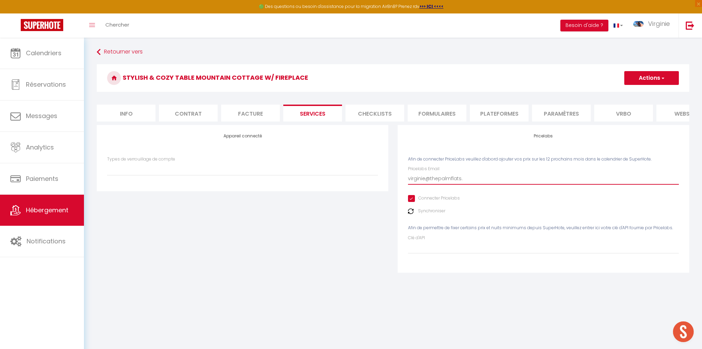
select select
type input "virginie@thepalmflats.c"
select select
type input "[EMAIL_ADDRESS][DOMAIN_NAME]"
select select
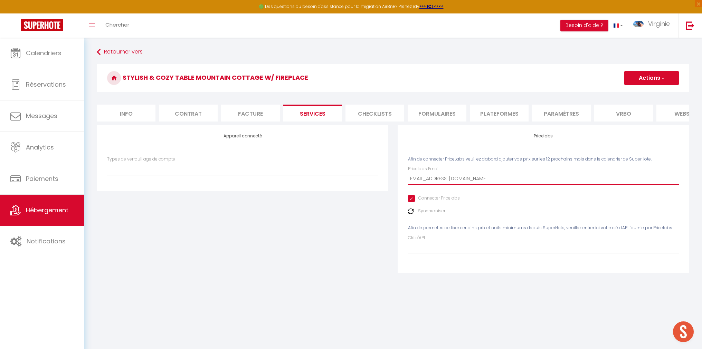
type input "[EMAIL_ADDRESS][DOMAIN_NAME]."
select select
type input "virginie@thepalmflats.co.z"
select select
type input "[EMAIL_ADDRESS][DOMAIN_NAME]"
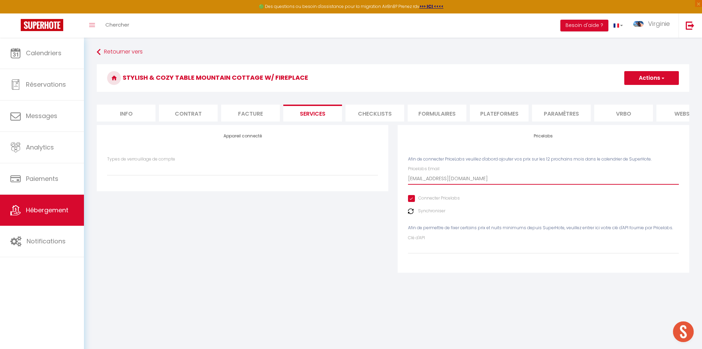
select select
type input "[EMAIL_ADDRESS][DOMAIN_NAME]"
click at [648, 81] on button "Actions" at bounding box center [651, 78] width 55 height 14
click at [645, 93] on link "Enregistrer" at bounding box center [651, 93] width 55 height 9
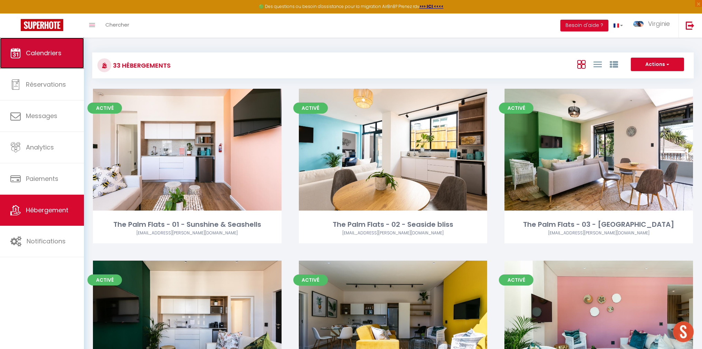
click at [47, 56] on span "Calendriers" at bounding box center [44, 53] width 36 height 9
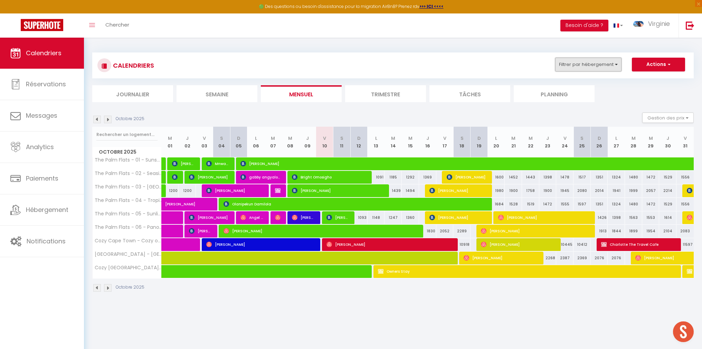
click at [608, 66] on button "Filtrer par hébergement" at bounding box center [588, 65] width 66 height 14
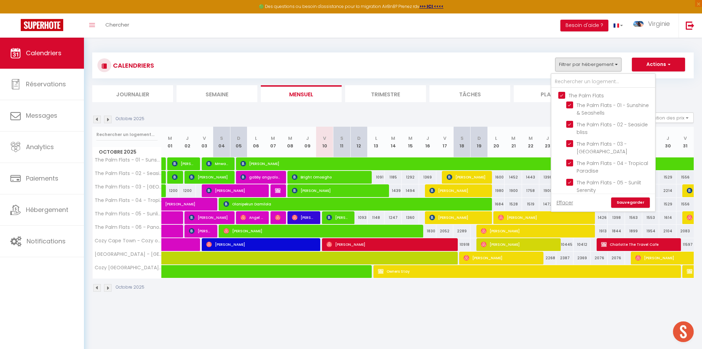
drag, startPoint x: 563, startPoint y: 94, endPoint x: 566, endPoint y: 100, distance: 6.0
click at [563, 94] on input "The Palm Flats" at bounding box center [610, 95] width 104 height 7
checkbox input "false"
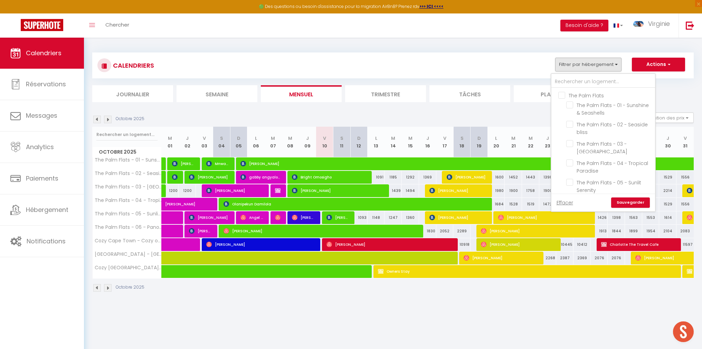
checkbox input "false"
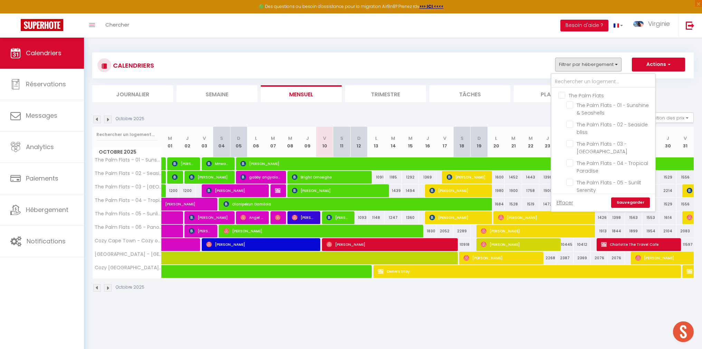
checkbox input "false"
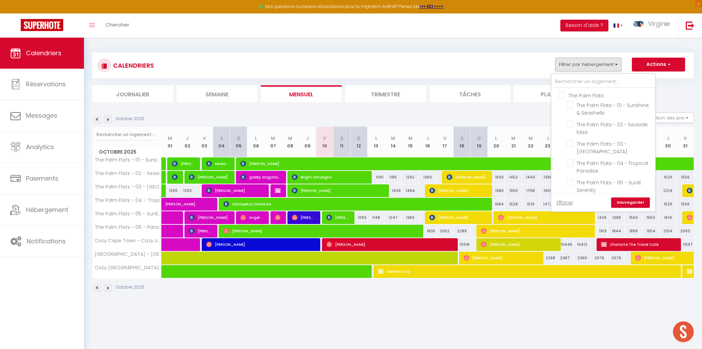
checkbox input "false"
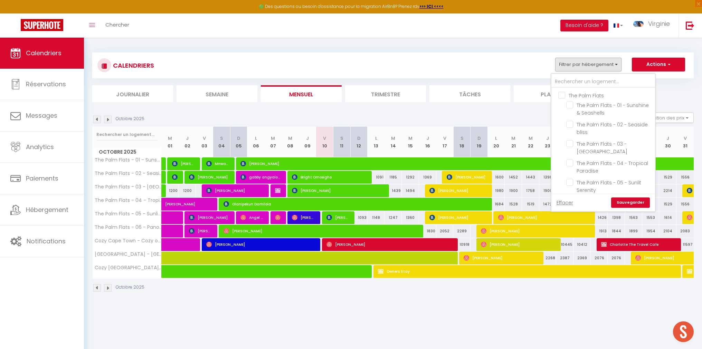
checkbox input "false"
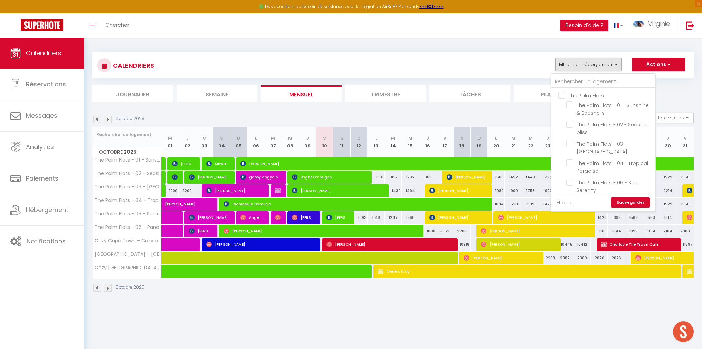
checkbox input "false"
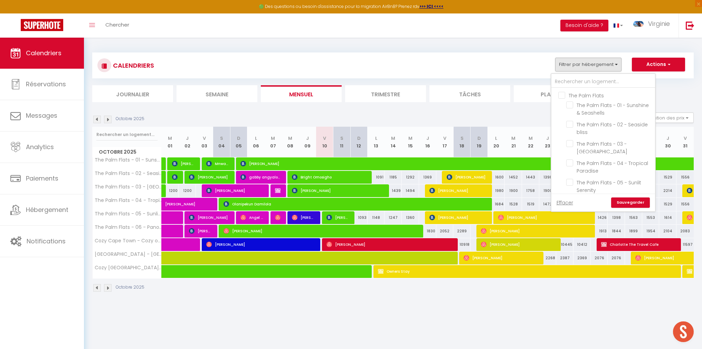
checkbox input "false"
click at [560, 156] on input "Cozy [GEOGRAPHIC_DATA]" at bounding box center [610, 157] width 104 height 7
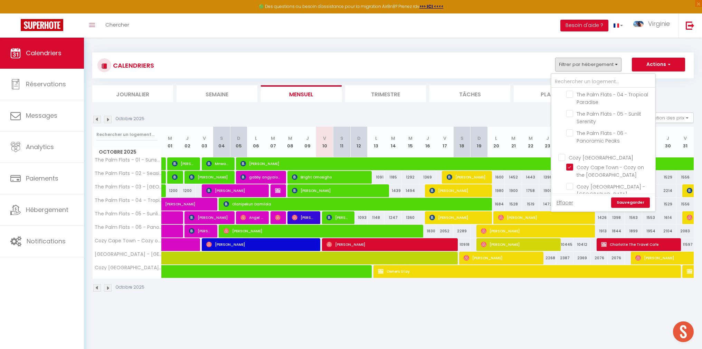
checkbox input "true"
checkbox input "false"
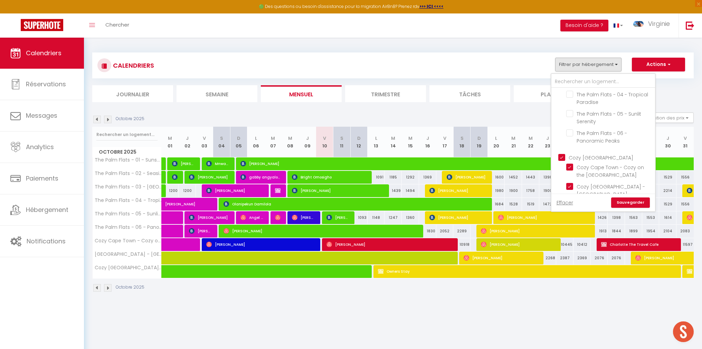
checkbox input "false"
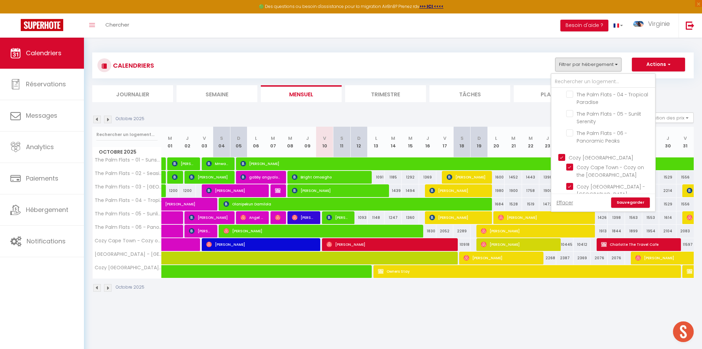
checkbox input "false"
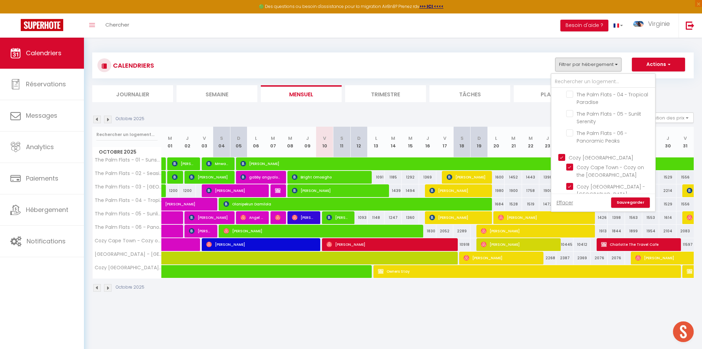
checkbox input "false"
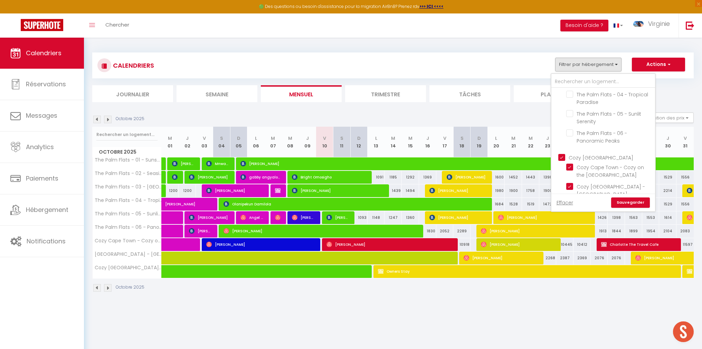
checkbox input "false"
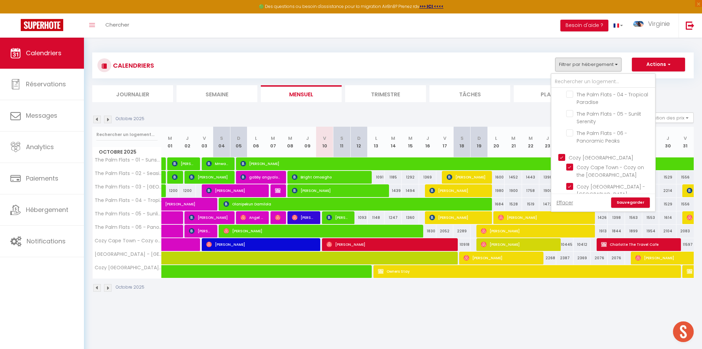
click at [634, 202] on link "Sauvegarder" at bounding box center [630, 203] width 39 height 10
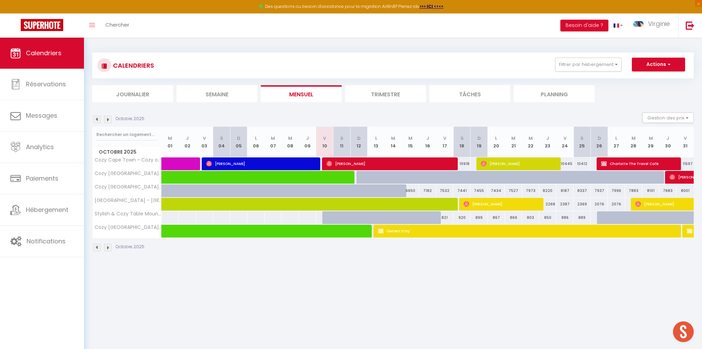
scroll to position [2, 0]
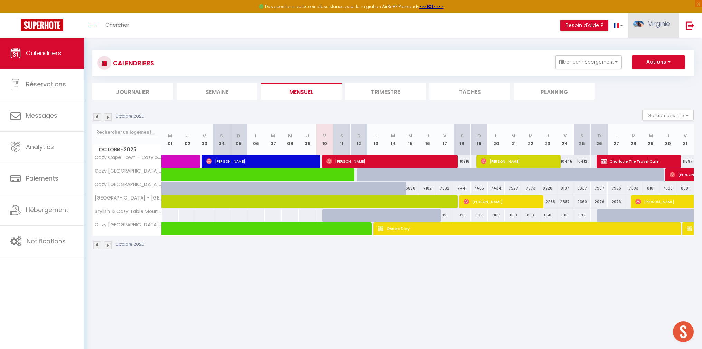
click at [654, 26] on span "Virginie" at bounding box center [659, 23] width 22 height 9
click at [648, 50] on link "Paramètres" at bounding box center [650, 48] width 51 height 12
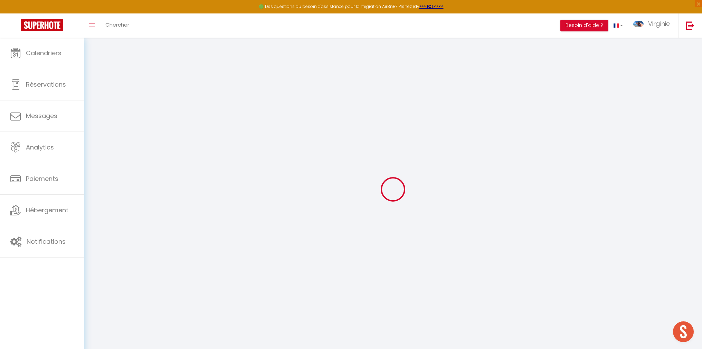
type input "jIRfpMZgZ6DNX2UR5qCC37Bcr"
type input "qMgxvevbtyGncP1RxFt5oljhm"
type input "[URL][DOMAIN_NAME]"
select select "fr"
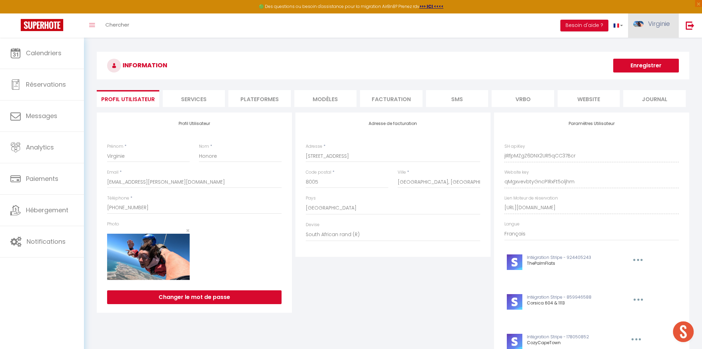
click at [653, 25] on span "Virginie" at bounding box center [659, 23] width 22 height 9
click at [645, 61] on link "Équipe" at bounding box center [650, 61] width 51 height 12
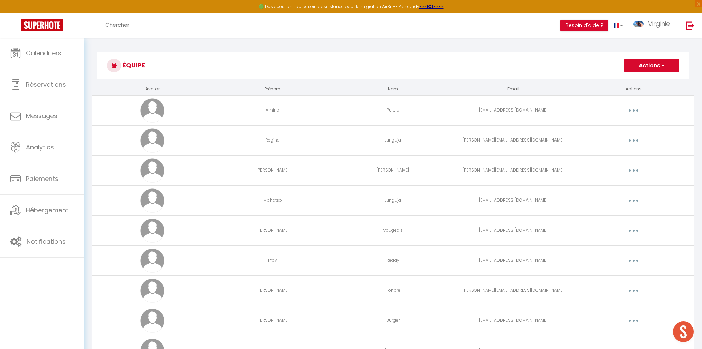
click at [638, 64] on button "Actions" at bounding box center [651, 66] width 55 height 14
click at [635, 80] on link "Ajouter un nouvel utilisateur" at bounding box center [638, 80] width 82 height 9
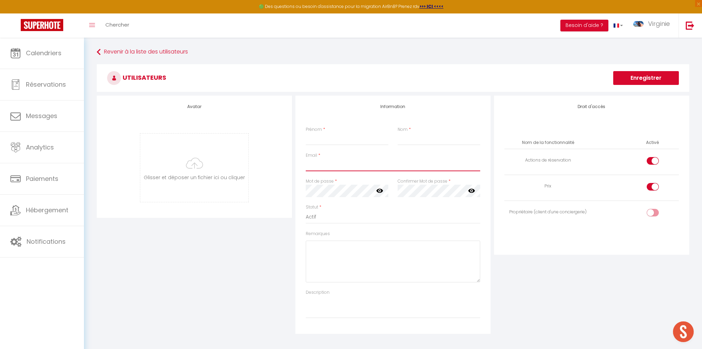
click at [347, 166] on input "Email" at bounding box center [393, 165] width 174 height 12
paste input "[PERSON_NAME][EMAIL_ADDRESS][DOMAIN_NAME]"
type input "[PERSON_NAME][EMAIL_ADDRESS][DOMAIN_NAME]"
click at [331, 139] on input "Prénom" at bounding box center [347, 139] width 83 height 12
type input "Cécile"
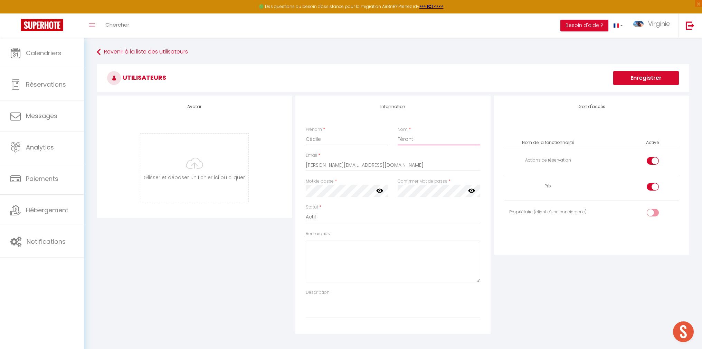
type input "Féront"
click at [597, 303] on div "Droit d'accès Nom de la fonctionnalité Activé Actions de réservation Prix Propr…" at bounding box center [591, 215] width 199 height 238
click at [656, 160] on input "checkbox" at bounding box center [659, 162] width 12 height 10
checkbox input "false"
click at [652, 186] on div at bounding box center [653, 187] width 12 height 8
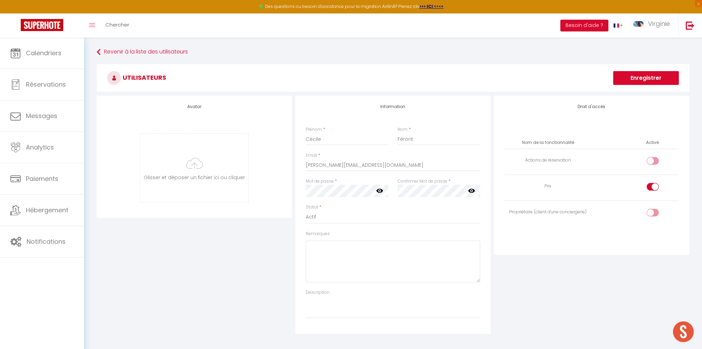
click at [653, 186] on input "checkbox" at bounding box center [659, 188] width 12 height 10
drag, startPoint x: 654, startPoint y: 189, endPoint x: 656, endPoint y: 203, distance: 14.3
click at [654, 189] on input "checkbox" at bounding box center [659, 188] width 12 height 10
checkbox input "true"
click at [655, 213] on input "checkbox" at bounding box center [659, 214] width 12 height 10
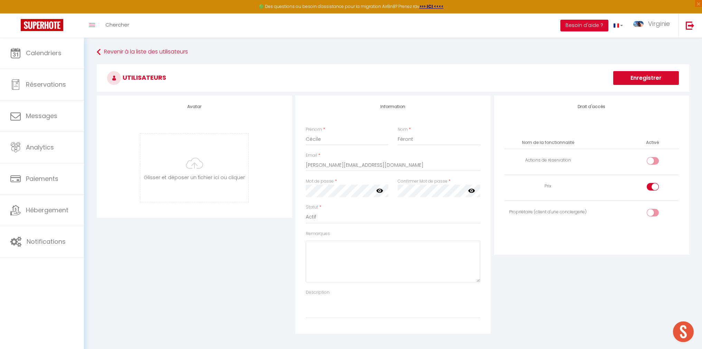
checkbox input "true"
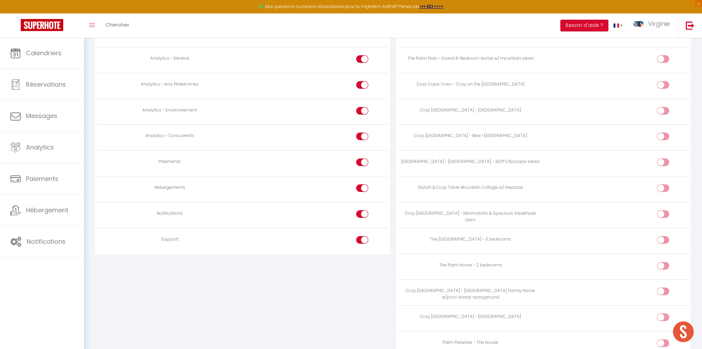
scroll to position [562, 0]
click at [664, 191] on input "checkbox" at bounding box center [669, 190] width 12 height 10
checkbox input "true"
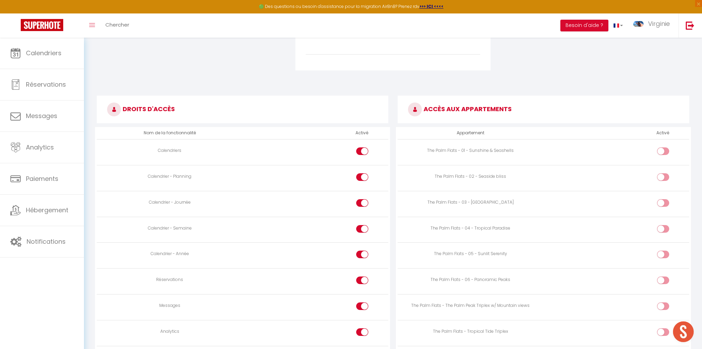
scroll to position [247, 0]
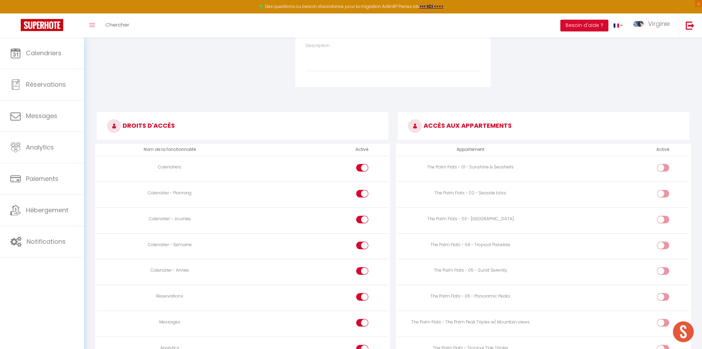
click at [361, 196] on div at bounding box center [362, 194] width 12 height 8
click at [362, 196] on input "checkbox" at bounding box center [368, 195] width 12 height 10
checkbox input "false"
click at [362, 219] on input "checkbox" at bounding box center [368, 221] width 12 height 10
checkbox input "false"
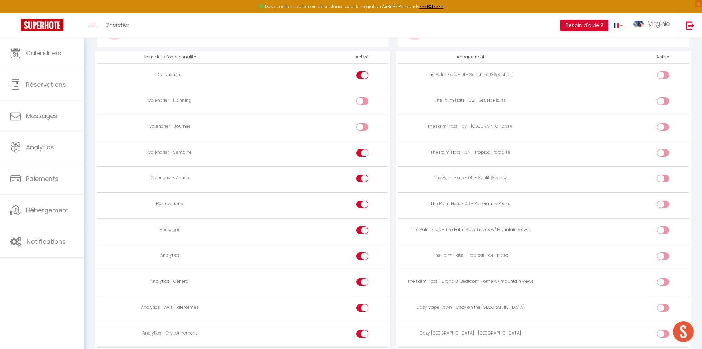
scroll to position [368, 0]
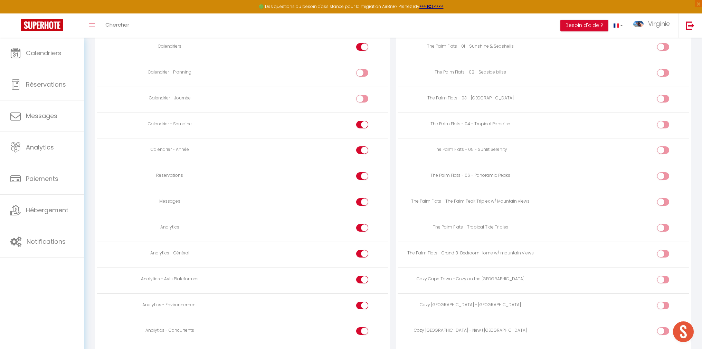
click at [361, 176] on div at bounding box center [362, 176] width 12 height 8
click at [362, 176] on input "checkbox" at bounding box center [368, 177] width 12 height 10
checkbox input "false"
click at [360, 201] on div at bounding box center [362, 202] width 12 height 8
click at [362, 201] on input "checkbox" at bounding box center [368, 203] width 12 height 10
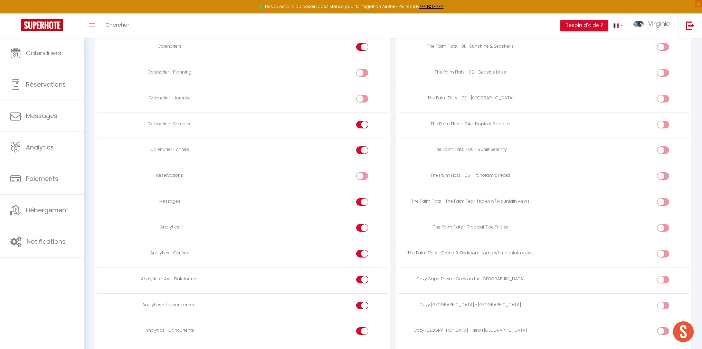
checkbox input "false"
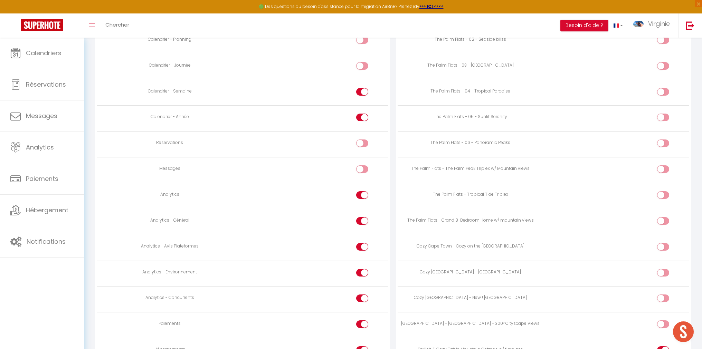
scroll to position [418, 0]
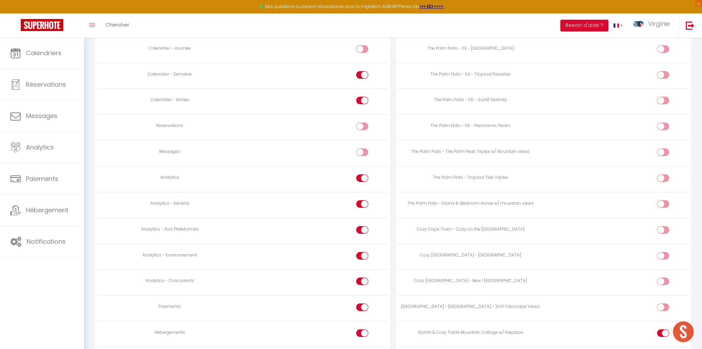
click at [360, 232] on div at bounding box center [362, 230] width 12 height 8
click at [362, 232] on input "checkbox" at bounding box center [368, 231] width 12 height 10
checkbox input "false"
drag, startPoint x: 359, startPoint y: 256, endPoint x: 359, endPoint y: 261, distance: 5.2
click at [359, 256] on div at bounding box center [362, 256] width 12 height 8
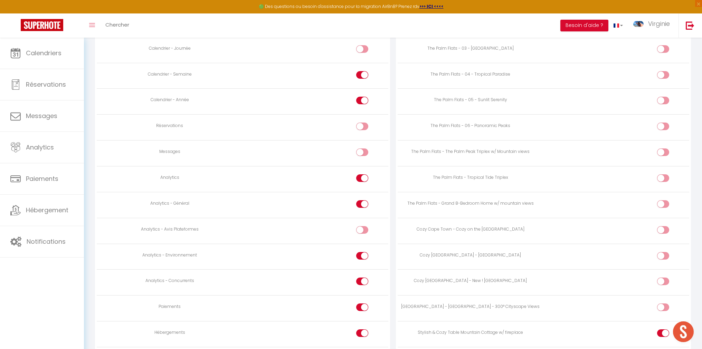
click at [362, 256] on input "checkbox" at bounding box center [368, 257] width 12 height 10
checkbox input "false"
click at [359, 280] on div at bounding box center [362, 282] width 12 height 8
click at [362, 280] on input "checkbox" at bounding box center [368, 283] width 12 height 10
checkbox input "false"
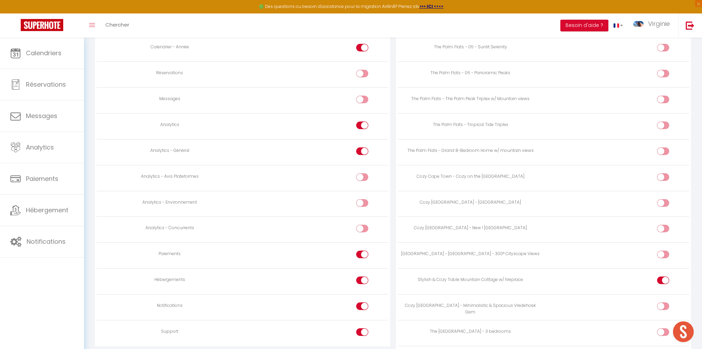
scroll to position [471, 0]
click at [359, 255] on div at bounding box center [362, 254] width 12 height 8
click at [362, 255] on input "checkbox" at bounding box center [368, 255] width 12 height 10
checkbox input "false"
click at [360, 280] on div at bounding box center [362, 280] width 12 height 8
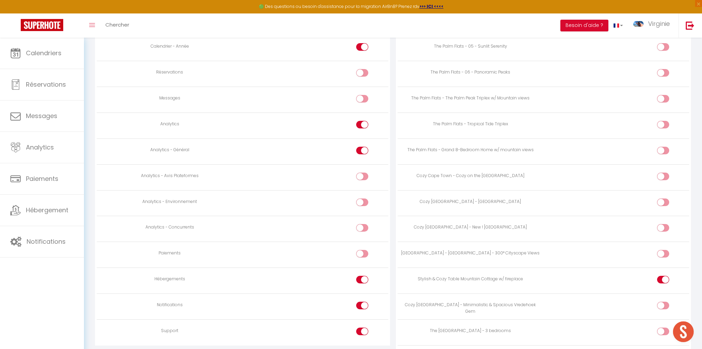
click at [362, 280] on input "checkbox" at bounding box center [368, 281] width 12 height 10
checkbox input "false"
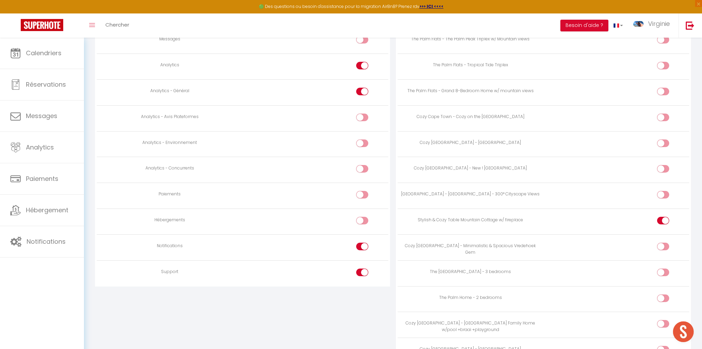
scroll to position [531, 0]
click at [358, 251] on label at bounding box center [362, 248] width 12 height 10
click at [362, 251] on input "checkbox" at bounding box center [368, 248] width 12 height 10
checkbox input "false"
click at [360, 270] on div at bounding box center [362, 272] width 12 height 8
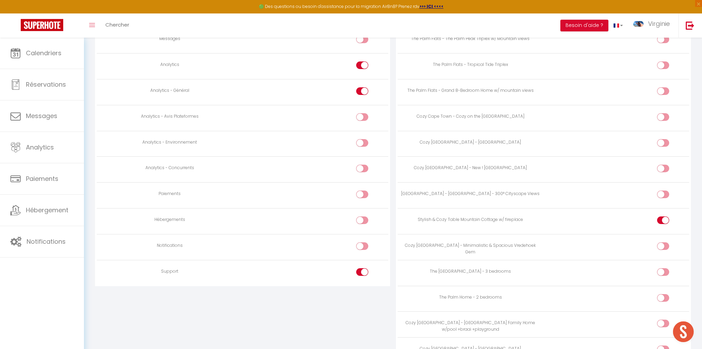
click at [362, 270] on input "checkbox" at bounding box center [368, 273] width 12 height 10
checkbox input "false"
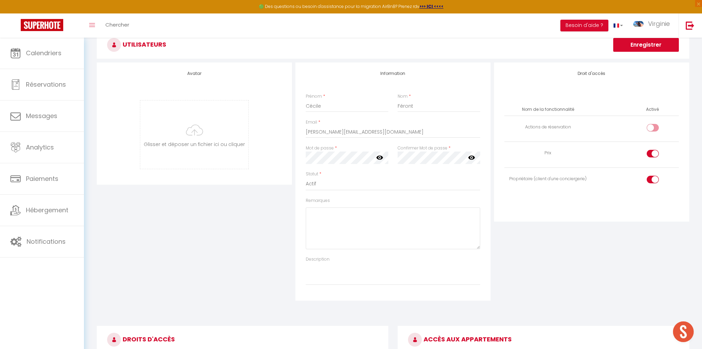
scroll to position [0, 0]
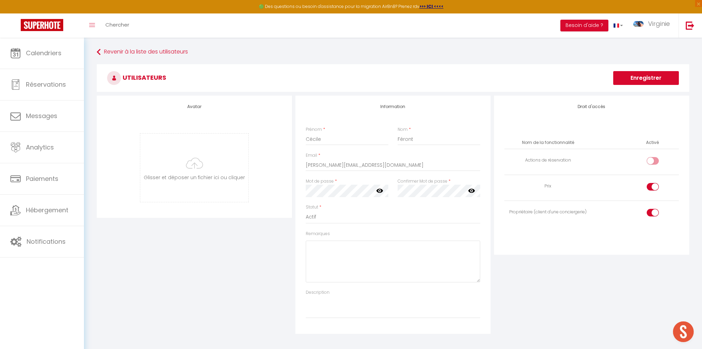
click at [635, 77] on button "Enregistrer" at bounding box center [646, 78] width 66 height 14
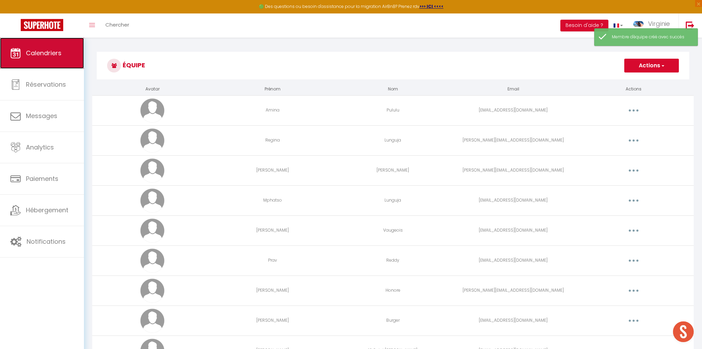
click at [68, 56] on link "Calendriers" at bounding box center [42, 53] width 84 height 31
